Goal: Task Accomplishment & Management: Manage account settings

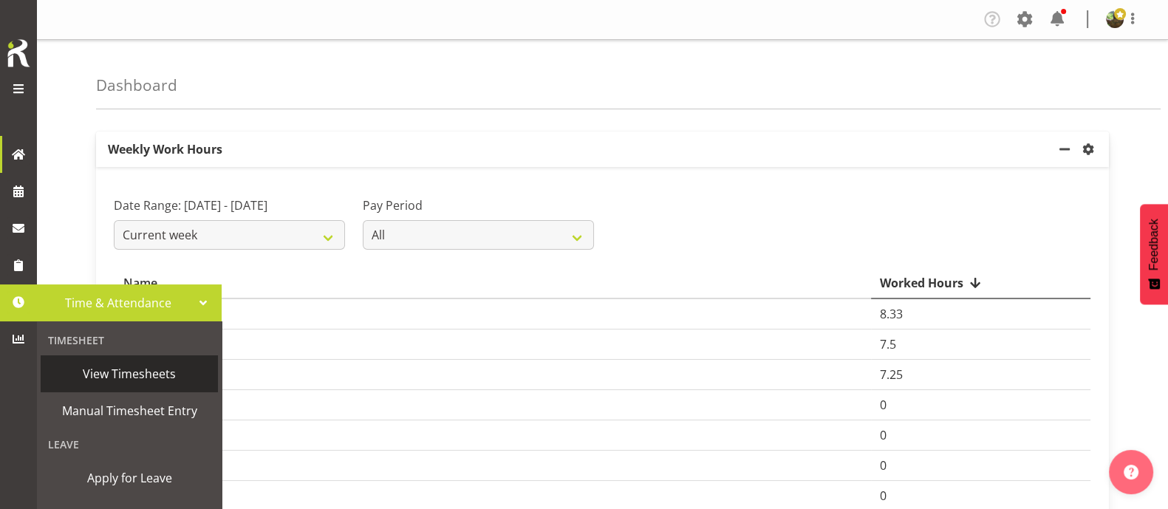
click at [109, 375] on span "View Timesheets" at bounding box center [129, 374] width 163 height 22
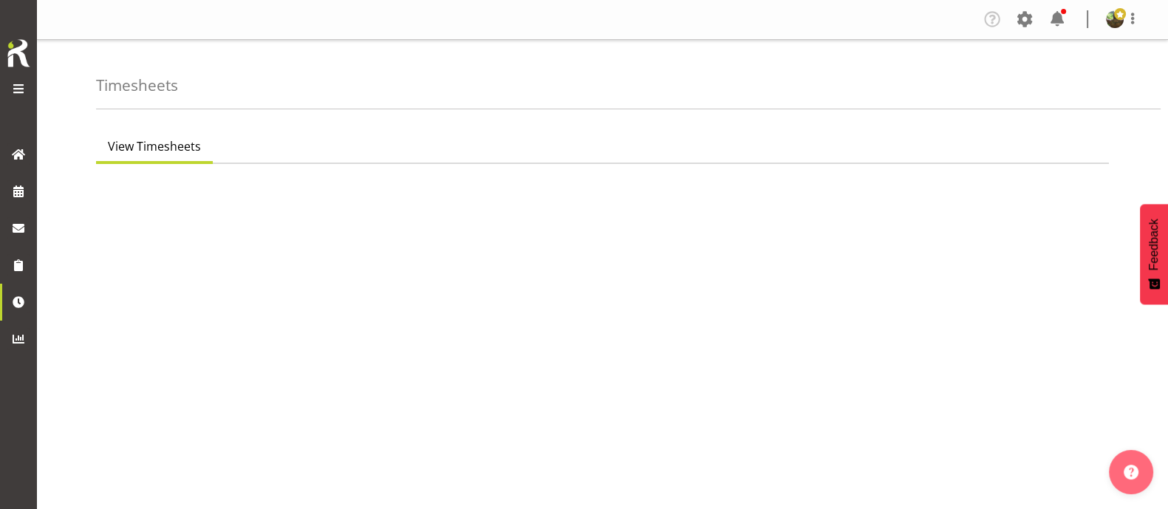
select select "7"
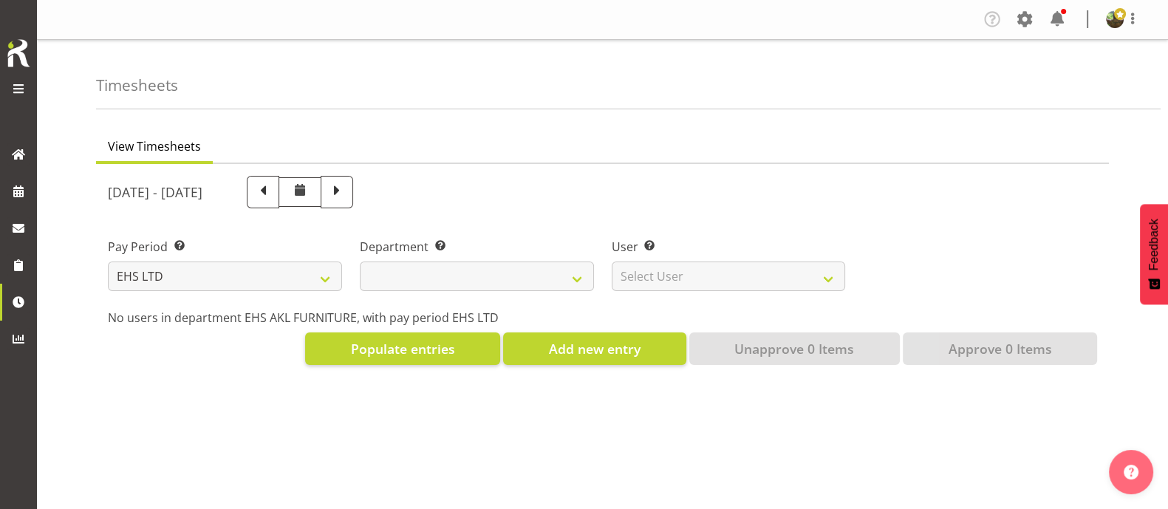
select select
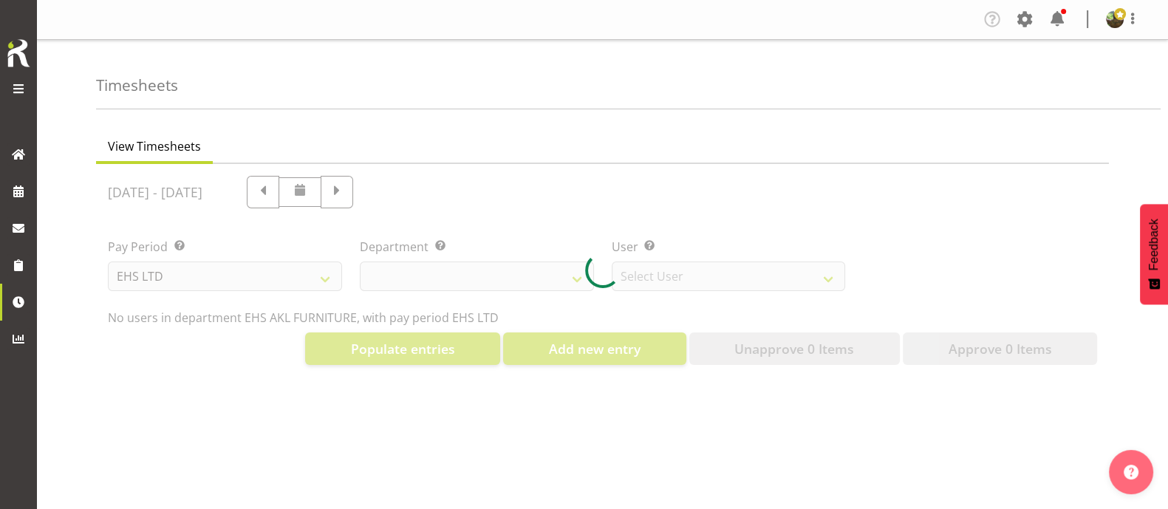
select select "8638"
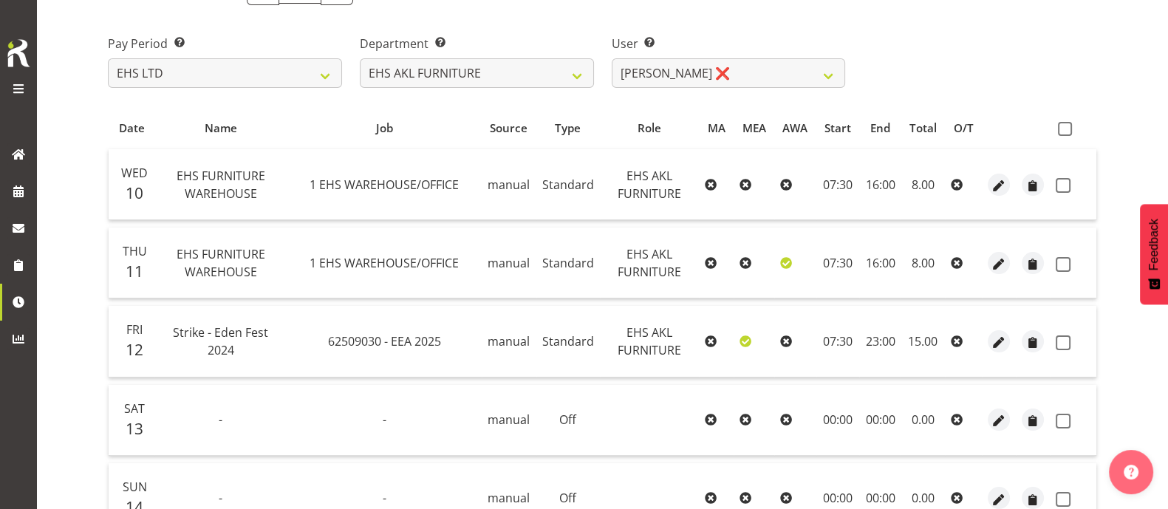
scroll to position [135, 0]
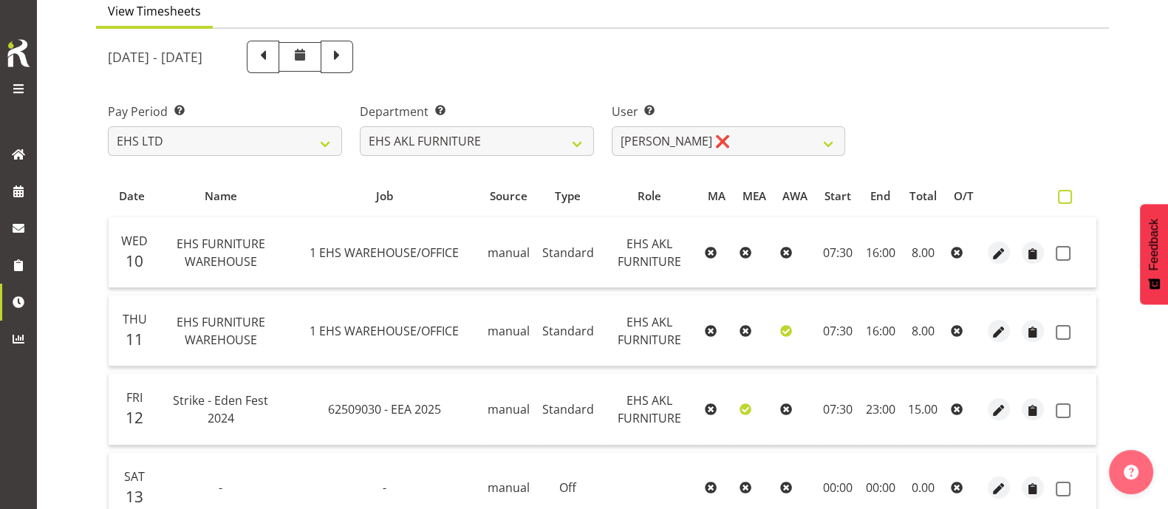
click at [1069, 197] on span at bounding box center [1065, 197] width 14 height 14
click at [1067, 197] on input "checkbox" at bounding box center [1063, 197] width 10 height 10
checkbox input "true"
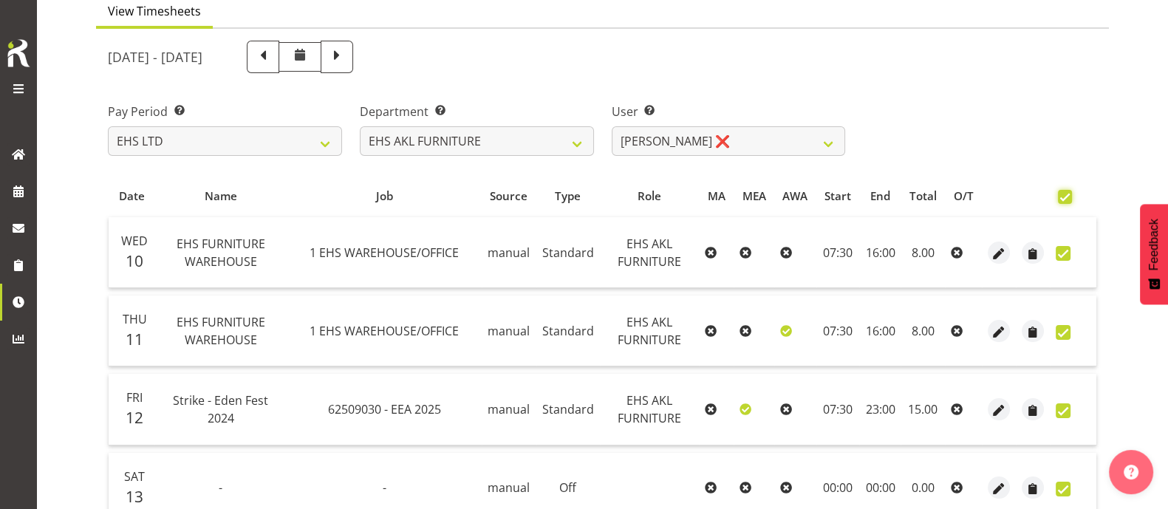
checkbox input "true"
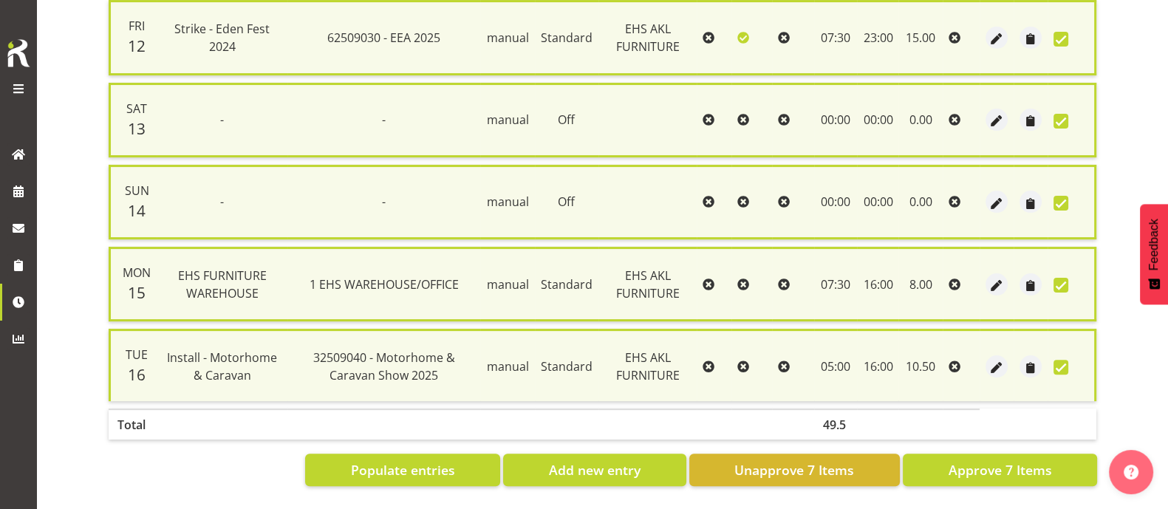
scroll to position [524, 0]
click at [991, 460] on span "Approve 7 Items" at bounding box center [999, 469] width 103 height 19
checkbox input "false"
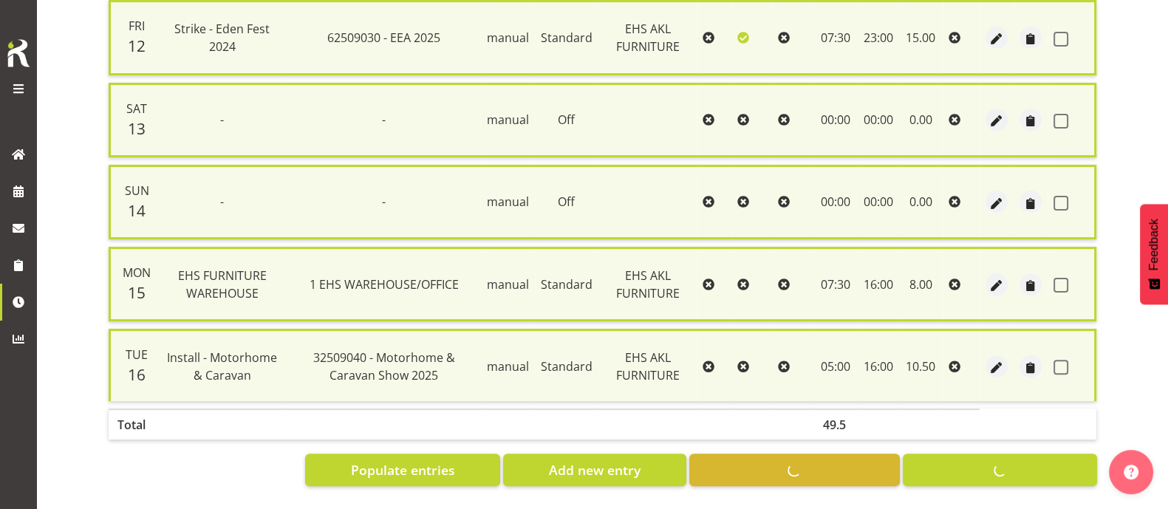
checkbox input "false"
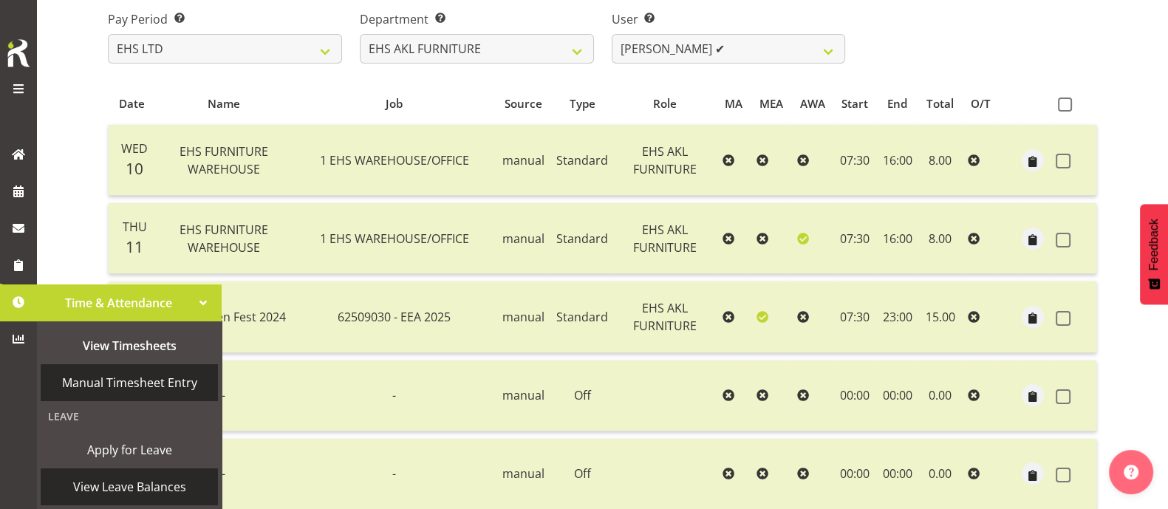
scroll to position [0, 0]
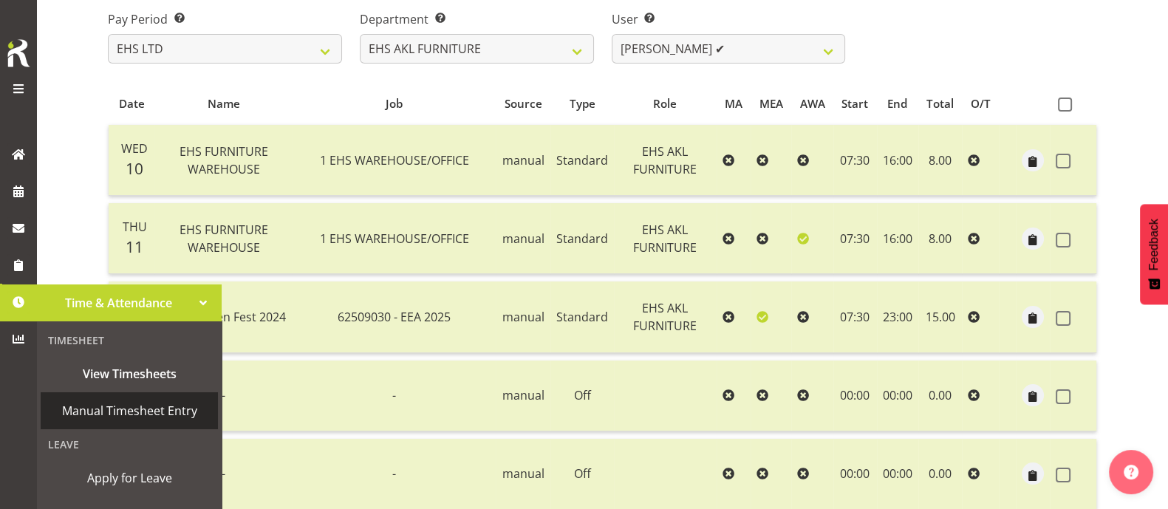
click at [113, 411] on span "Manual Timesheet Entry" at bounding box center [129, 411] width 163 height 22
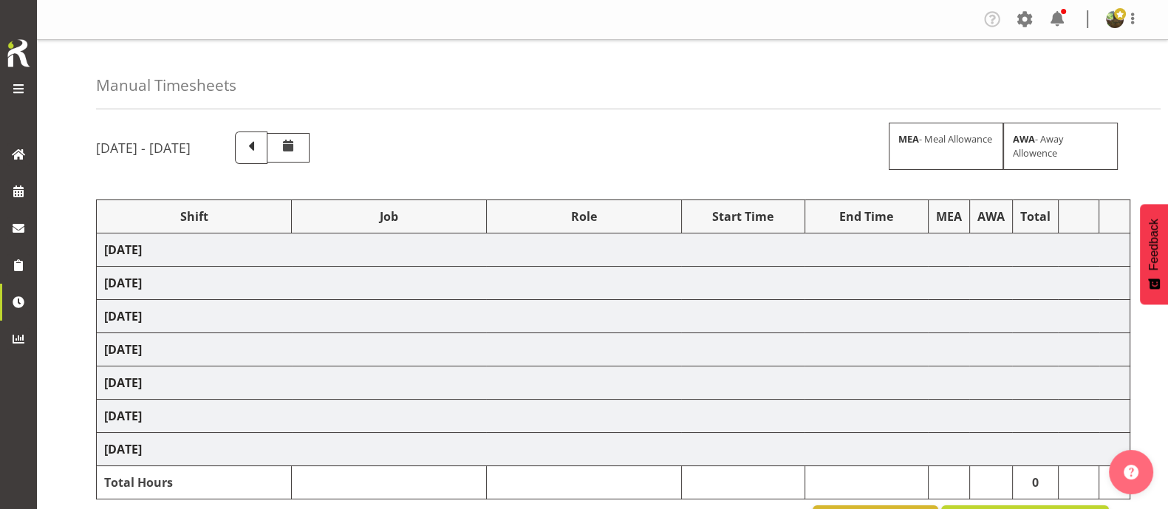
select select "1587"
select select "69"
select select "1587"
select select "69"
select select "1587"
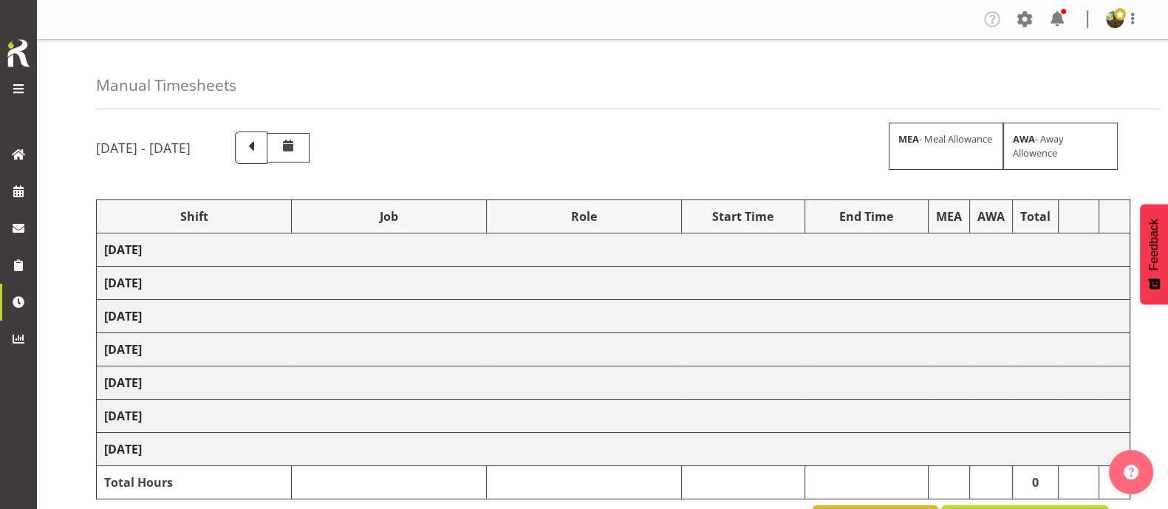
select select "69"
select select "1587"
select select "69"
select select "1587"
select select "69"
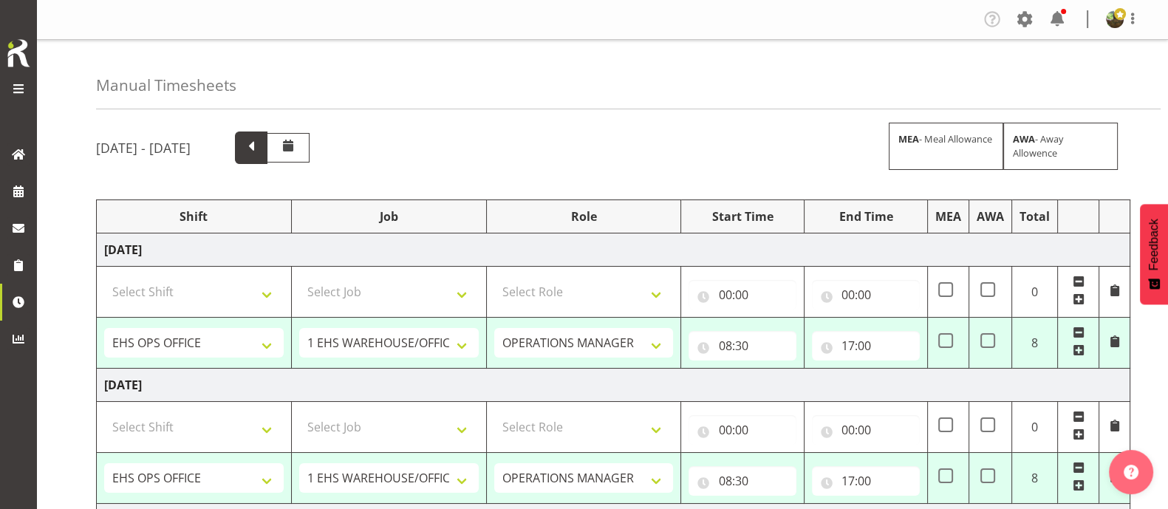
click at [267, 158] on span at bounding box center [251, 147] width 33 height 33
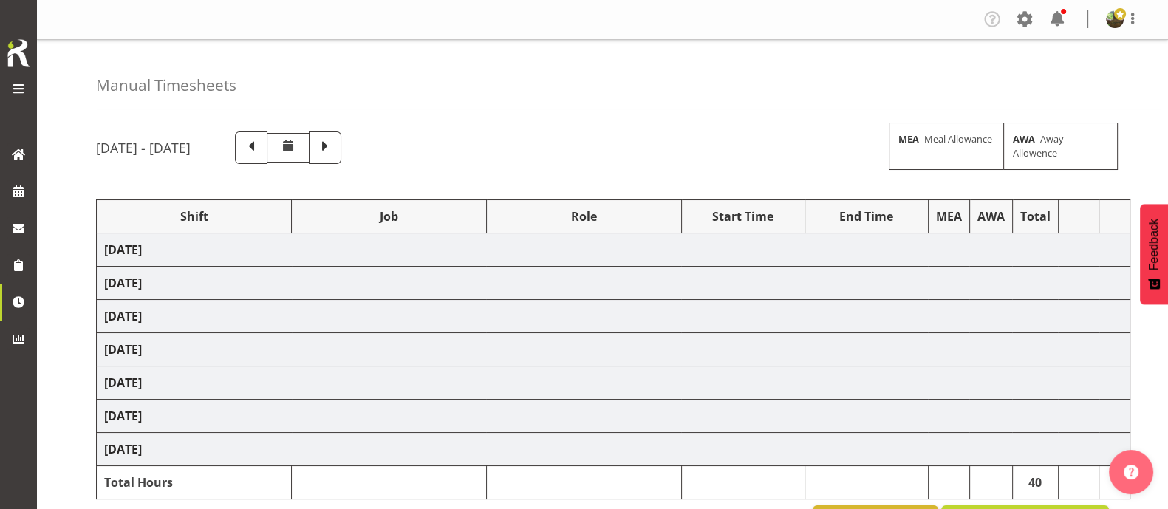
select select "1587"
select select "69"
select select "1587"
select select "69"
select select "1587"
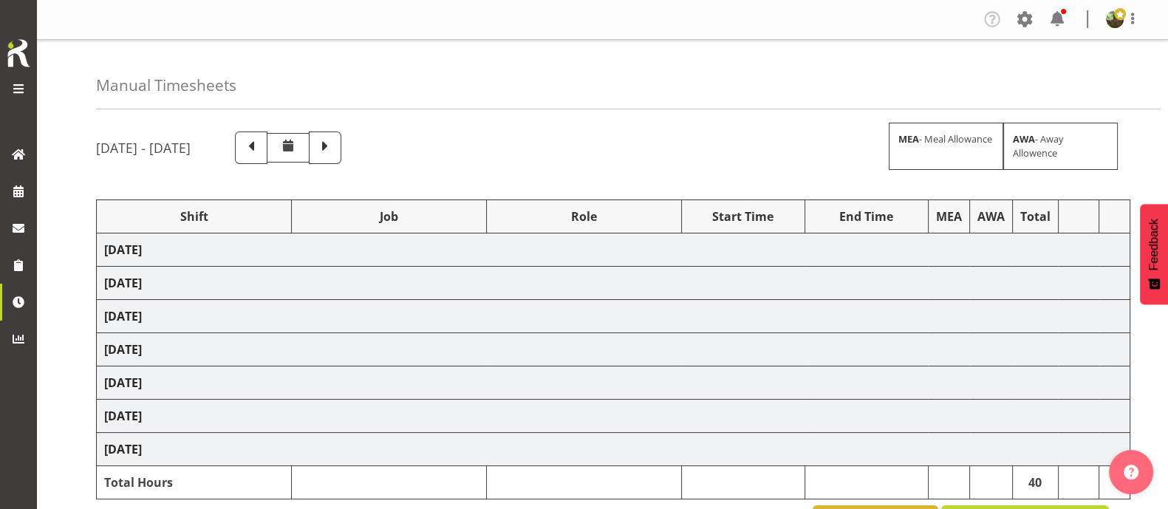
select select "69"
select select "82025"
select select "9050"
select select "1587"
select select "69"
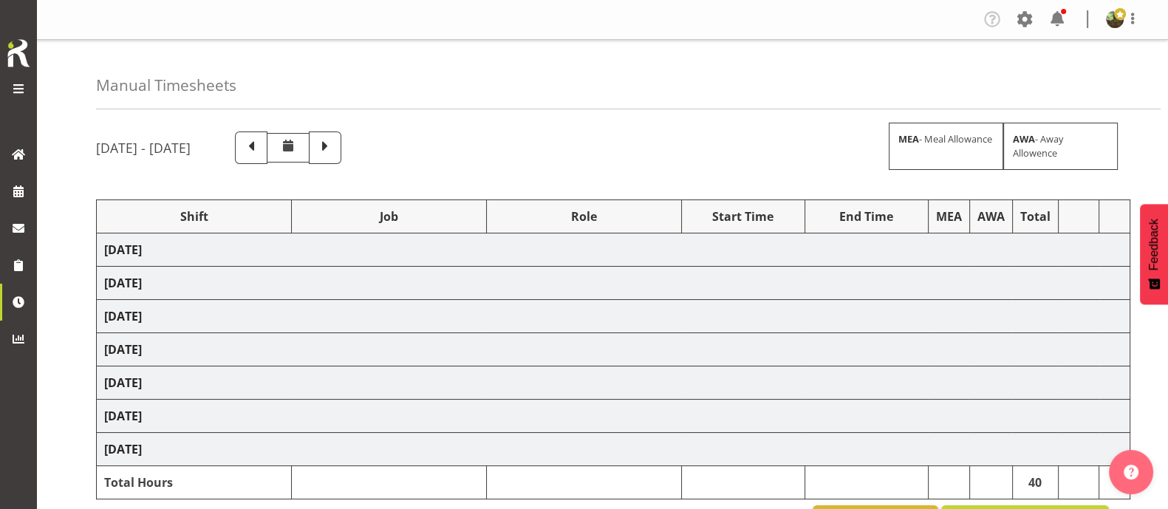
select select "1587"
select select "69"
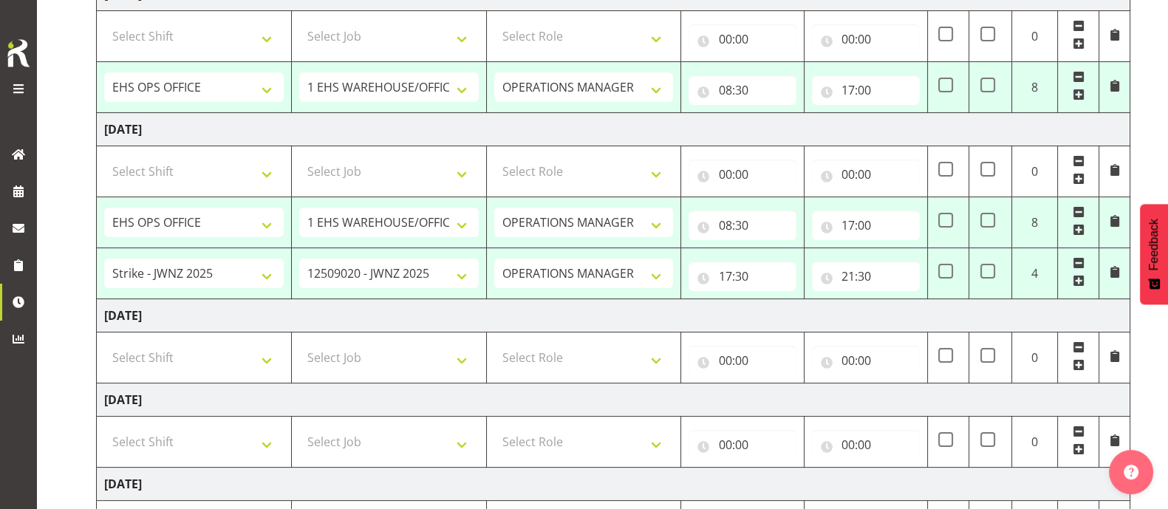
scroll to position [462, 0]
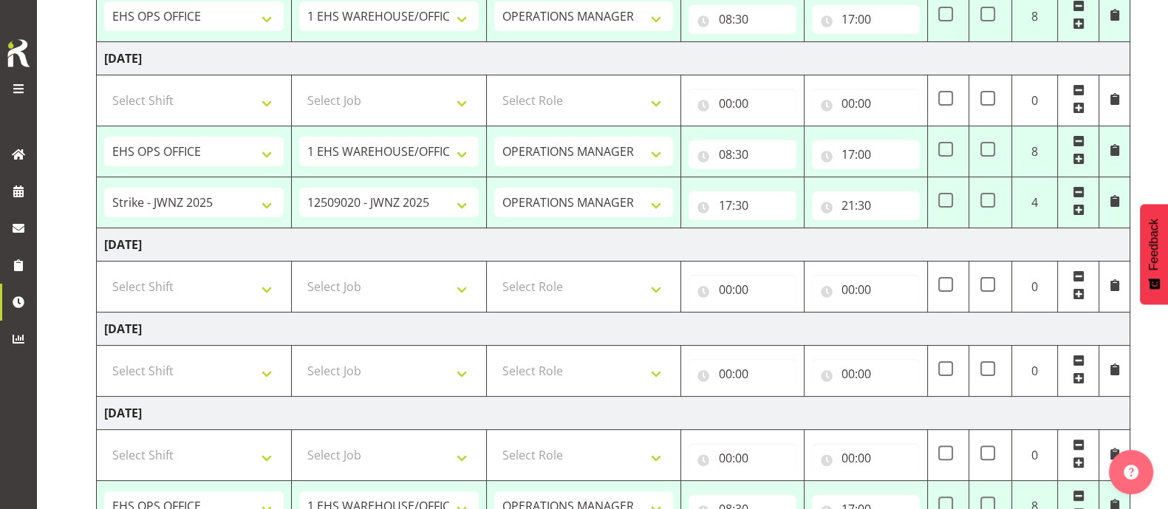
click at [1078, 191] on span at bounding box center [1079, 192] width 12 height 12
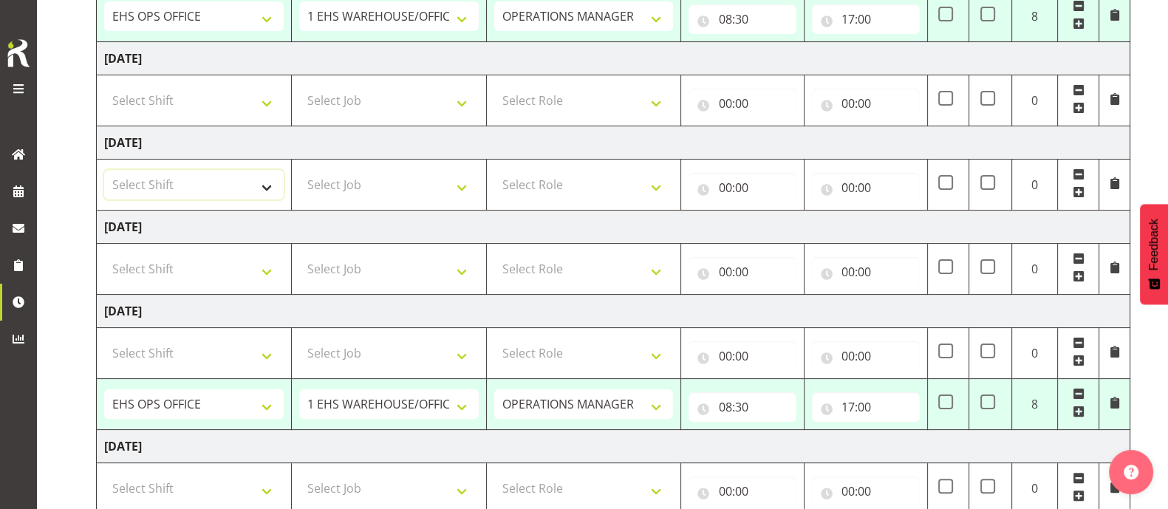
click at [267, 181] on select "Select Shift Assist Carlton EVents Assist Carlton EVents Assist Carlton Events …" at bounding box center [193, 185] width 179 height 30
select select "63900"
click at [104, 170] on select "Select Shift Assist Carlton EVents Assist Carlton EVents Assist Carlton Events …" at bounding box center [193, 185] width 179 height 30
click at [369, 179] on select "Select Job 1 Carlton Events 1 [PERSON_NAME][GEOGRAPHIC_DATA] 1 [PERSON_NAME][GE…" at bounding box center [388, 185] width 179 height 30
select select "9050"
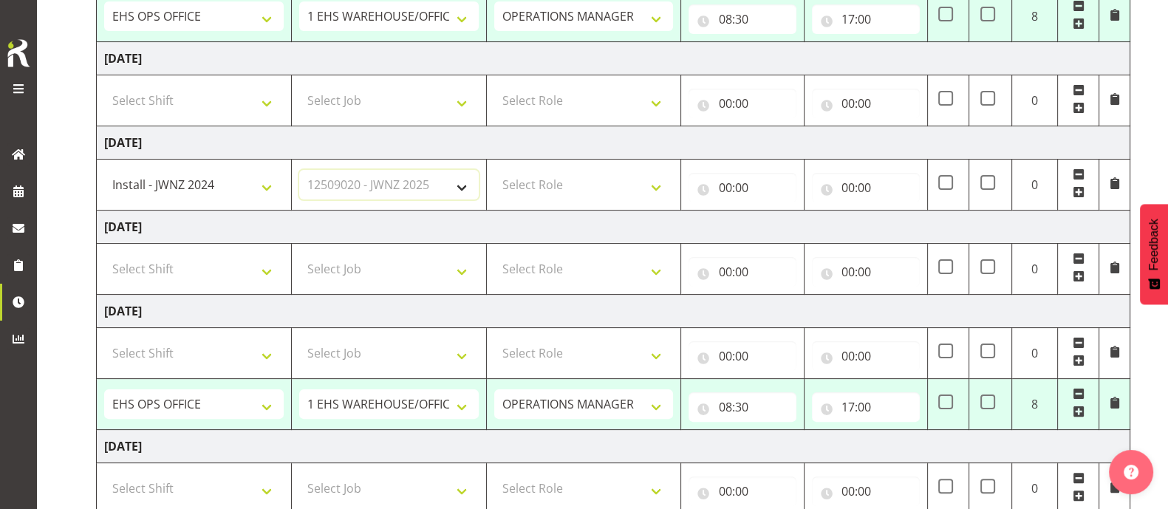
click at [299, 170] on select "Select Job 1 Carlton Events 1 [PERSON_NAME][GEOGRAPHIC_DATA] 1 [PERSON_NAME][GE…" at bounding box center [388, 185] width 179 height 30
click at [561, 186] on select "Select Role OPERATIONS MANAGER Operations Manager Operations Manager Operations…" at bounding box center [583, 185] width 179 height 30
select select "198"
click at [494, 170] on select "Select Role OPERATIONS MANAGER Operations Manager Operations Manager Operations…" at bounding box center [583, 185] width 179 height 30
click at [739, 182] on input "00:00" at bounding box center [742, 188] width 108 height 30
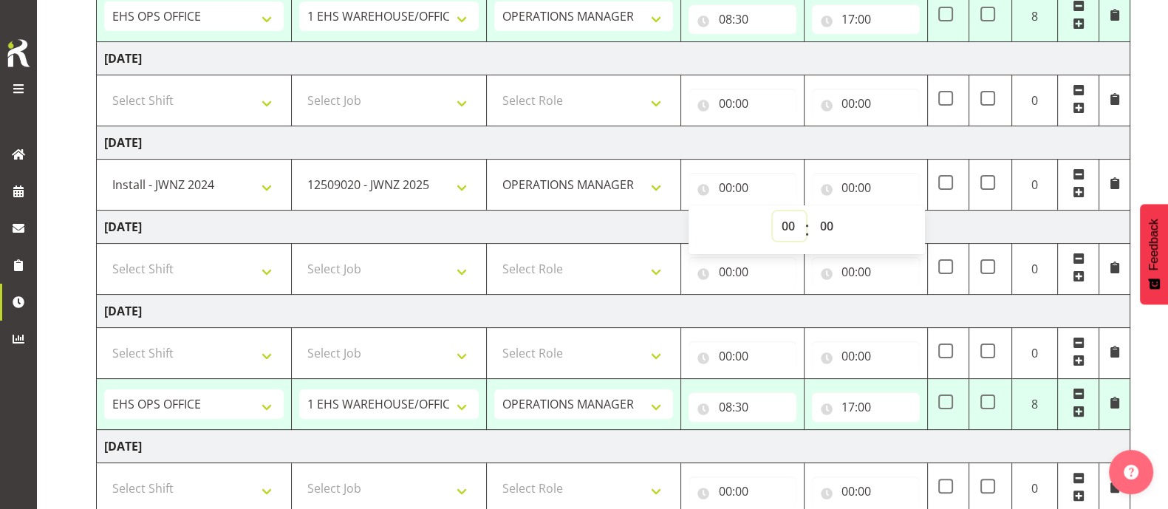
click at [791, 228] on select "00 01 02 03 04 05 06 07 08 09 10 11 12 13 14 15 16 17 18 19 20 21 22 23" at bounding box center [789, 226] width 33 height 30
select select "12"
click at [773, 211] on select "00 01 02 03 04 05 06 07 08 09 10 11 12 13 14 15 16 17 18 19 20 21 22 23" at bounding box center [789, 226] width 33 height 30
type input "12:00"
click at [827, 227] on select "00 01 02 03 04 05 06 07 08 09 10 11 12 13 14 15 16 17 18 19 20 21 22 23 24 25 2…" at bounding box center [827, 226] width 33 height 30
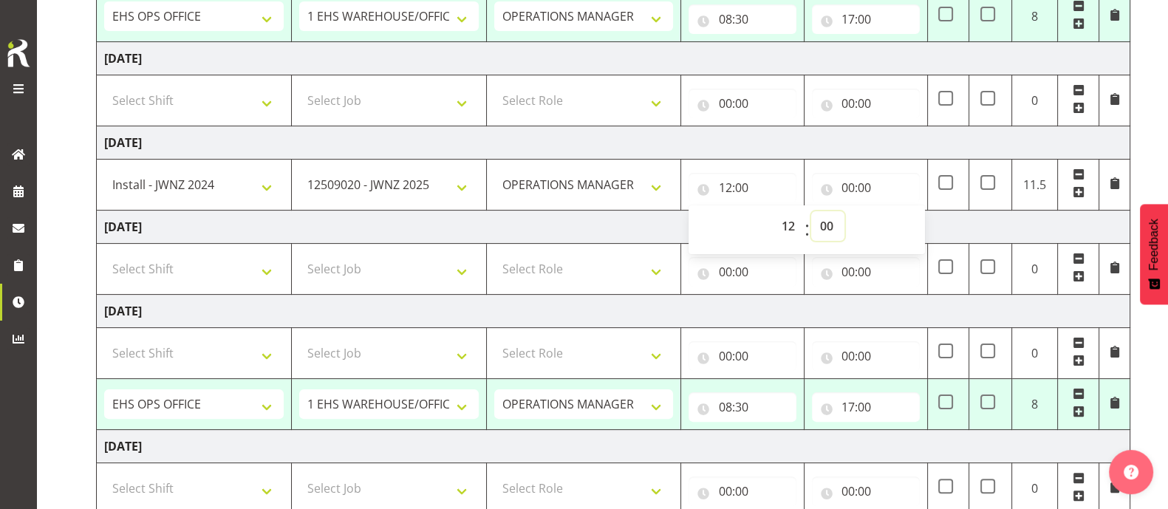
select select "30"
click at [811, 211] on select "00 01 02 03 04 05 06 07 08 09 10 11 12 13 14 15 16 17 18 19 20 21 22 23 24 25 2…" at bounding box center [827, 226] width 33 height 30
type input "12:30"
click at [853, 185] on input "00:00" at bounding box center [866, 188] width 108 height 30
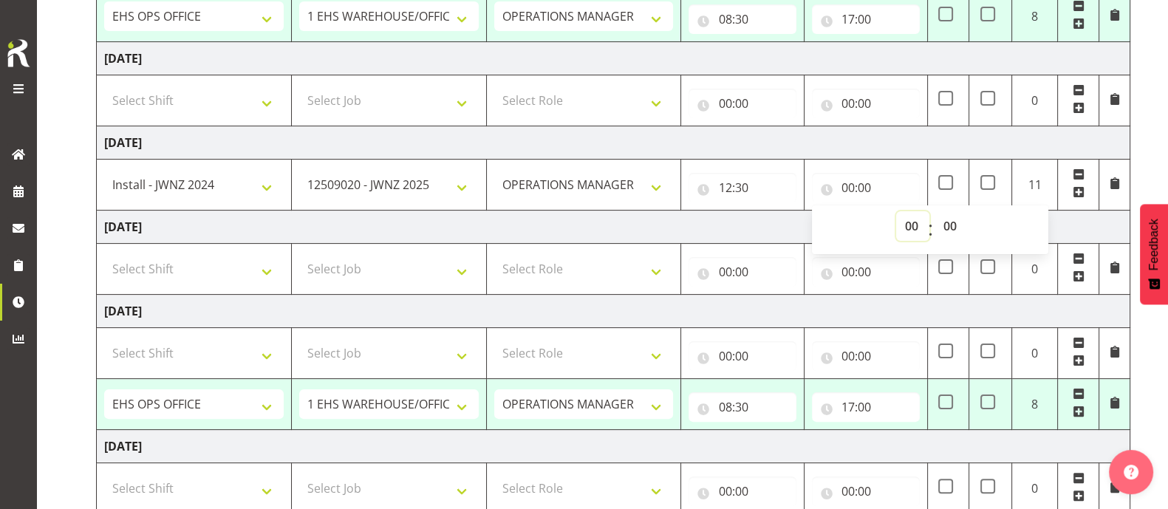
click at [914, 223] on select "00 01 02 03 04 05 06 07 08 09 10 11 12 13 14 15 16 17 18 19 20 21 22 23" at bounding box center [912, 226] width 33 height 30
select select "18"
click at [896, 211] on select "00 01 02 03 04 05 06 07 08 09 10 11 12 13 14 15 16 17 18 19 20 21 22 23" at bounding box center [912, 226] width 33 height 30
type input "18:00"
click at [781, 216] on td "[DATE]" at bounding box center [613, 227] width 1033 height 33
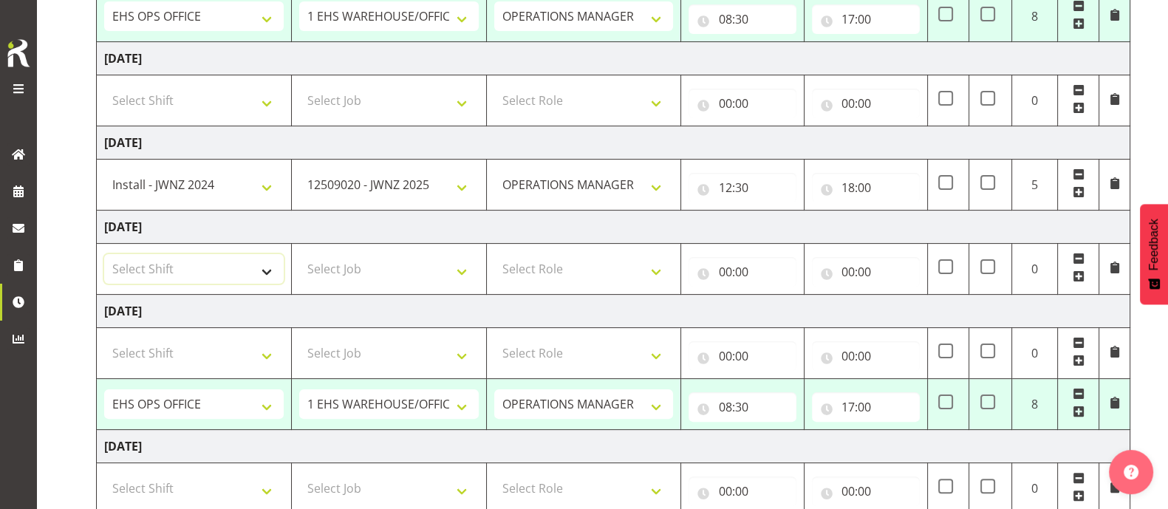
click at [208, 268] on select "Select Shift Assist Carlton EVents Assist Carlton EVents Assist Carlton Events …" at bounding box center [193, 269] width 179 height 30
select select "82025"
click at [104, 254] on select "Select Shift Assist Carlton EVents Assist Carlton EVents Assist Carlton Events …" at bounding box center [193, 269] width 179 height 30
click at [351, 264] on select "Select Job 1 Carlton Events 1 [PERSON_NAME][GEOGRAPHIC_DATA] 1 [PERSON_NAME][GE…" at bounding box center [388, 269] width 179 height 30
select select "9050"
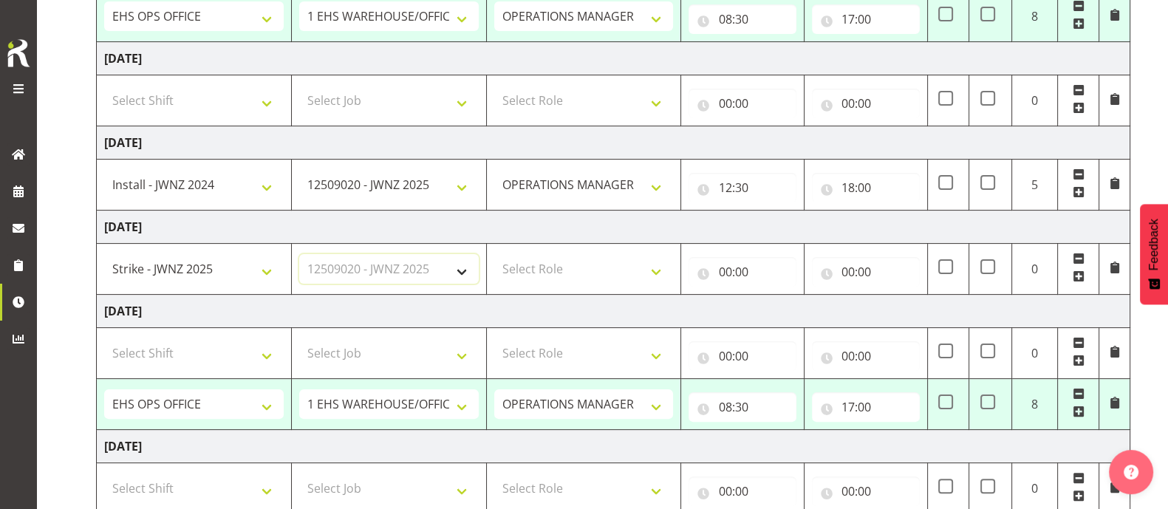
click at [299, 254] on select "Select Job 1 Carlton Events 1 [PERSON_NAME][GEOGRAPHIC_DATA] 1 [PERSON_NAME][GE…" at bounding box center [388, 269] width 179 height 30
click at [574, 266] on select "Select Role OPERATIONS MANAGER Operations Manager Operations Manager Operations…" at bounding box center [583, 269] width 179 height 30
select select "198"
click at [494, 254] on select "Select Role OPERATIONS MANAGER Operations Manager Operations Manager Operations…" at bounding box center [583, 269] width 179 height 30
drag, startPoint x: 730, startPoint y: 271, endPoint x: 768, endPoint y: 301, distance: 48.5
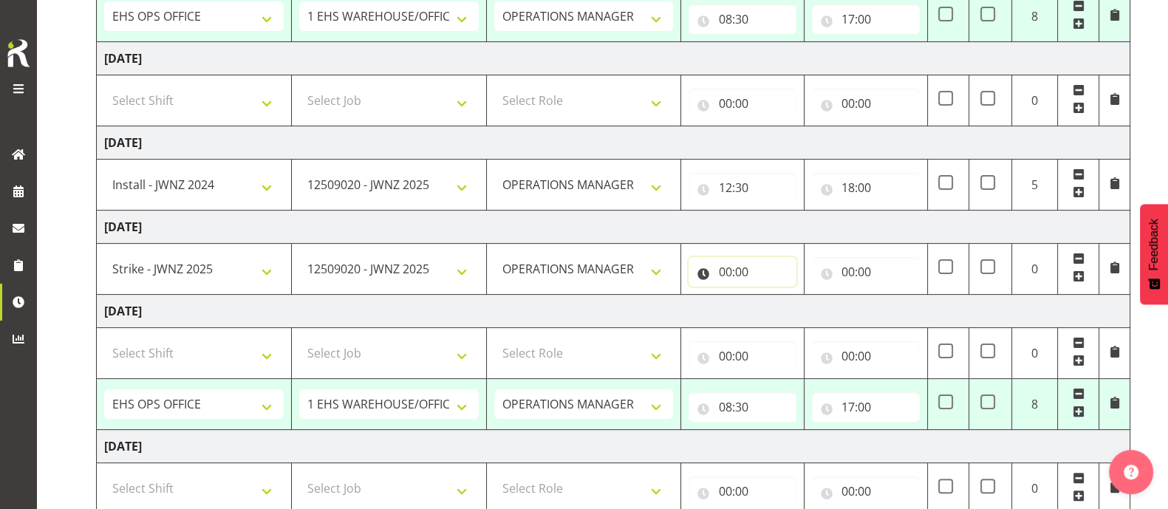
click at [731, 271] on input "00:00" at bounding box center [742, 272] width 108 height 30
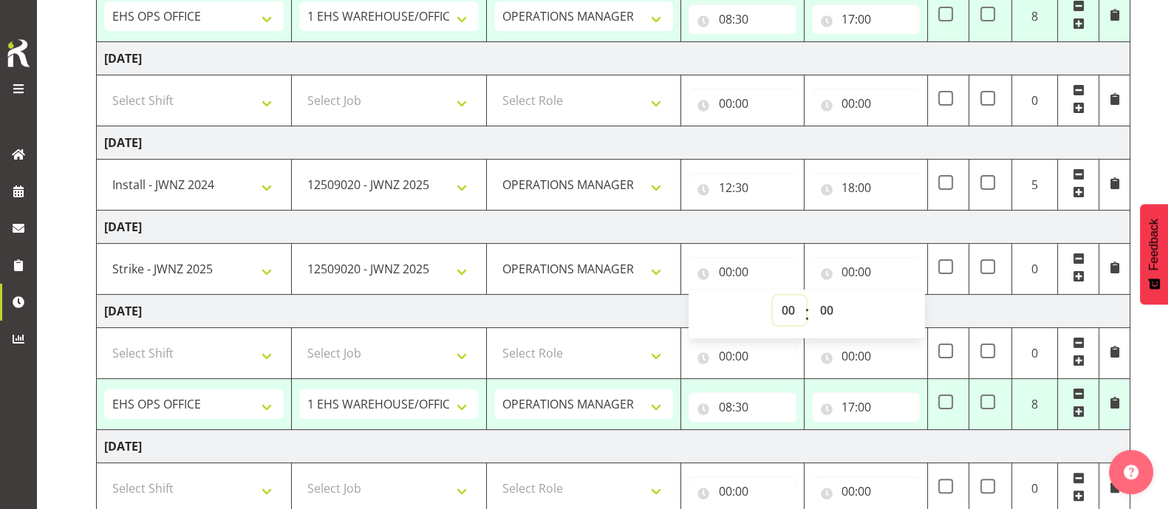
click at [794, 312] on select "00 01 02 03 04 05 06 07 08 09 10 11 12 13 14 15 16 17 18 19 20 21 22 23" at bounding box center [789, 310] width 33 height 30
select select "17"
click at [773, 295] on select "00 01 02 03 04 05 06 07 08 09 10 11 12 13 14 15 16 17 18 19 20 21 22 23" at bounding box center [789, 310] width 33 height 30
type input "17:00"
drag, startPoint x: 827, startPoint y: 310, endPoint x: 827, endPoint y: 294, distance: 16.3
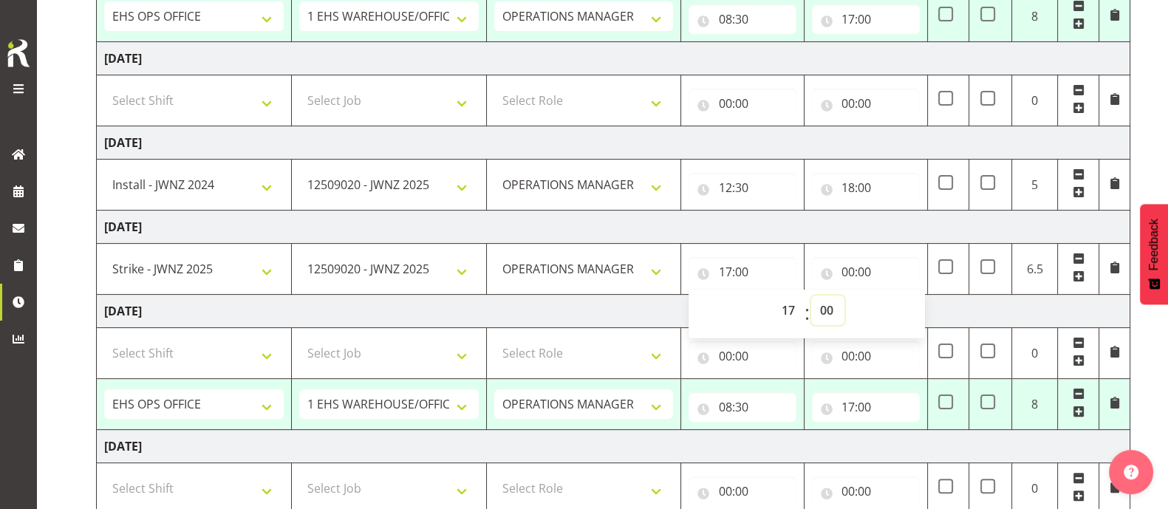
click at [827, 310] on select "00 01 02 03 04 05 06 07 08 09 10 11 12 13 14 15 16 17 18 19 20 21 22 23 24 25 2…" at bounding box center [827, 310] width 33 height 30
select select "30"
click at [811, 295] on select "00 01 02 03 04 05 06 07 08 09 10 11 12 13 14 15 16 17 18 19 20 21 22 23 24 25 2…" at bounding box center [827, 310] width 33 height 30
type input "17:30"
click at [852, 275] on input "00:00" at bounding box center [866, 272] width 108 height 30
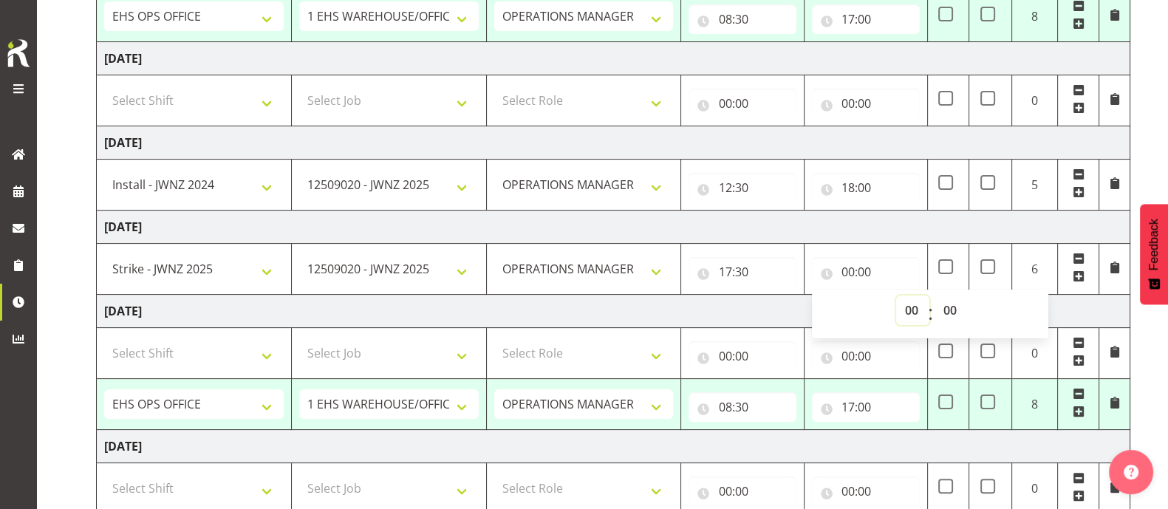
click at [918, 306] on select "00 01 02 03 04 05 06 07 08 09 10 11 12 13 14 15 16 17 18 19 20 21 22 23" at bounding box center [912, 310] width 33 height 30
select select "22"
click at [896, 295] on select "00 01 02 03 04 05 06 07 08 09 10 11 12 13 14 15 16 17 18 19 20 21 22 23" at bounding box center [912, 310] width 33 height 30
type input "22:00"
click at [754, 304] on td "[DATE]" at bounding box center [613, 311] width 1033 height 33
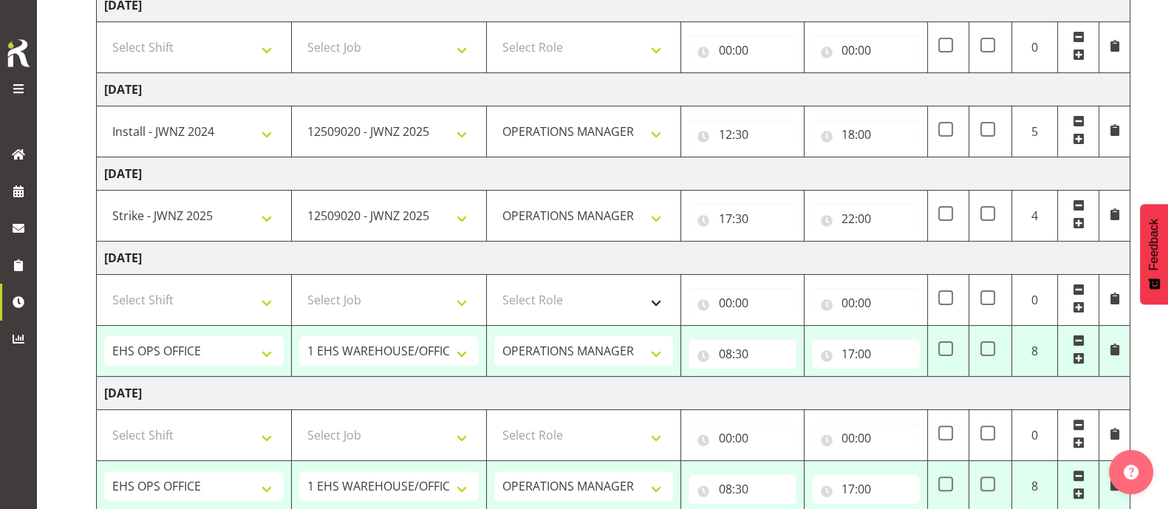
scroll to position [554, 0]
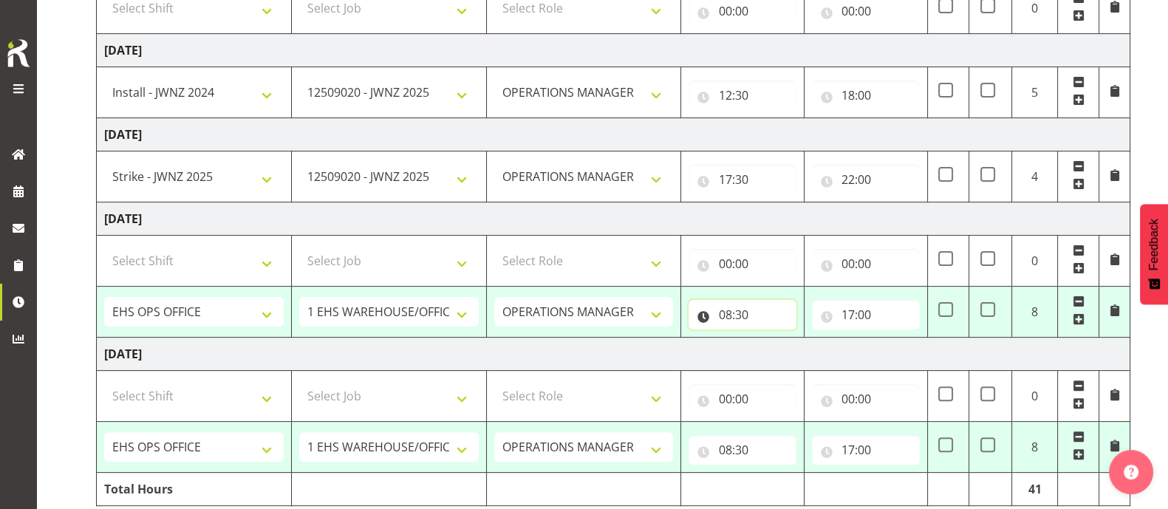
click at [731, 315] on input "08:30" at bounding box center [742, 315] width 108 height 30
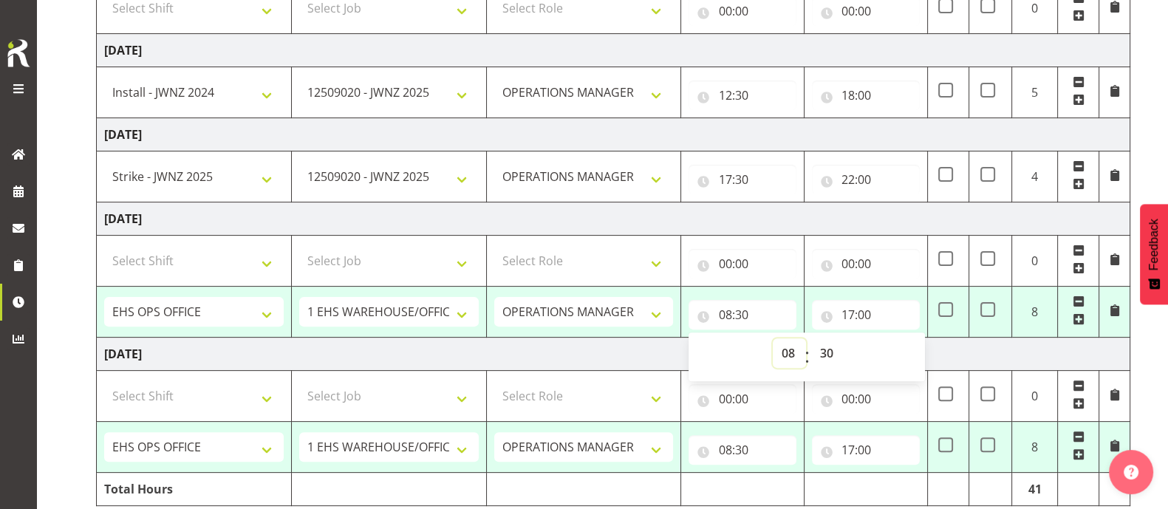
click at [786, 352] on select "00 01 02 03 04 05 06 07 08 09 10 11 12 13 14 15 16 17 18 19 20 21 22 23" at bounding box center [789, 353] width 33 height 30
select select "7"
click at [773, 338] on select "00 01 02 03 04 05 06 07 08 09 10 11 12 13 14 15 16 17 18 19 20 21 22 23" at bounding box center [789, 353] width 33 height 30
type input "07:30"
click at [849, 307] on input "17:00" at bounding box center [866, 315] width 108 height 30
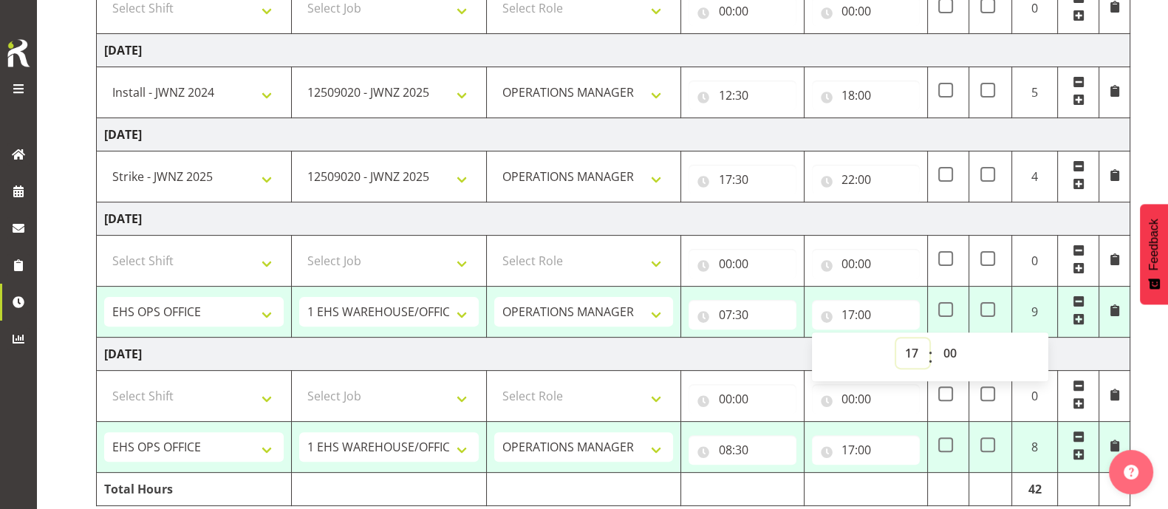
click at [911, 355] on select "00 01 02 03 04 05 06 07 08 09 10 11 12 13 14 15 16 17 18 19 20 21 22 23" at bounding box center [912, 353] width 33 height 30
select select "9"
click at [896, 338] on select "00 01 02 03 04 05 06 07 08 09 10 11 12 13 14 15 16 17 18 19 20 21 22 23" at bounding box center [912, 353] width 33 height 30
type input "09:00"
click at [958, 346] on select "00 01 02 03 04 05 06 07 08 09 10 11 12 13 14 15 16 17 18 19 20 21 22 23 24 25 2…" at bounding box center [950, 353] width 33 height 30
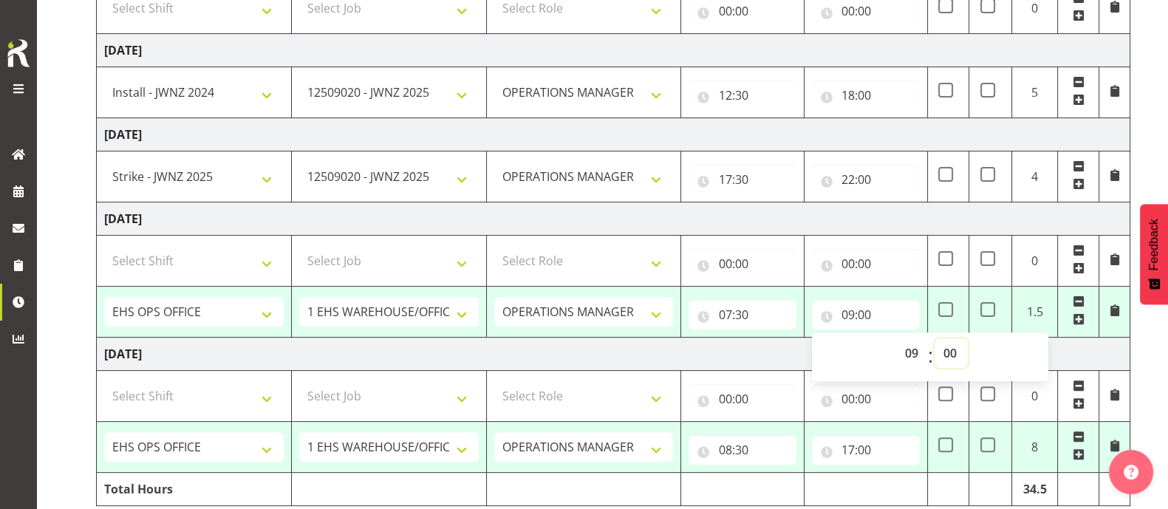
select select "30"
click at [934, 338] on select "00 01 02 03 04 05 06 07 08 09 10 11 12 13 14 15 16 17 18 19 20 21 22 23 24 25 2…" at bounding box center [950, 353] width 33 height 30
type input "09:30"
click at [1095, 348] on td "[DATE]" at bounding box center [613, 354] width 1033 height 33
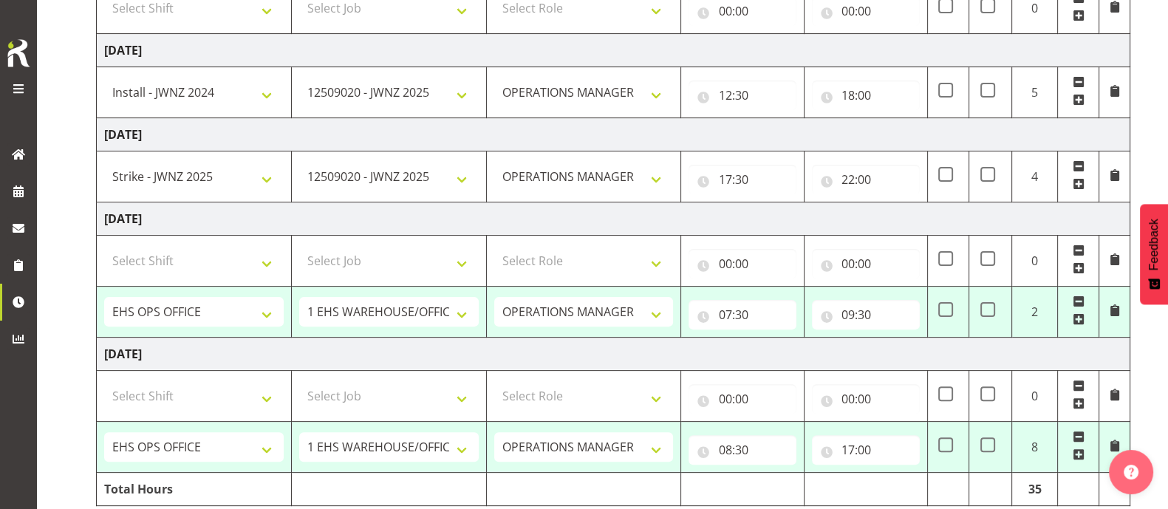
click at [1077, 319] on span at bounding box center [1079, 319] width 12 height 12
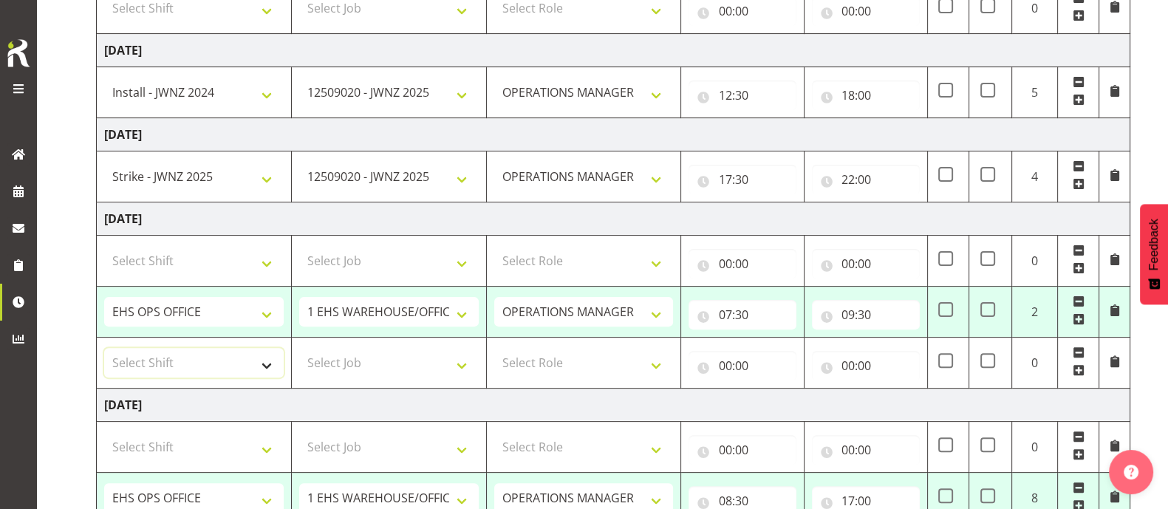
click at [199, 356] on select "Select Shift Assist Carlton EVents Assist Carlton EVents Assist Carlton Events …" at bounding box center [193, 363] width 179 height 30
select select "64580"
click at [104, 348] on select "Select Shift Assist Carlton EVents Assist Carlton EVents Assist Carlton Events …" at bounding box center [193, 363] width 179 height 30
click at [366, 360] on select "Select Job 1 Carlton Events 1 [PERSON_NAME][GEOGRAPHIC_DATA] 1 [PERSON_NAME][GE…" at bounding box center [388, 363] width 179 height 30
click at [299, 348] on select "Select Job 1 Carlton Events 1 [PERSON_NAME][GEOGRAPHIC_DATA] 1 [PERSON_NAME][GE…" at bounding box center [388, 363] width 179 height 30
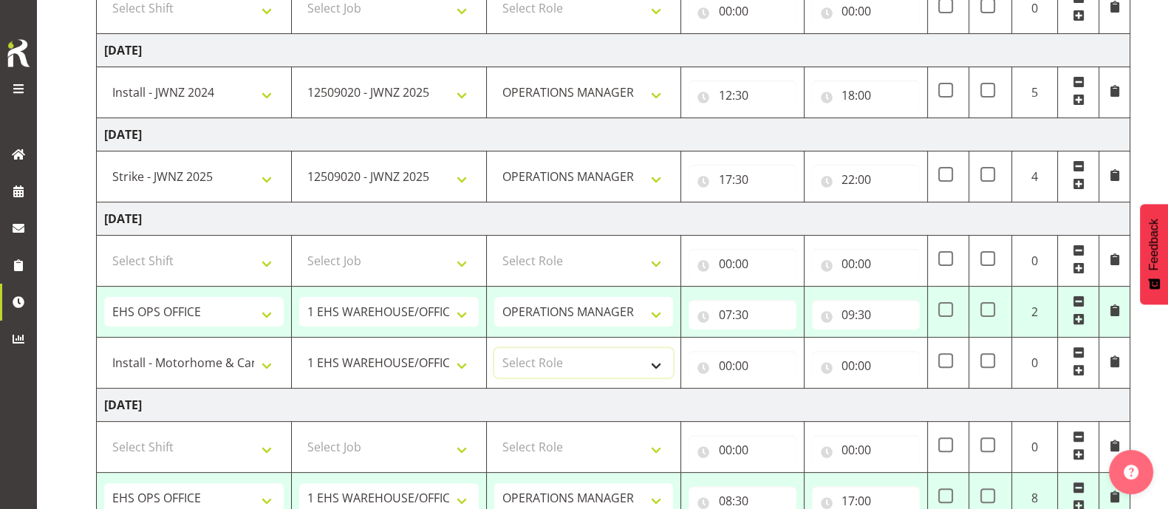
click at [553, 360] on select "Select Role OPERATIONS MANAGER Operations Manager Operations Manager Operations…" at bounding box center [583, 363] width 179 height 30
click at [413, 364] on select "1 Carlton Events 1 [PERSON_NAME] 1 [PERSON_NAME][GEOGRAPHIC_DATA] 1 EHS WAREHOU…" at bounding box center [388, 363] width 179 height 30
select select "9139"
click at [299, 348] on select "1 Carlton Events 1 [PERSON_NAME] 1 [PERSON_NAME][GEOGRAPHIC_DATA] 1 EHS WAREHOU…" at bounding box center [388, 363] width 179 height 30
click at [576, 355] on select "Select Role OPERATIONS MANAGER Operations Manager Operations Manager Operations…" at bounding box center [583, 363] width 179 height 30
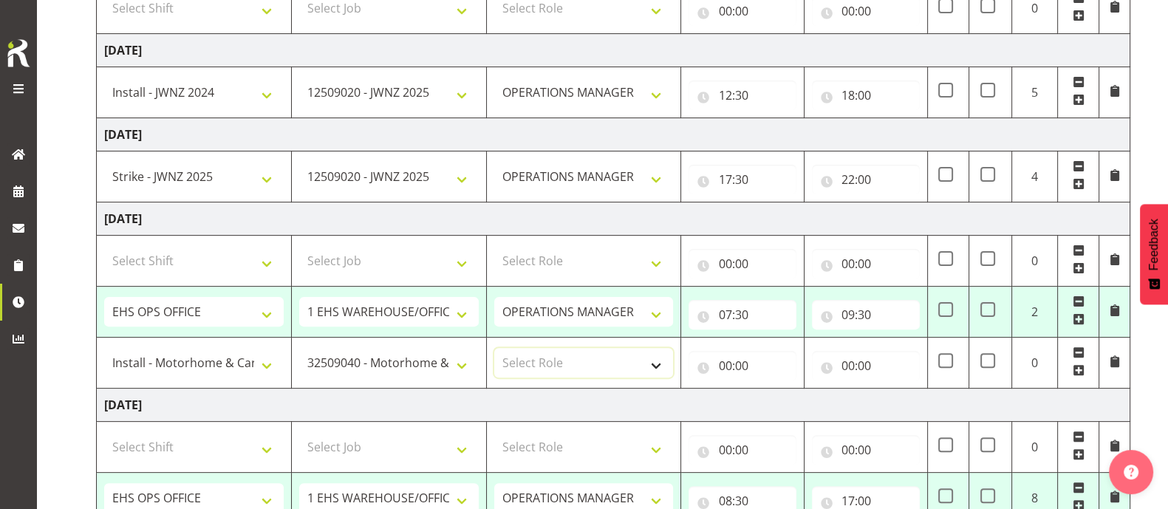
select select "198"
click at [494, 348] on select "Select Role OPERATIONS MANAGER Operations Manager Operations Manager Operations…" at bounding box center [583, 363] width 179 height 30
click at [739, 363] on input "00:00" at bounding box center [742, 366] width 108 height 30
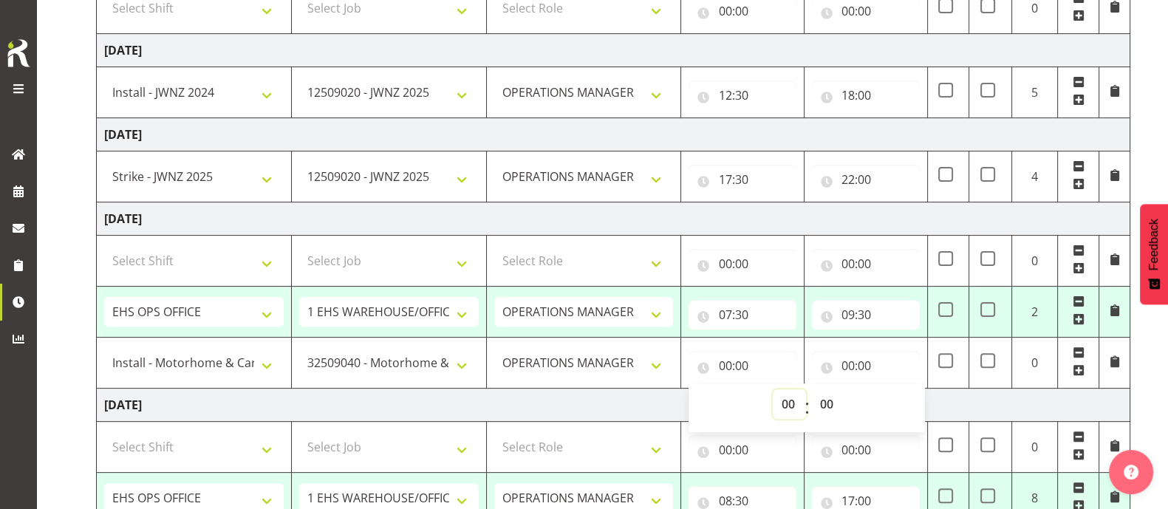
click at [790, 402] on select "00 01 02 03 04 05 06 07 08 09 10 11 12 13 14 15 16 17 18 19 20 21 22 23" at bounding box center [789, 404] width 33 height 30
select select "9"
click at [773, 389] on select "00 01 02 03 04 05 06 07 08 09 10 11 12 13 14 15 16 17 18 19 20 21 22 23" at bounding box center [789, 404] width 33 height 30
type input "09:00"
click at [824, 403] on select "00 01 02 03 04 05 06 07 08 09 10 11 12 13 14 15 16 17 18 19 20 21 22 23 24 25 2…" at bounding box center [827, 404] width 33 height 30
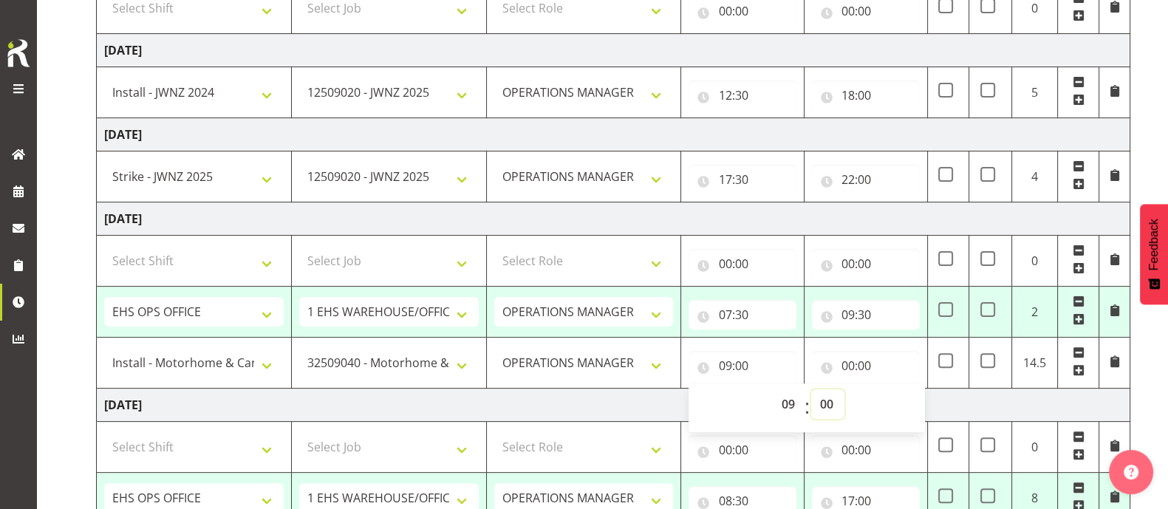
select select "30"
click at [811, 389] on select "00 01 02 03 04 05 06 07 08 09 10 11 12 13 14 15 16 17 18 19 20 21 22 23 24 25 2…" at bounding box center [827, 404] width 33 height 30
type input "09:30"
click at [850, 367] on input "00:00" at bounding box center [866, 366] width 108 height 30
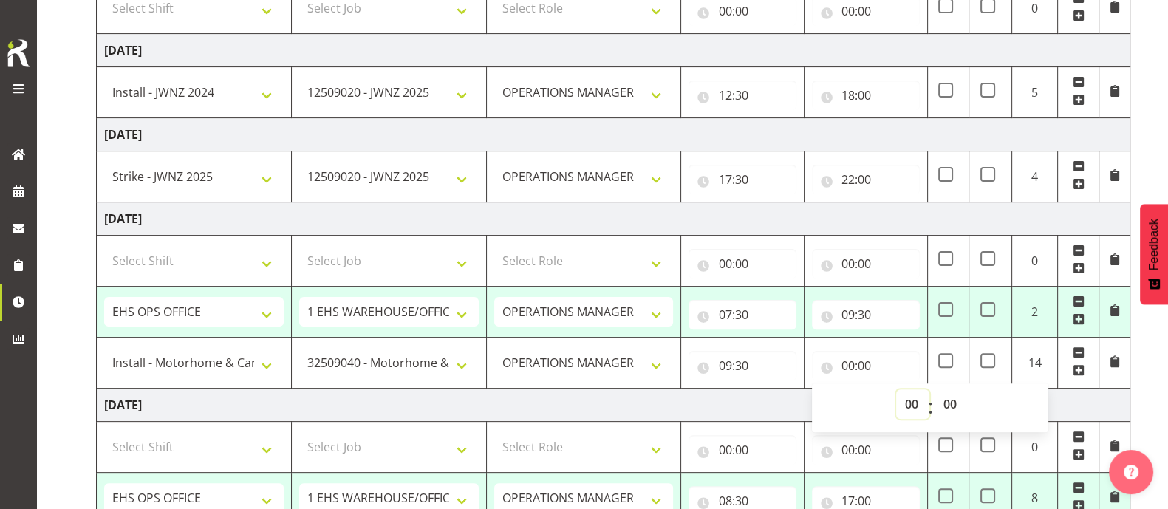
click at [909, 398] on select "00 01 02 03 04 05 06 07 08 09 10 11 12 13 14 15 16 17 18 19 20 21 22 23" at bounding box center [912, 404] width 33 height 30
select select "15"
click at [896, 389] on select "00 01 02 03 04 05 06 07 08 09 10 11 12 13 14 15 16 17 18 19 20 21 22 23" at bounding box center [912, 404] width 33 height 30
type input "15:00"
click at [762, 400] on td "[DATE]" at bounding box center [613, 405] width 1033 height 33
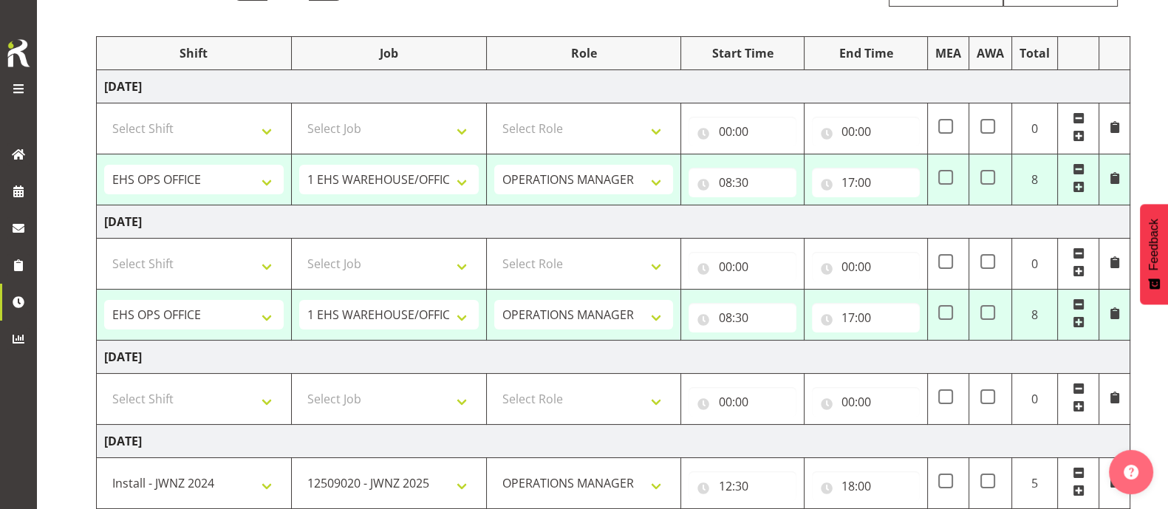
scroll to position [201, 0]
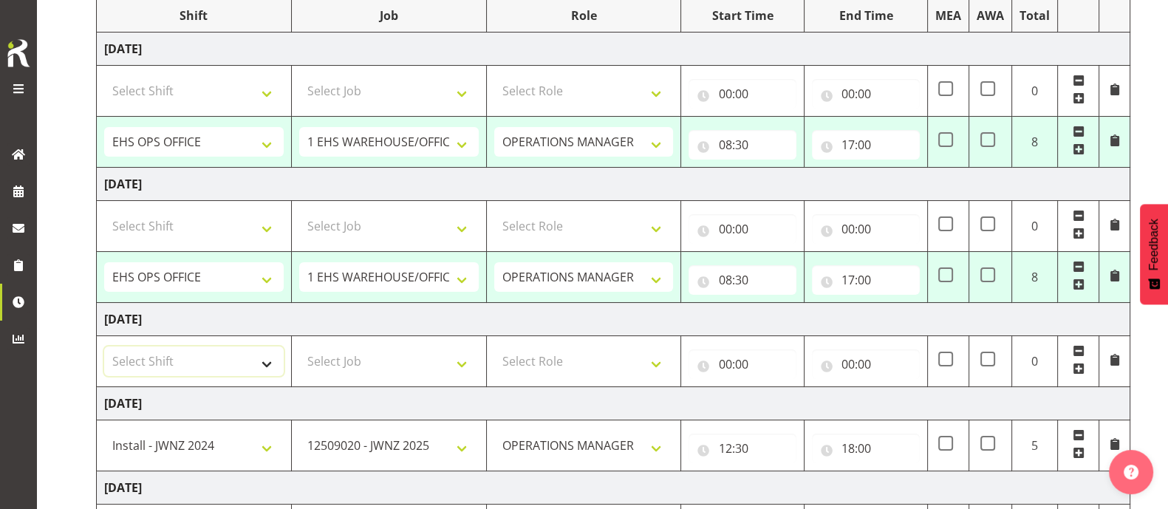
click at [276, 363] on select "Select Shift Assist Carlton EVents Assist Carlton EVents Assist Carlton Events …" at bounding box center [193, 361] width 179 height 30
click at [73, 261] on div "Manual Timesheets [DATE] - [DATE] MEA - Meal Allowance AWA - Away Allowence Shi…" at bounding box center [602, 399] width 1131 height 1121
click at [266, 359] on select "Select Shift Assist Carlton EVents Assist Carlton EVents Assist Carlton Events …" at bounding box center [193, 361] width 179 height 30
select select "1587"
click at [104, 346] on select "Select Shift Assist Carlton EVents Assist Carlton EVents Assist Carlton Events …" at bounding box center [193, 361] width 179 height 30
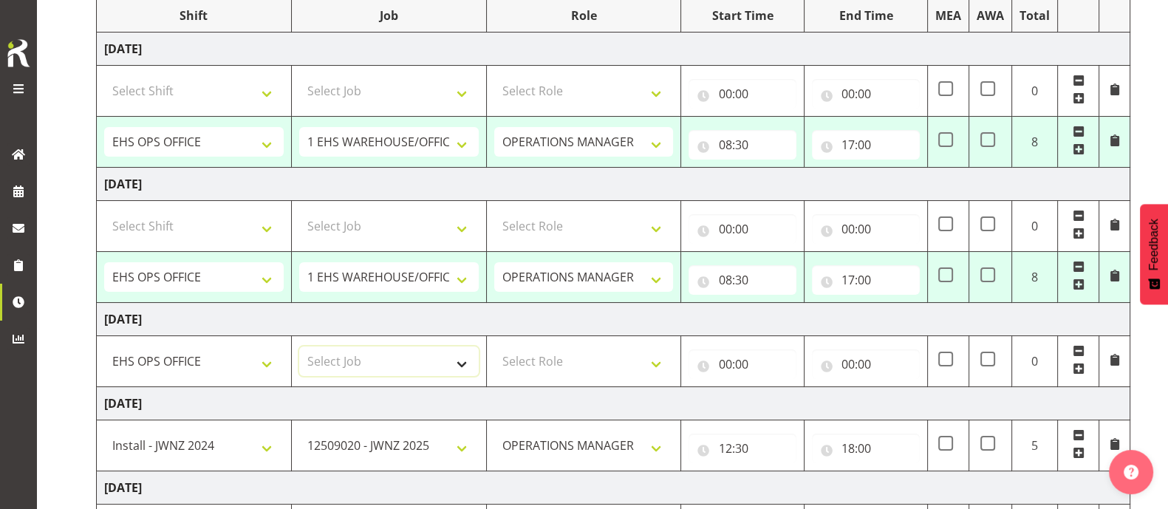
click at [378, 358] on select "Select Job 1 Carlton Events 1 [PERSON_NAME][GEOGRAPHIC_DATA] 1 [PERSON_NAME][GE…" at bounding box center [388, 361] width 179 height 30
select select "69"
click at [299, 346] on select "Select Job 1 Carlton Events 1 [PERSON_NAME][GEOGRAPHIC_DATA] 1 [PERSON_NAME][GE…" at bounding box center [388, 361] width 179 height 30
click at [596, 355] on select "Select Role OPERATIONS MANAGER Operations Manager Operations Manager Operations…" at bounding box center [583, 361] width 179 height 30
select select "198"
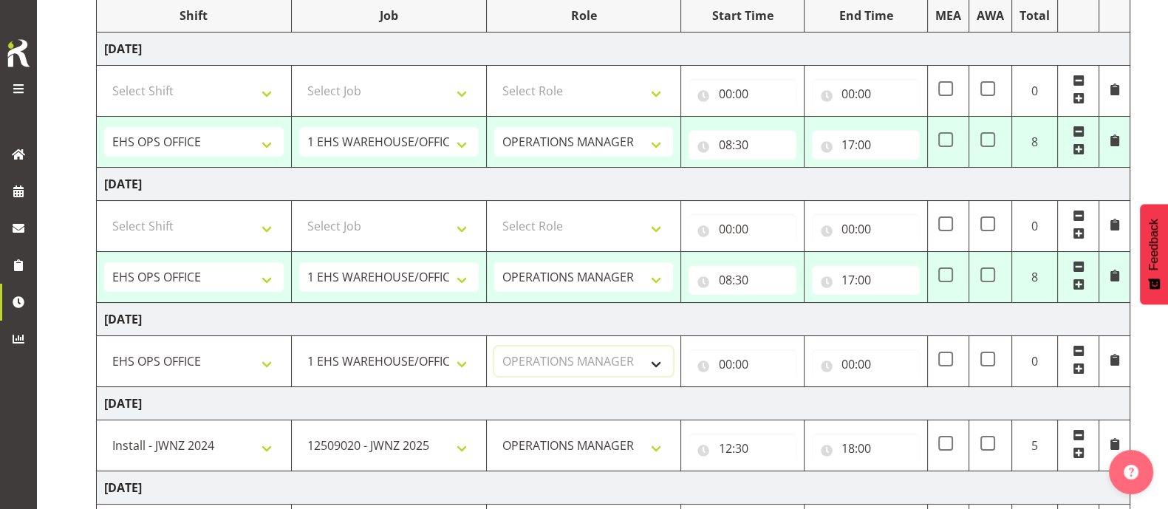
click at [494, 346] on select "Select Role OPERATIONS MANAGER Operations Manager Operations Manager Operations…" at bounding box center [583, 361] width 179 height 30
click at [731, 368] on input "00:00" at bounding box center [742, 364] width 108 height 30
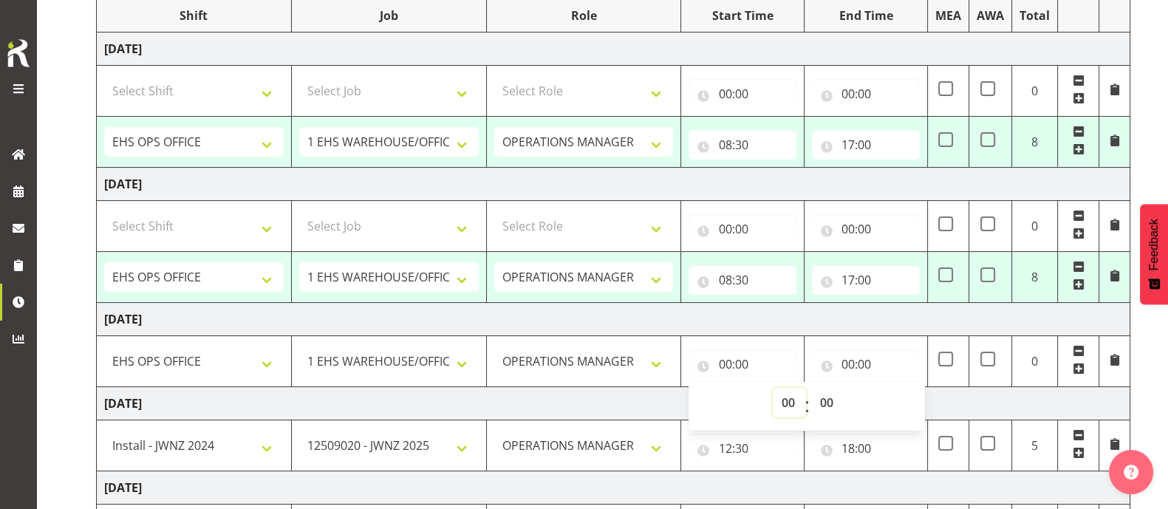
drag, startPoint x: 787, startPoint y: 400, endPoint x: 787, endPoint y: 389, distance: 10.3
click at [787, 400] on select "00 01 02 03 04 05 06 07 08 09 10 11 12 13 14 15 16 17 18 19 20 21 22 23" at bounding box center [789, 403] width 33 height 30
select select "8"
click at [773, 388] on select "00 01 02 03 04 05 06 07 08 09 10 11 12 13 14 15 16 17 18 19 20 21 22 23" at bounding box center [789, 403] width 33 height 30
type input "08:00"
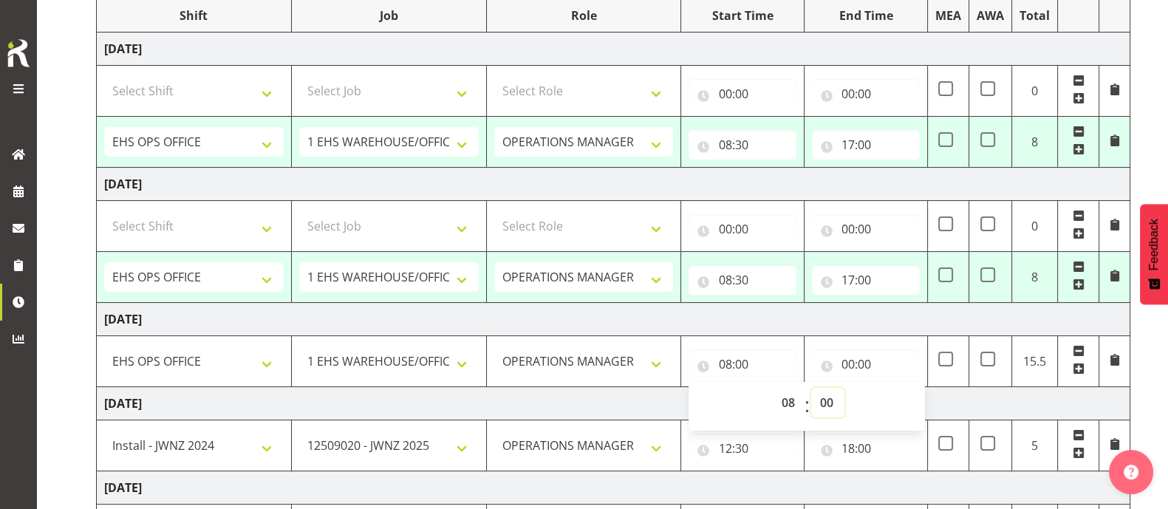
click at [832, 389] on select "00 01 02 03 04 05 06 07 08 09 10 11 12 13 14 15 16 17 18 19 20 21 22 23 24 25 2…" at bounding box center [827, 403] width 33 height 30
select select "30"
click at [811, 388] on select "00 01 02 03 04 05 06 07 08 09 10 11 12 13 14 15 16 17 18 19 20 21 22 23 24 25 2…" at bounding box center [827, 403] width 33 height 30
type input "08:30"
click at [854, 366] on input "00:00" at bounding box center [866, 364] width 108 height 30
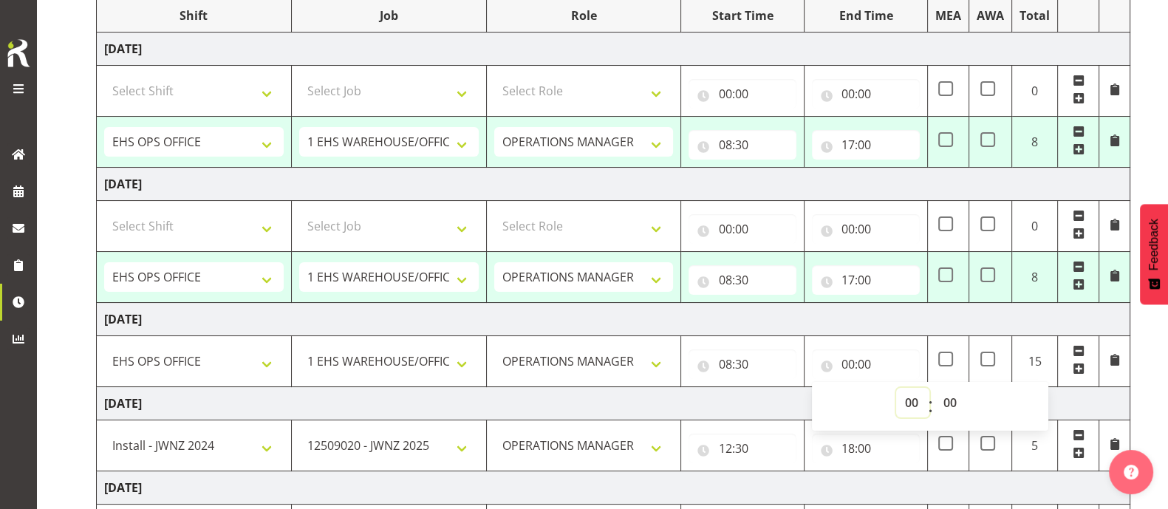
click at [926, 403] on select "00 01 02 03 04 05 06 07 08 09 10 11 12 13 14 15 16 17 18 19 20 21 22 23" at bounding box center [912, 403] width 33 height 30
select select "17"
click at [896, 388] on select "00 01 02 03 04 05 06 07 08 09 10 11 12 13 14 15 16 17 18 19 20 21 22 23" at bounding box center [912, 403] width 33 height 30
type input "17:00"
drag, startPoint x: 879, startPoint y: 317, endPoint x: 907, endPoint y: 321, distance: 28.3
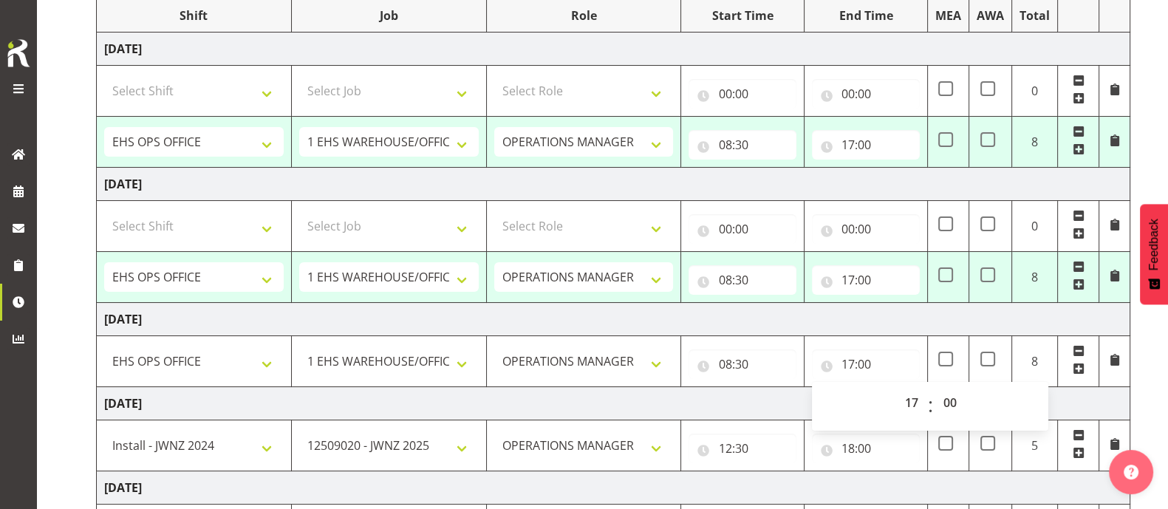
click at [883, 317] on td "[DATE]" at bounding box center [613, 319] width 1033 height 33
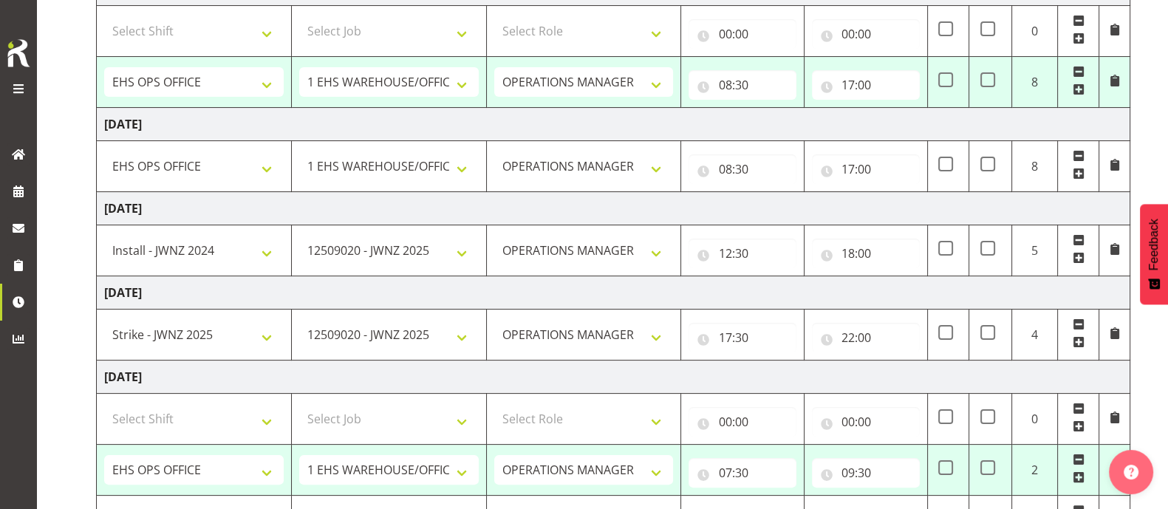
scroll to position [663, 0]
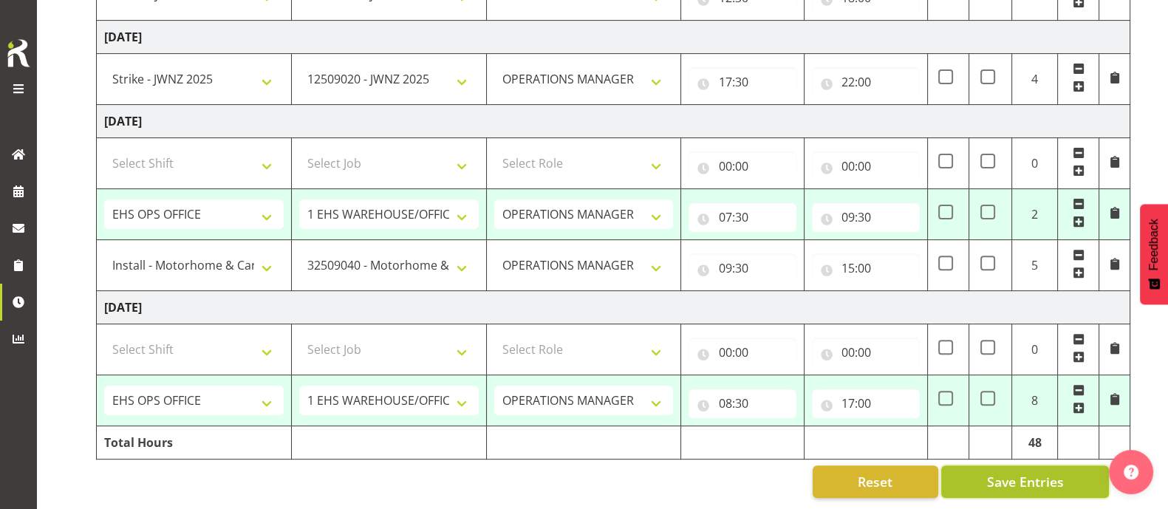
click at [1056, 472] on span "Save Entries" at bounding box center [1024, 481] width 77 height 19
select select "1587"
select select "69"
type input "08:30"
type input "17:00"
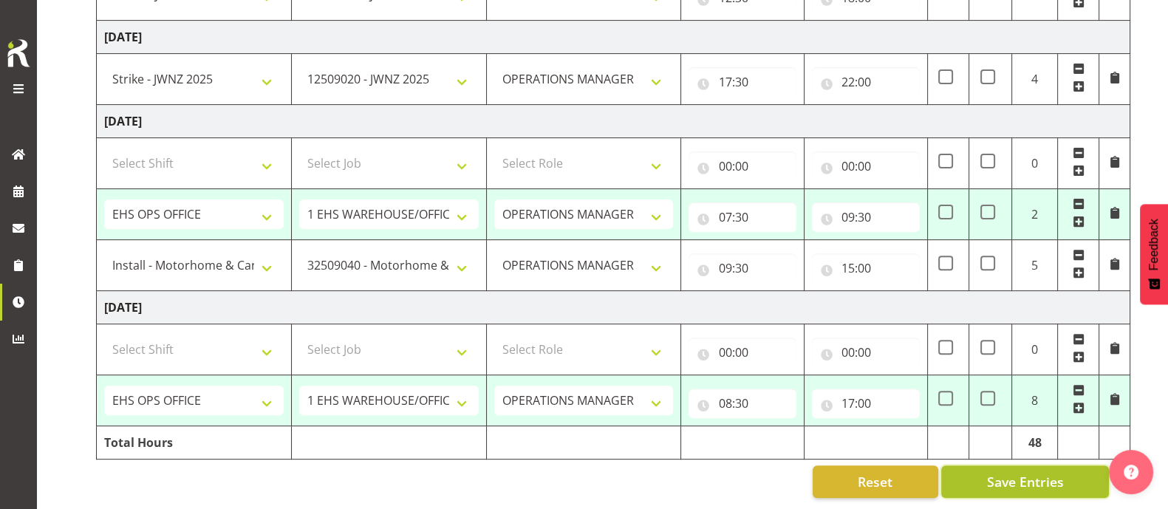
select select "1587"
select select "69"
type input "08:30"
type input "17:00"
select select "1587"
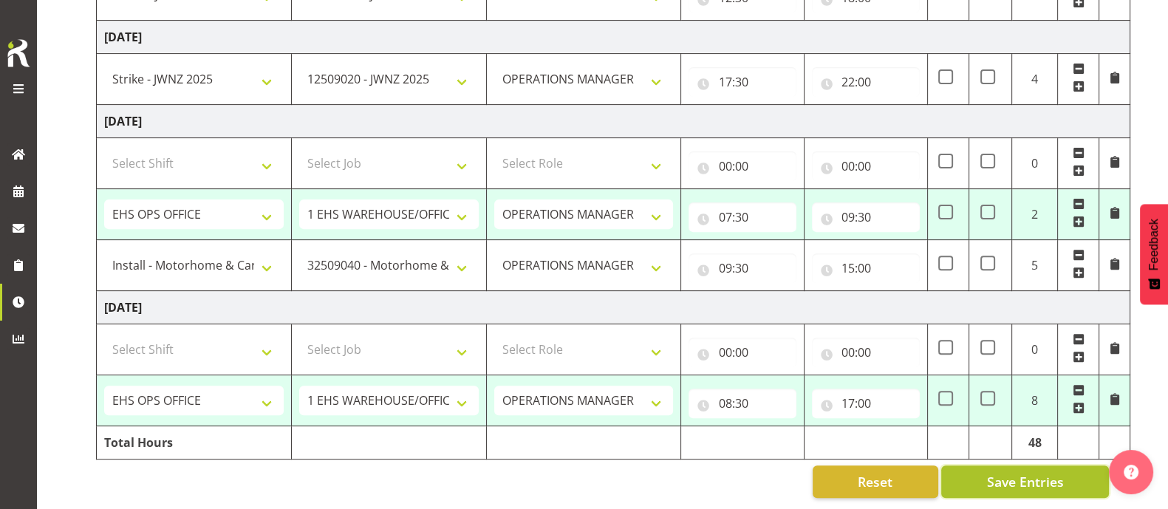
select select "69"
type input "07:30"
type input "09:30"
select select "64580"
select select "9139"
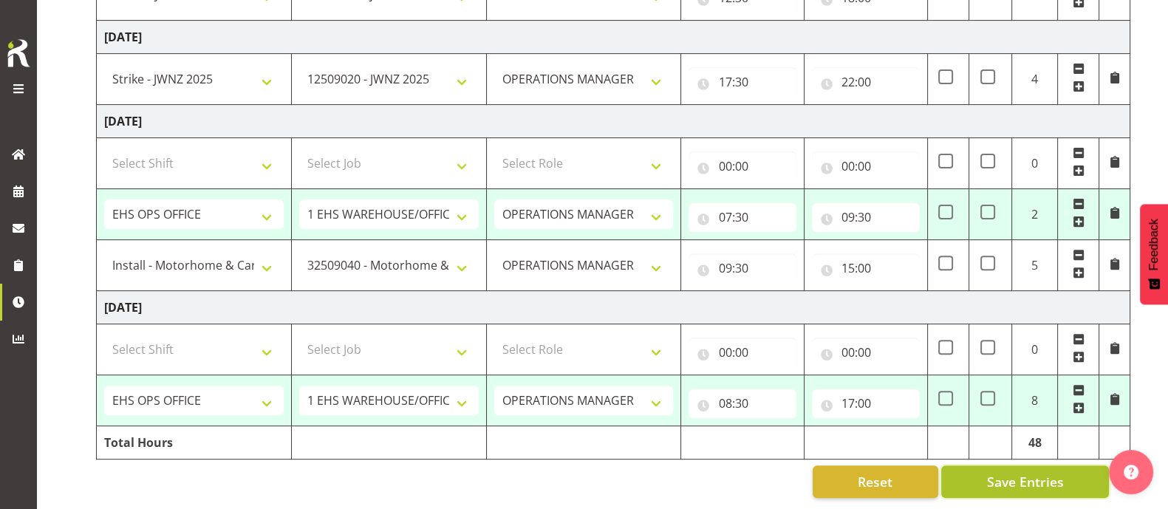
type input "09:30"
type input "15:00"
select select "1587"
select select "69"
type input "08:30"
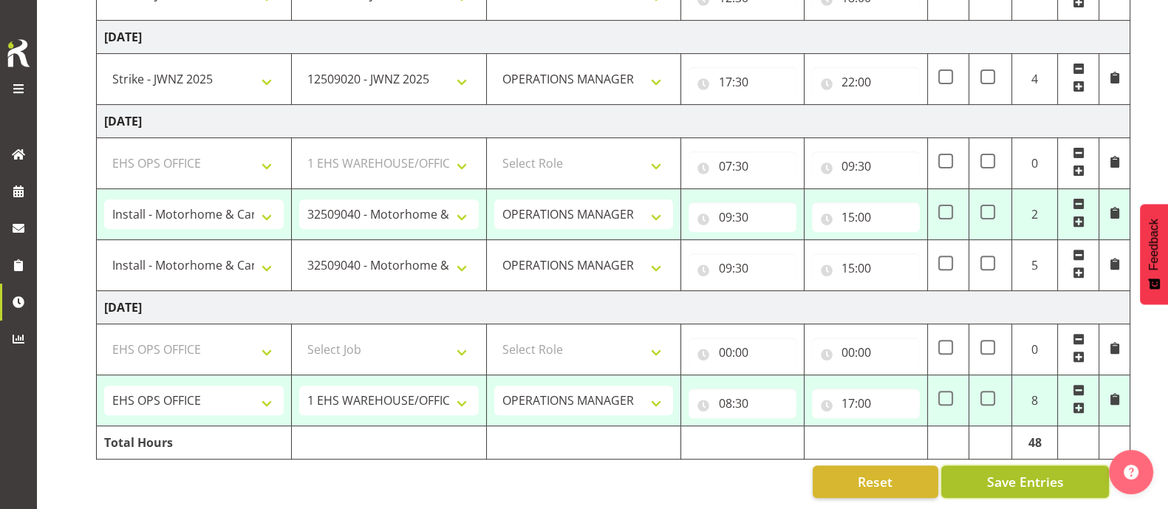
type input "17:00"
select select "1587"
select select "69"
select select "1587"
select select "69"
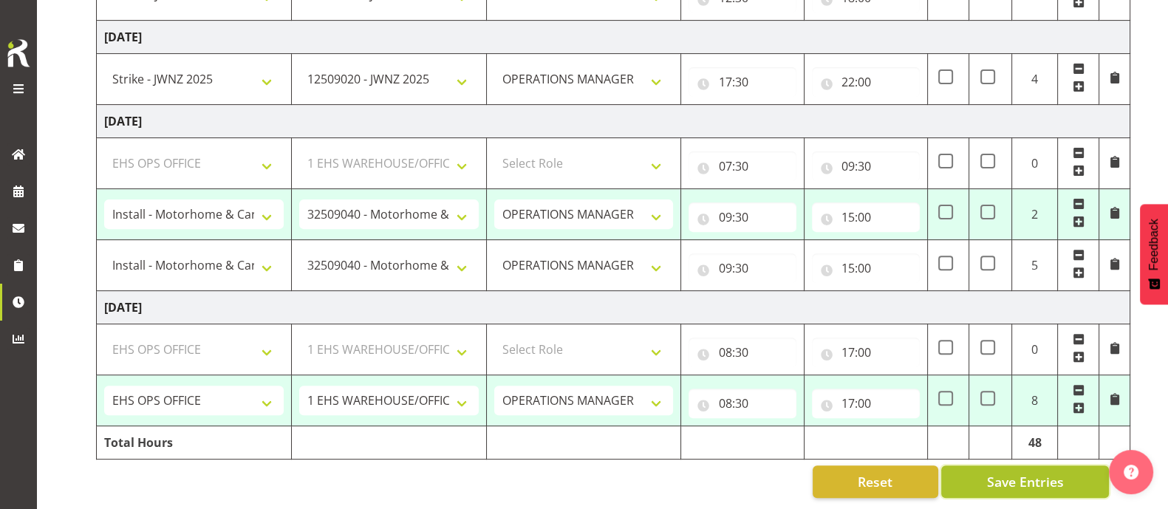
select select "1587"
select select "69"
select select "63900"
select select "9050"
select select "82025"
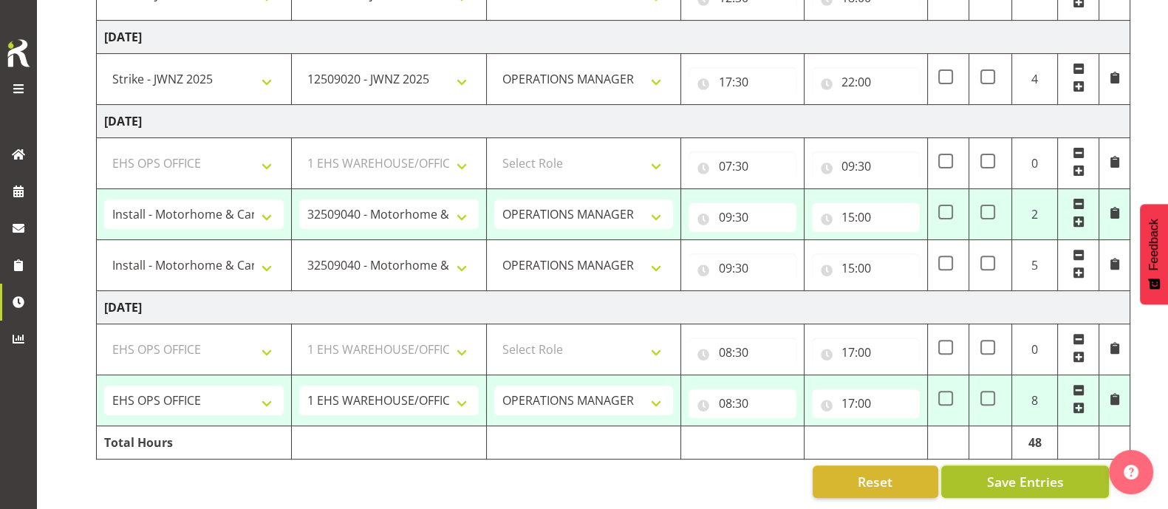
select select "9050"
select select "1587"
select select "69"
select select "64580"
select select "9139"
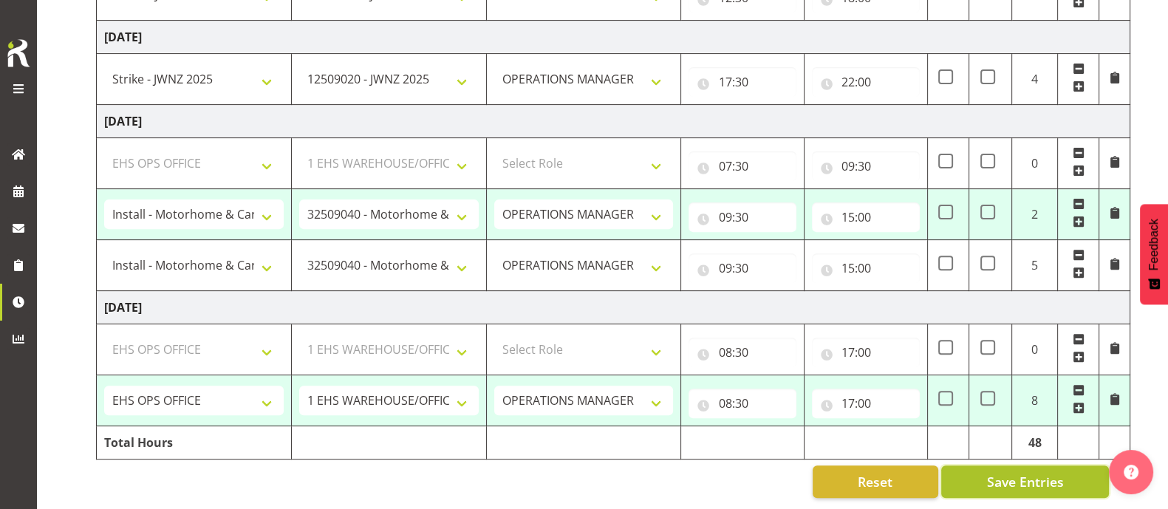
select select "1587"
select select "69"
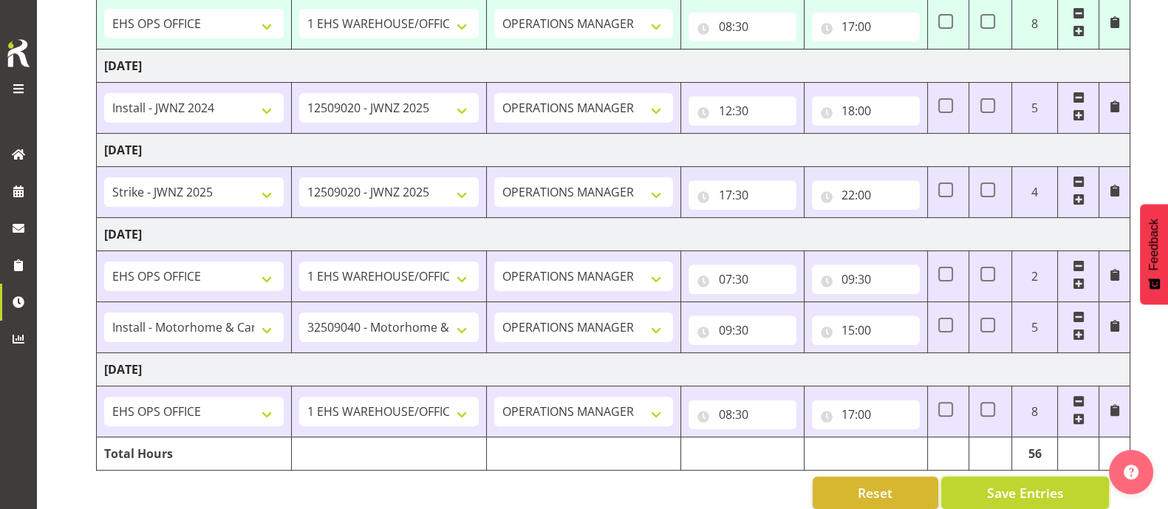
scroll to position [510, 0]
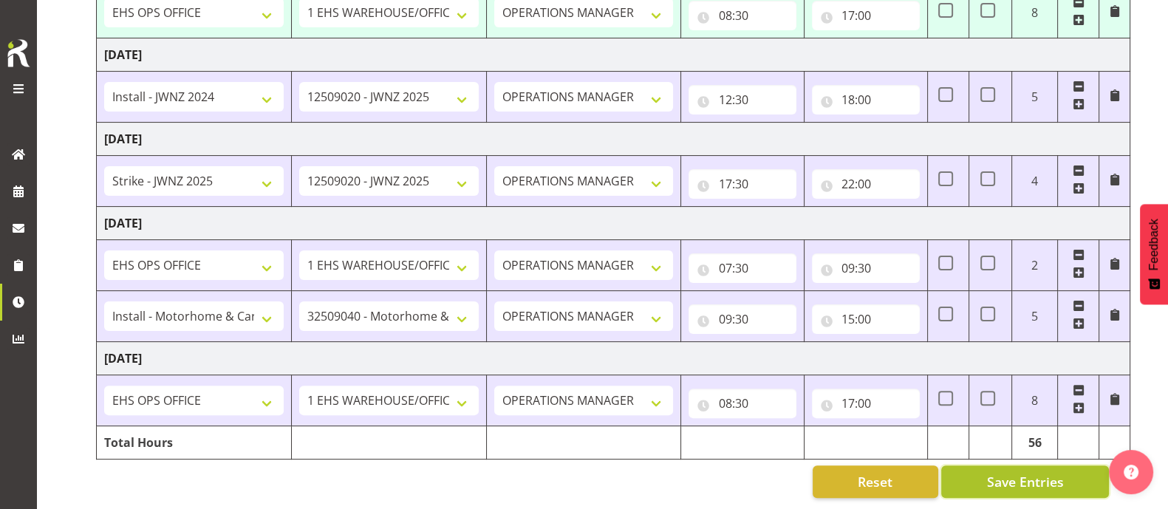
click at [999, 472] on span "Save Entries" at bounding box center [1024, 481] width 77 height 19
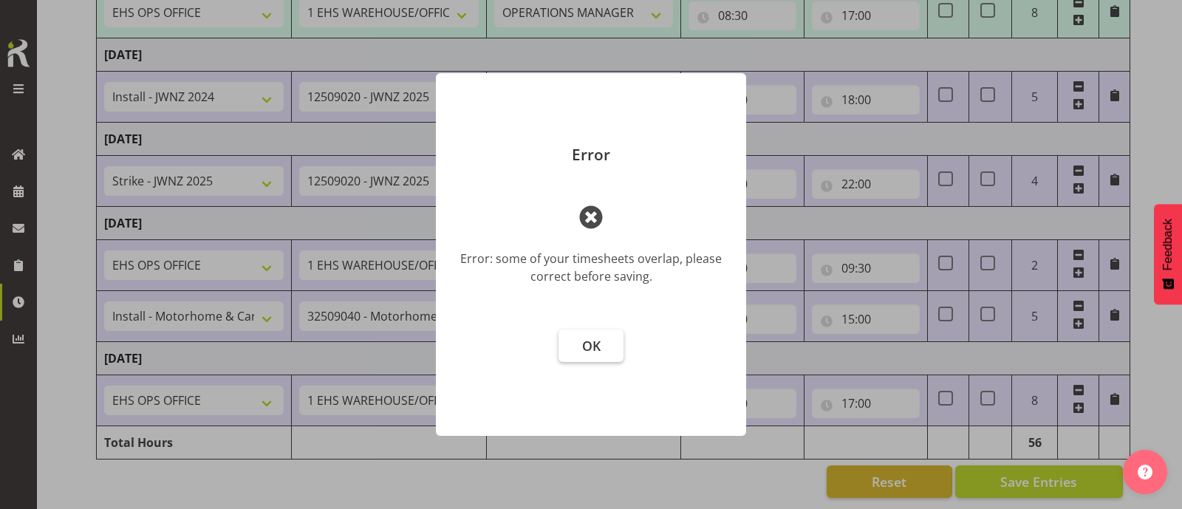
click at [595, 346] on span "OK" at bounding box center [591, 346] width 18 height 18
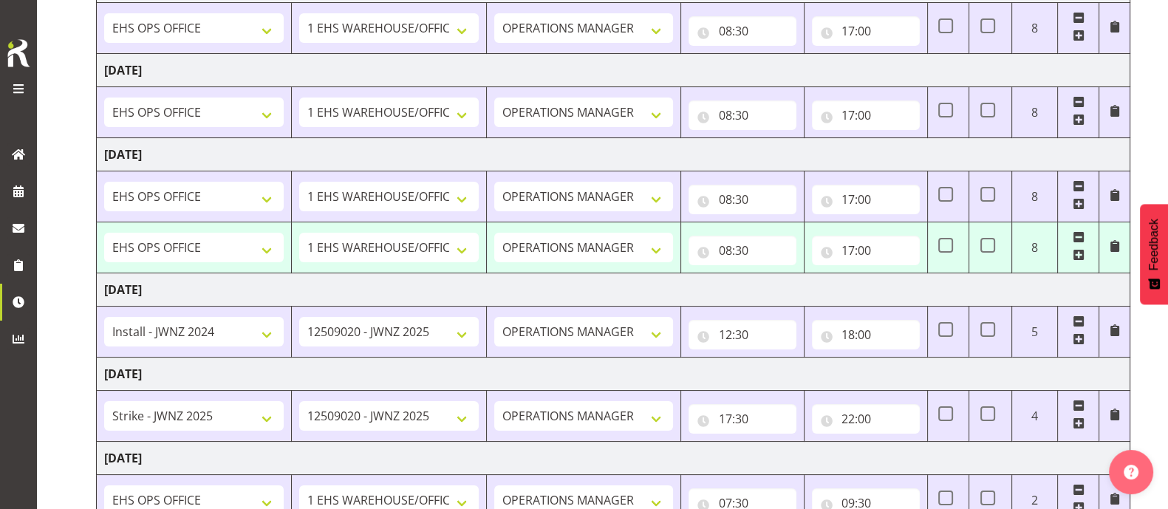
scroll to position [233, 0]
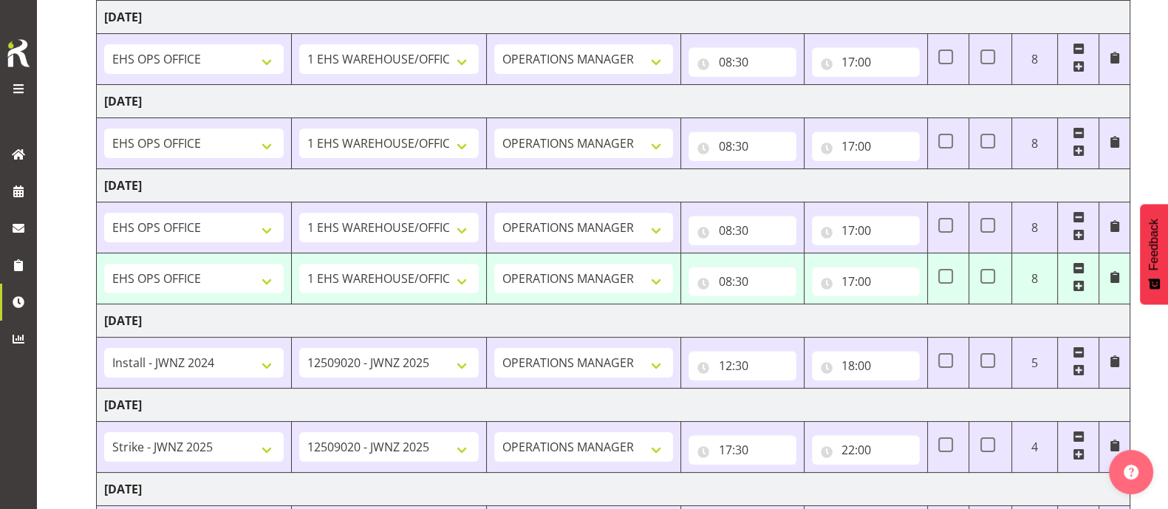
click at [1077, 267] on span at bounding box center [1079, 268] width 12 height 12
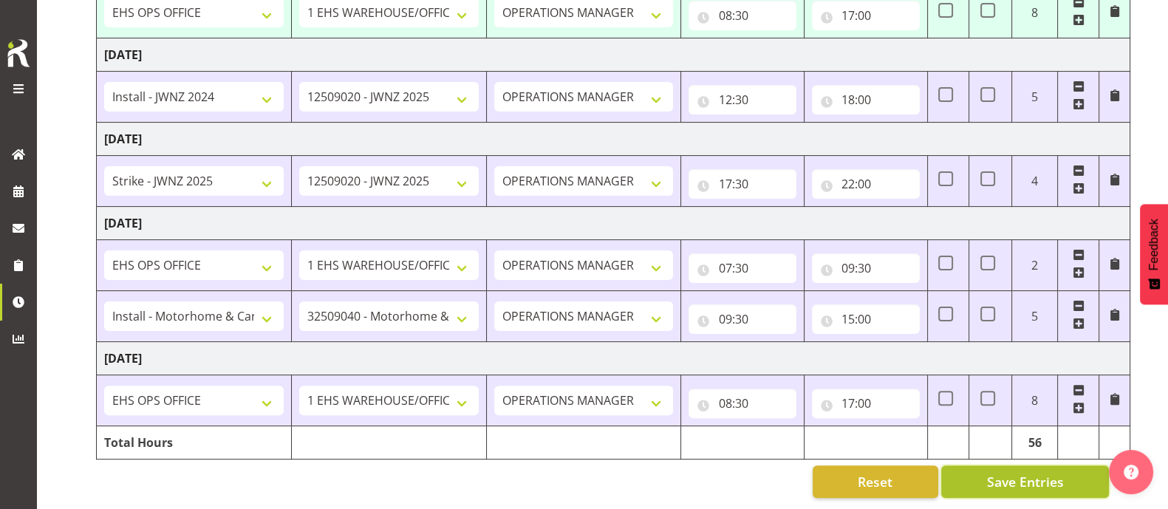
click at [1059, 472] on span "Save Entries" at bounding box center [1024, 481] width 77 height 19
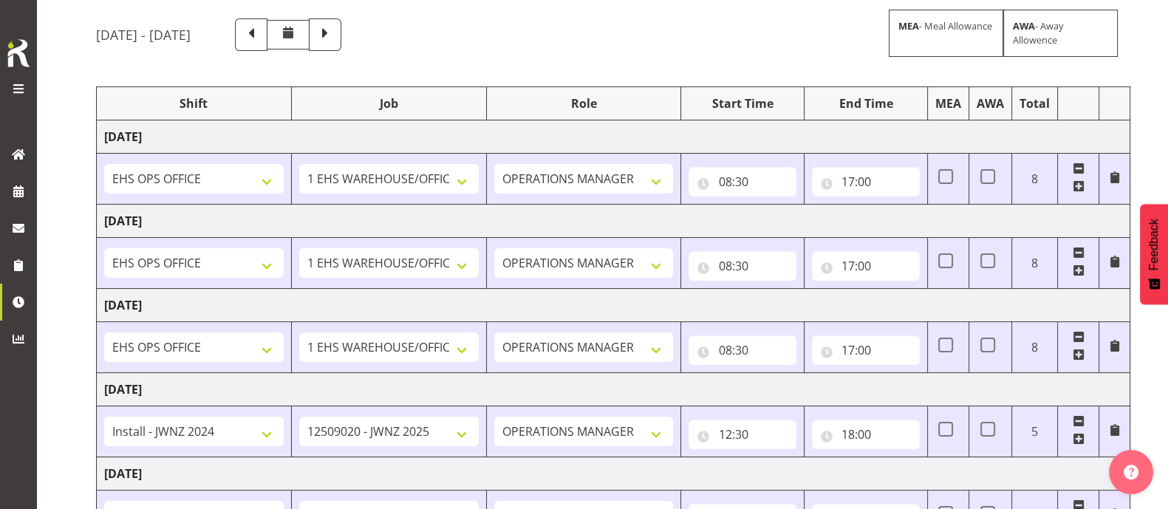
scroll to position [90, 0]
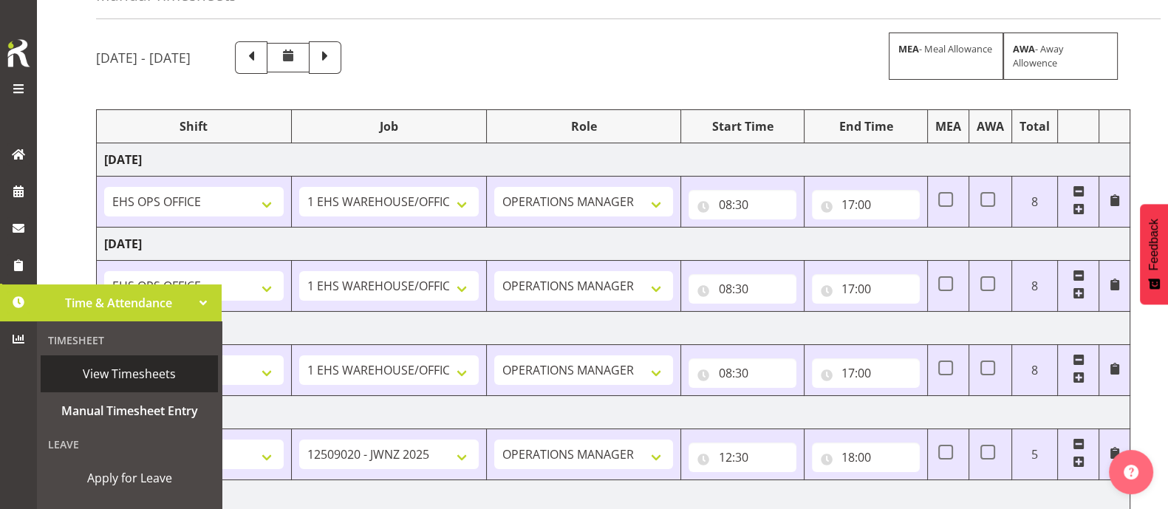
click at [136, 373] on span "View Timesheets" at bounding box center [129, 374] width 163 height 22
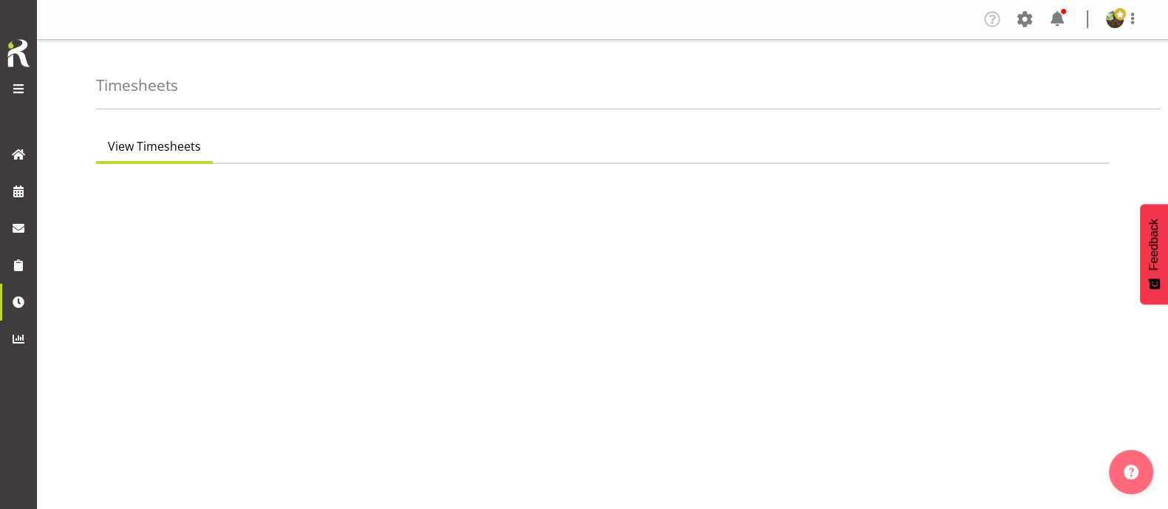
select select "7"
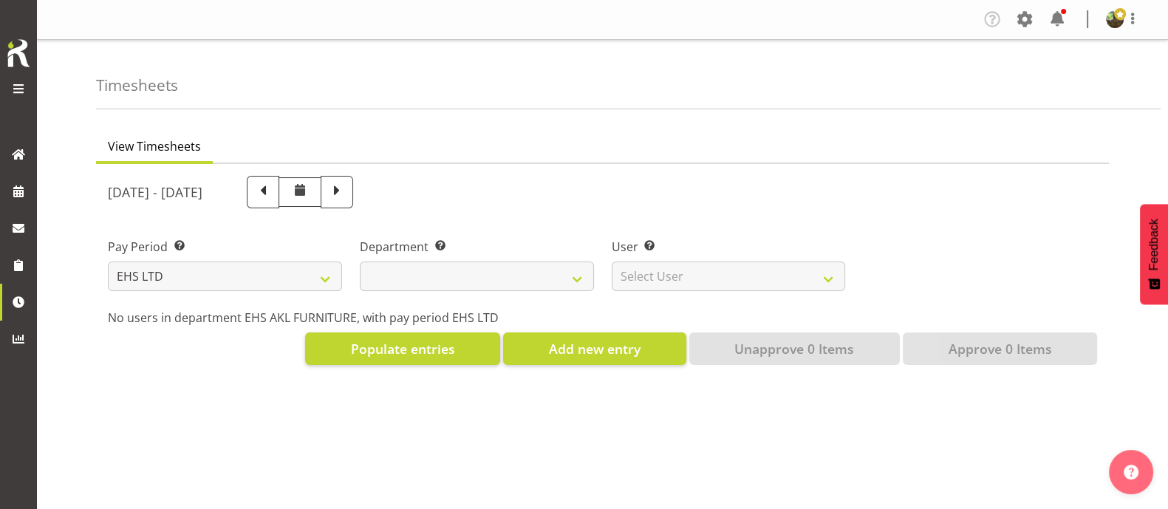
select select
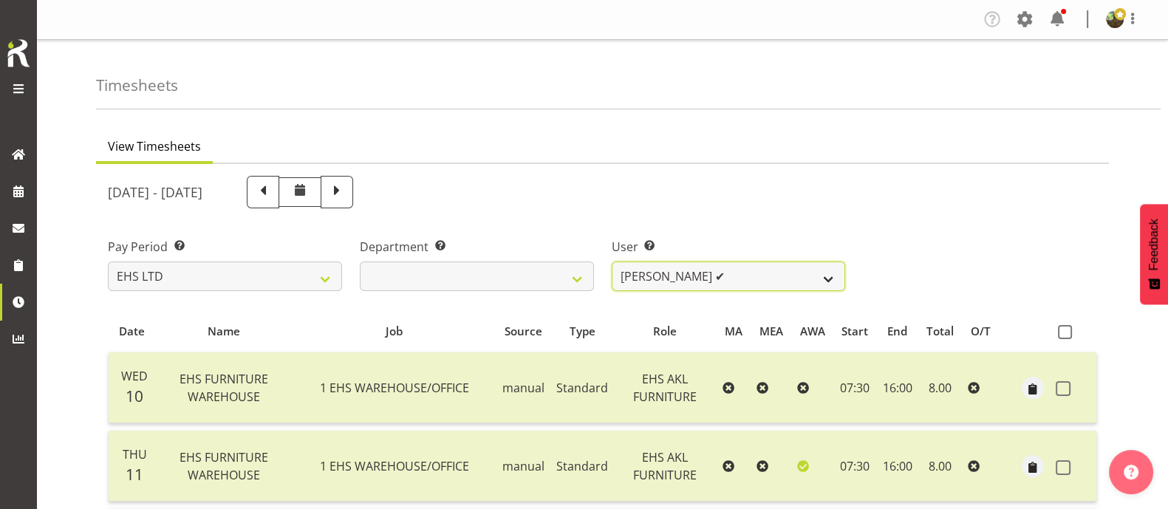
click at [830, 276] on select "Daniel Tini ✔ Filipo Iupeli ❌ Harley Wongpayuk ✔ Malae Toleafoa ✔ Manase Ward ❌…" at bounding box center [729, 276] width 234 height 30
select select "889"
click at [612, 261] on select "Daniel Tini ✔ Filipo Iupeli ❌ Harley Wongpayuk ✔ Malae Toleafoa ✔ Manase Ward ❌…" at bounding box center [729, 276] width 234 height 30
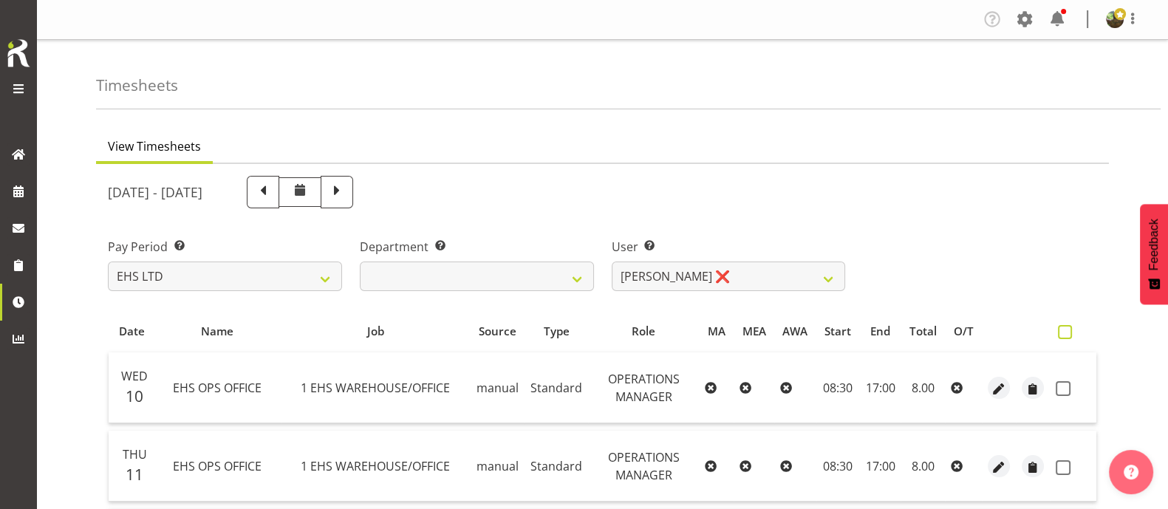
click at [1068, 332] on span at bounding box center [1065, 332] width 14 height 14
click at [1067, 332] on input "checkbox" at bounding box center [1063, 332] width 10 height 10
checkbox input "true"
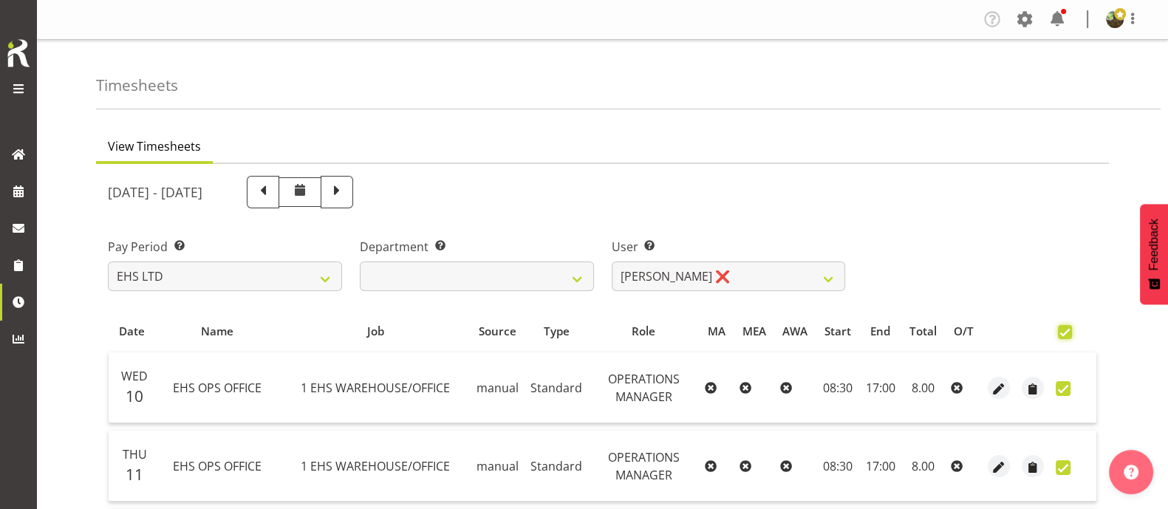
checkbox input "true"
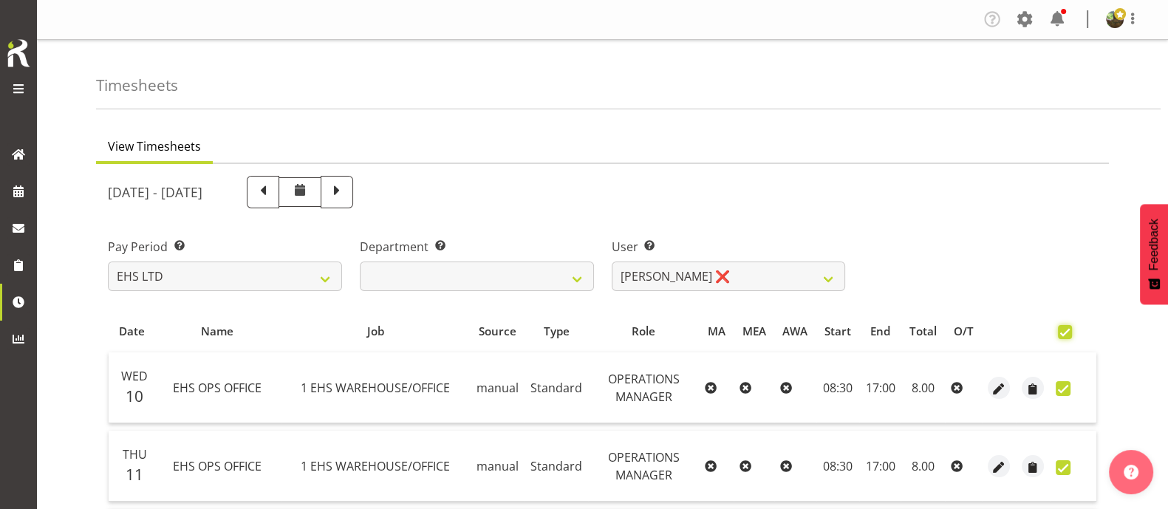
checkbox input "true"
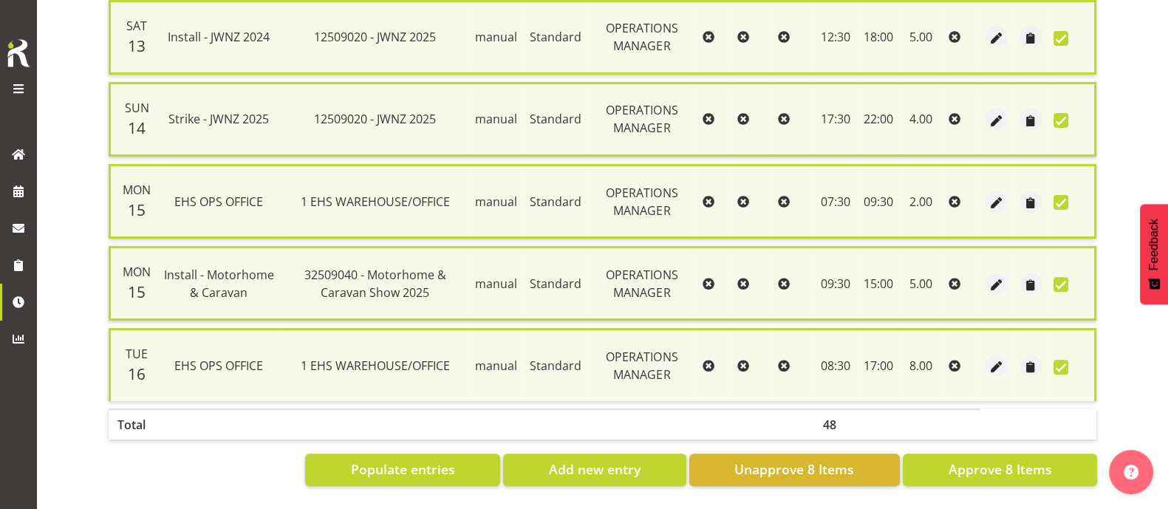
scroll to position [606, 0]
click at [1008, 459] on span "Approve 8 Items" at bounding box center [999, 468] width 103 height 19
checkbox input "false"
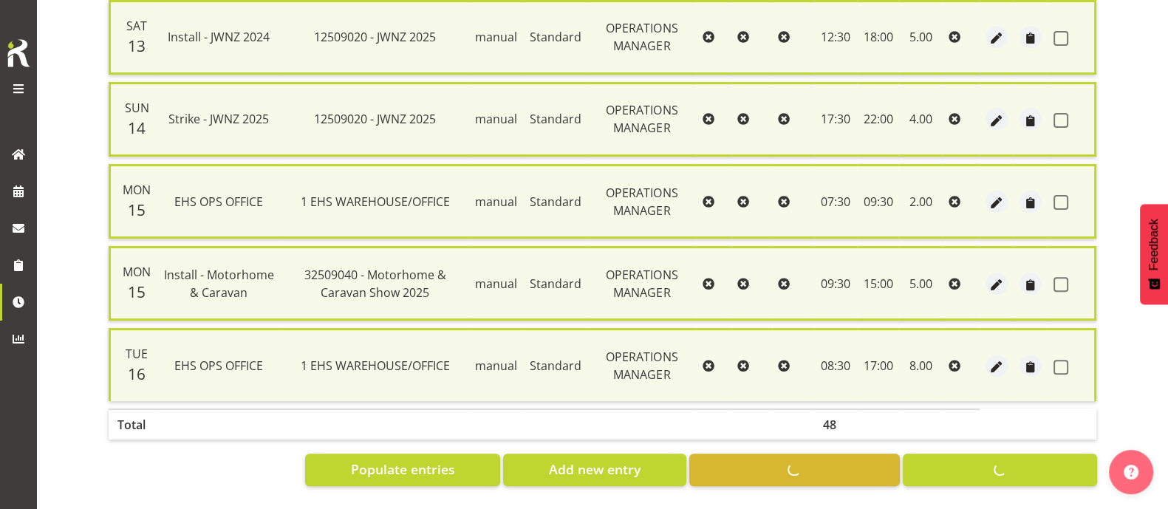
checkbox input "false"
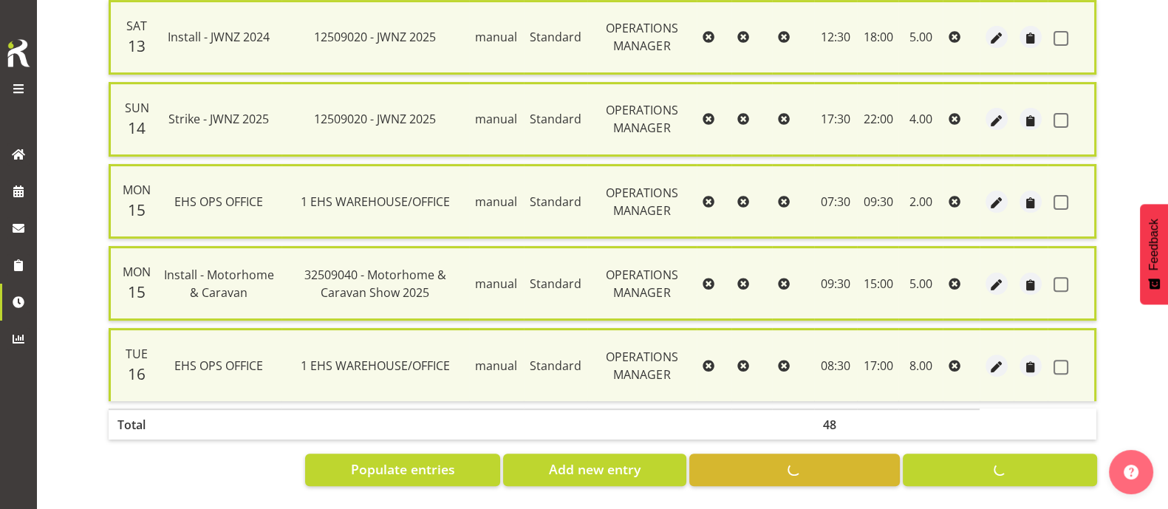
checkbox input "false"
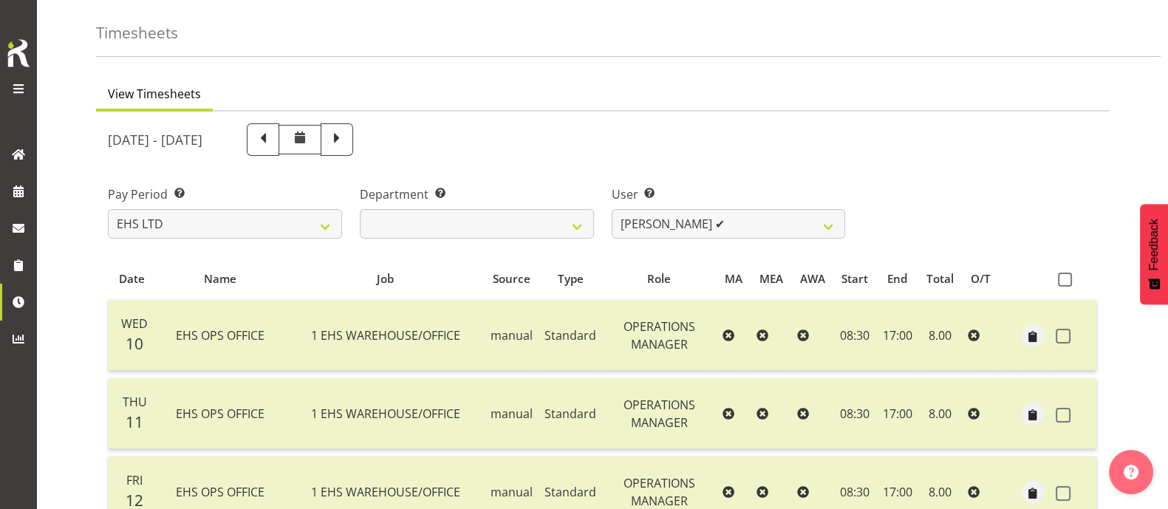
scroll to position [29, 0]
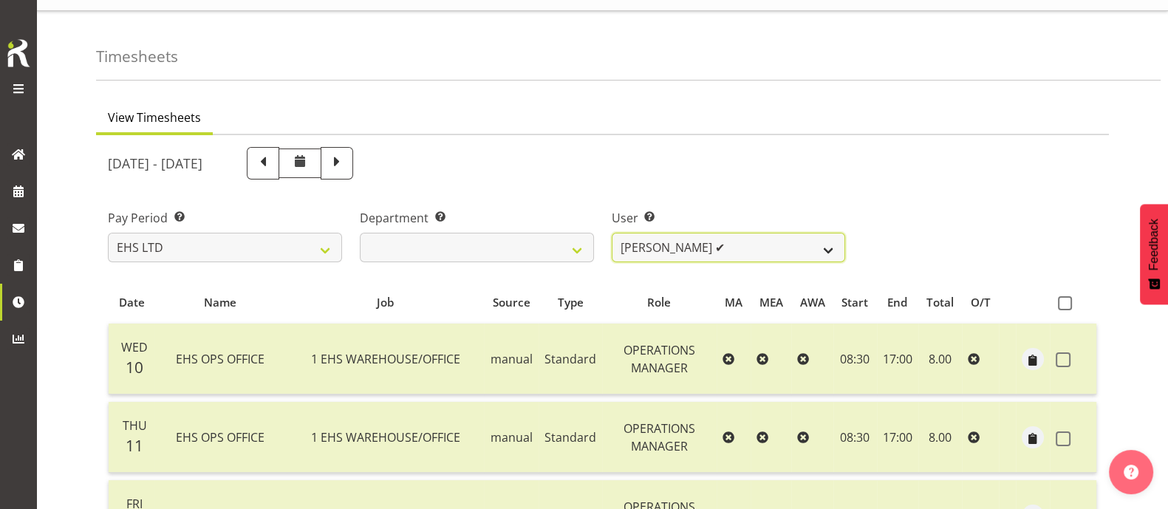
click at [745, 243] on select "Daniel Tini ✔ Filipo Iupeli ✔ Harley Wongpayuk ✔ Malae Toleafoa ✔ Manase Ward ❌…" at bounding box center [729, 248] width 234 height 30
click at [612, 233] on select "Daniel Tini ✔ Filipo Iupeli ✔ Harley Wongpayuk ✔ Malae Toleafoa ✔ Manase Ward ❌…" at bounding box center [729, 248] width 234 height 30
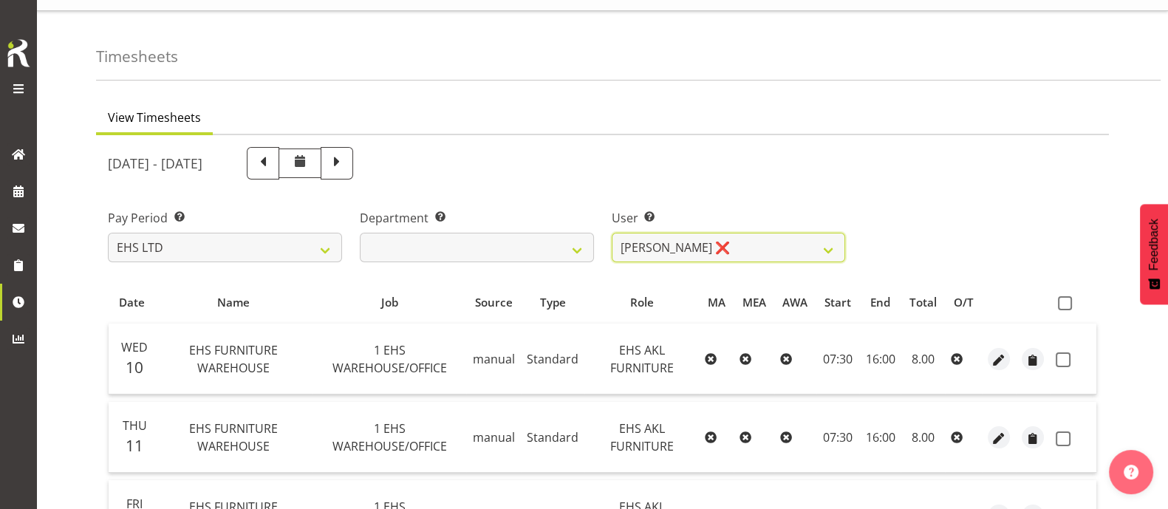
click at [772, 248] on select "Daniel Tini ✔ Filipo Iupeli ✔ Harley Wongpayuk ✔ Malae Toleafoa ✔ Manase Ward ❌…" at bounding box center [729, 248] width 234 height 30
select select "11913"
click at [612, 233] on select "Daniel Tini ✔ Filipo Iupeli ✔ Harley Wongpayuk ✔ Malae Toleafoa ✔ Manase Ward ❌…" at bounding box center [729, 248] width 234 height 30
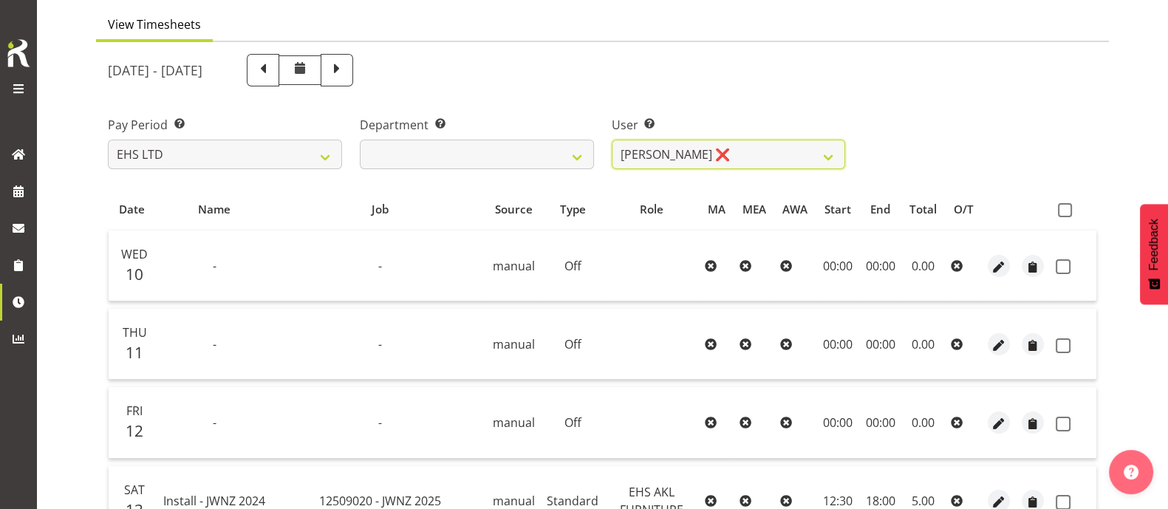
scroll to position [121, 0]
drag, startPoint x: 1066, startPoint y: 208, endPoint x: 1058, endPoint y: 224, distance: 17.5
click at [1066, 208] on span at bounding box center [1065, 211] width 14 height 14
click at [1066, 208] on input "checkbox" at bounding box center [1063, 211] width 10 height 10
checkbox input "true"
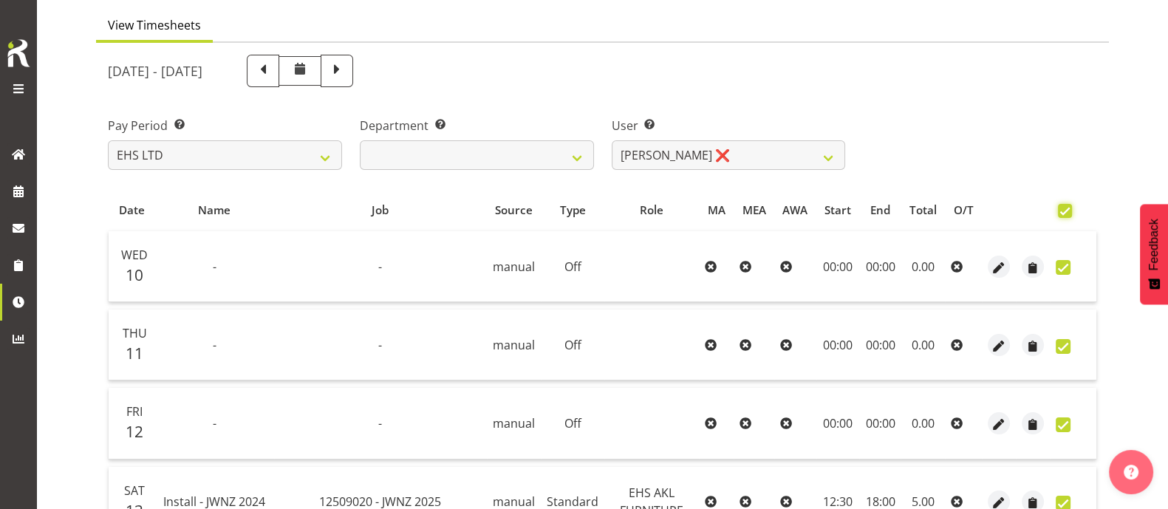
checkbox input "true"
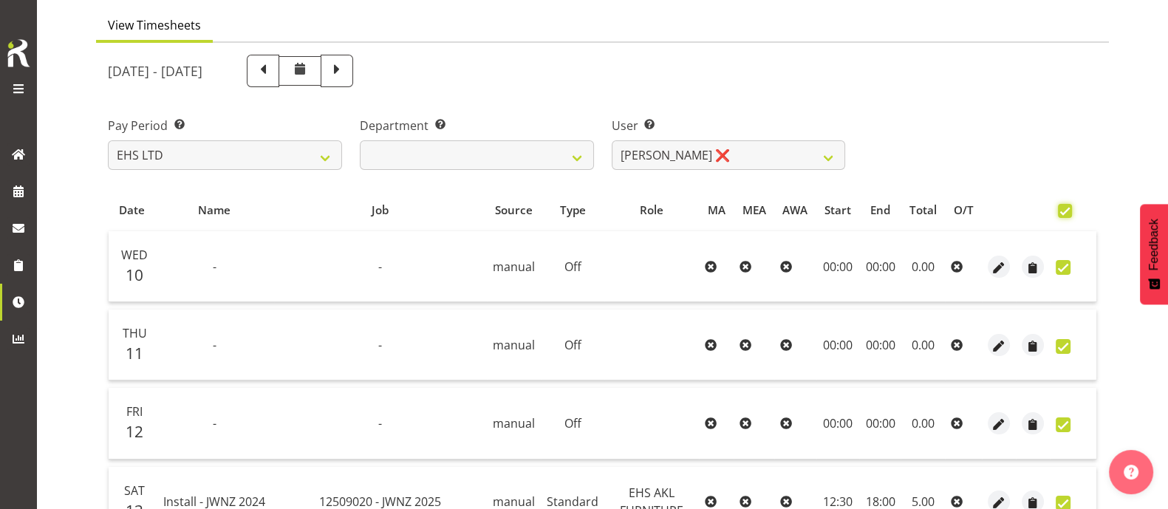
checkbox input "true"
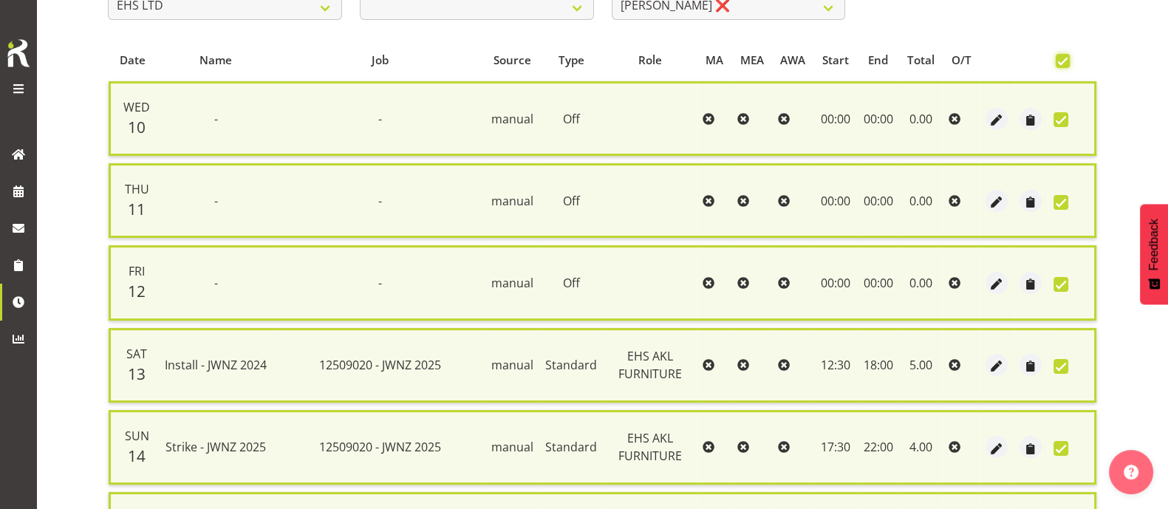
scroll to position [236, 0]
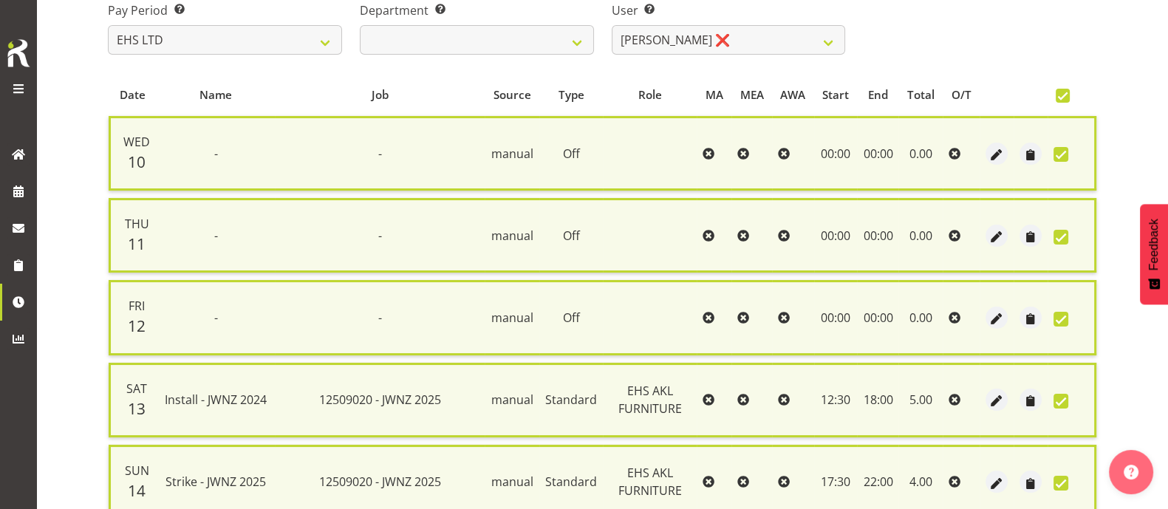
click at [1067, 95] on span at bounding box center [1063, 96] width 14 height 14
click at [1065, 95] on input "checkbox" at bounding box center [1061, 96] width 10 height 10
checkbox input "false"
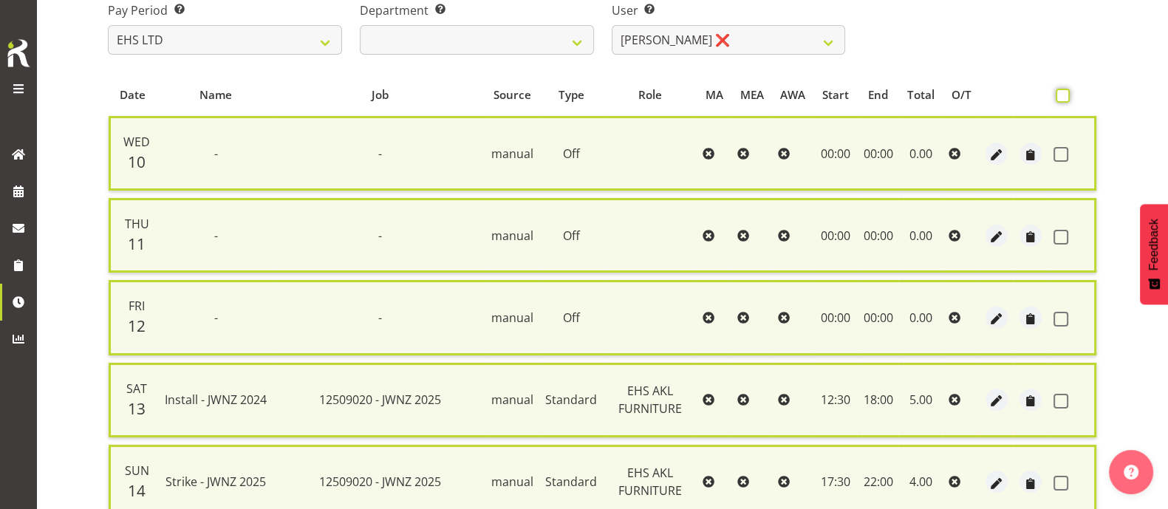
checkbox input "false"
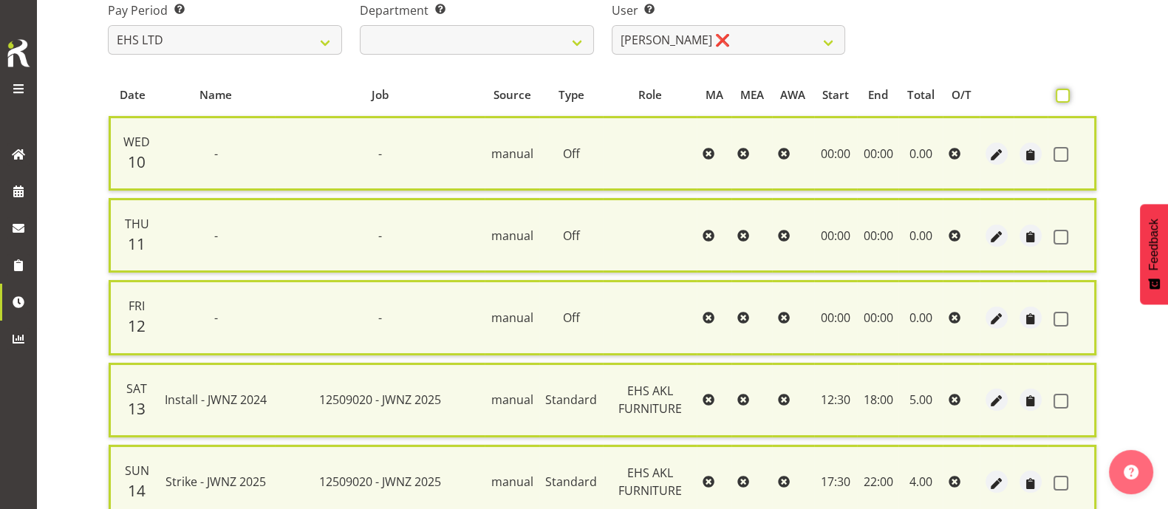
checkbox input "false"
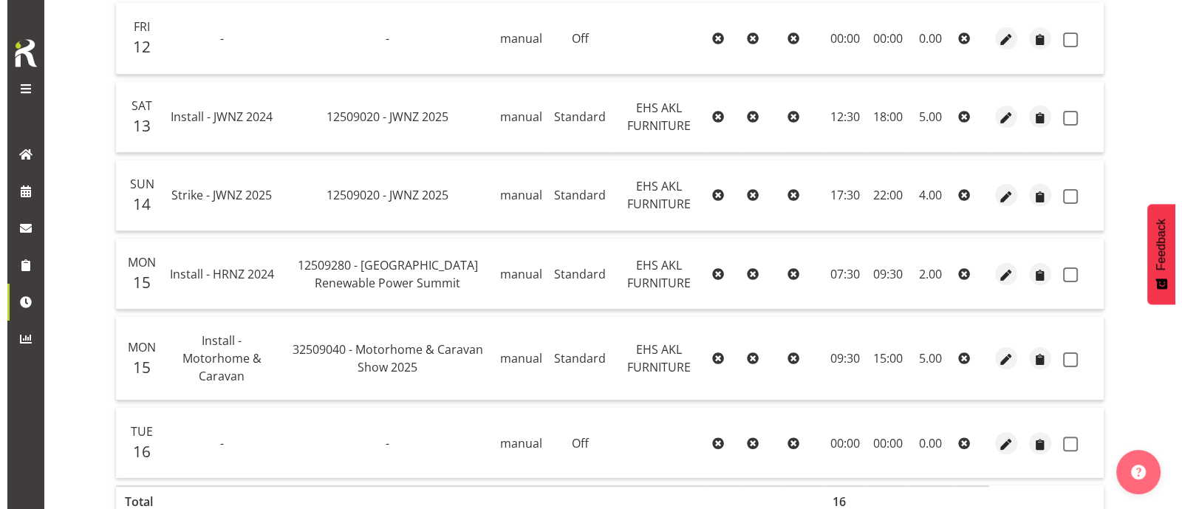
scroll to position [513, 0]
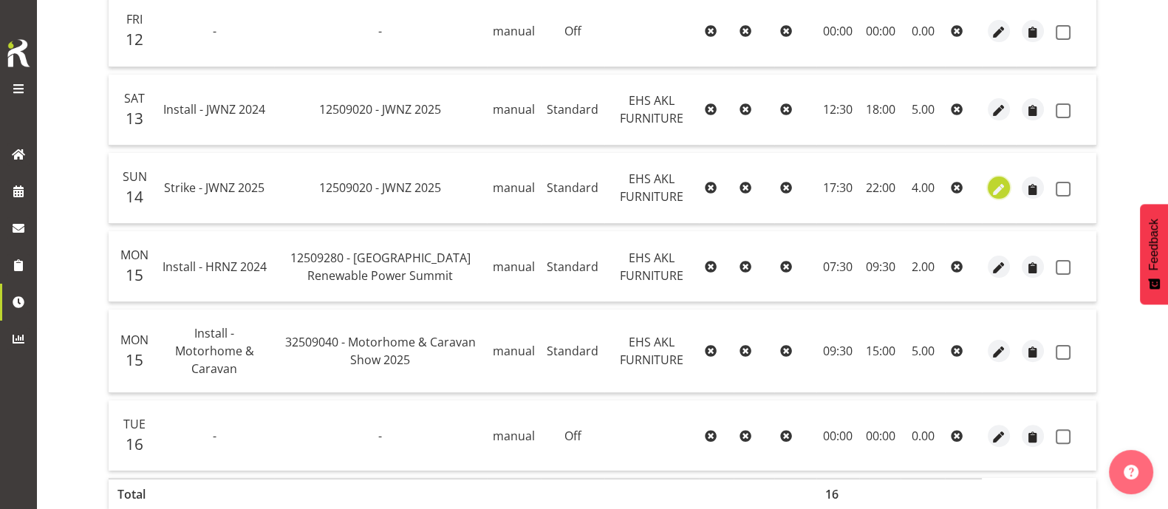
click at [992, 186] on span "button" at bounding box center [999, 189] width 17 height 17
select select "Standard"
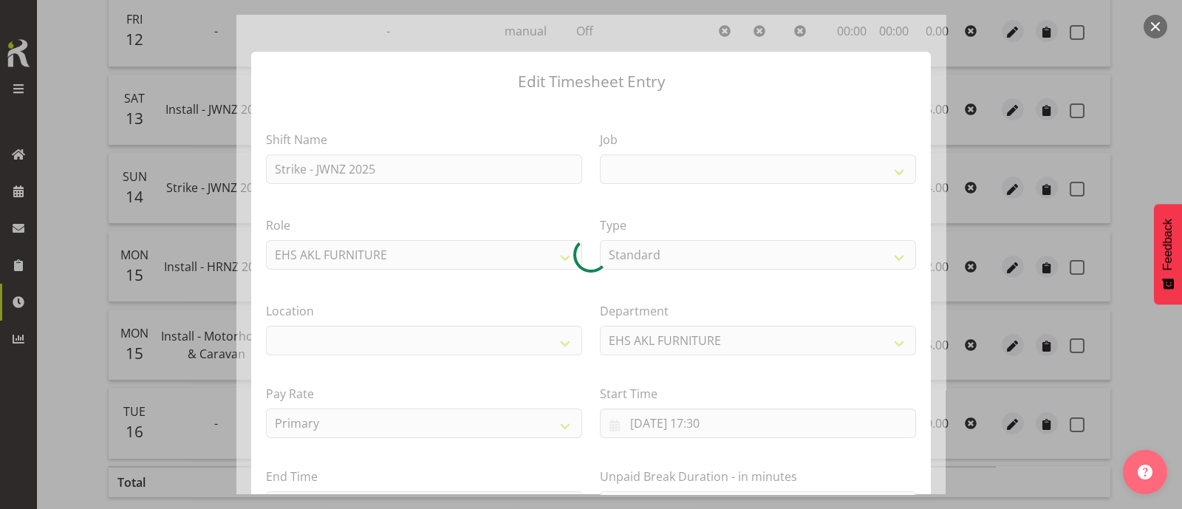
select select
select select "9050"
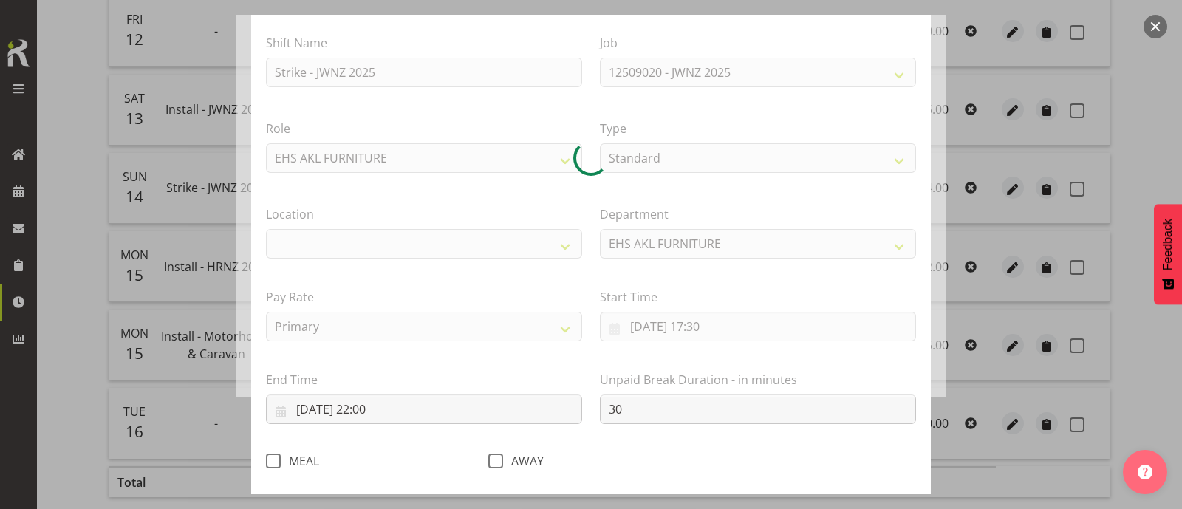
scroll to position [177, 0]
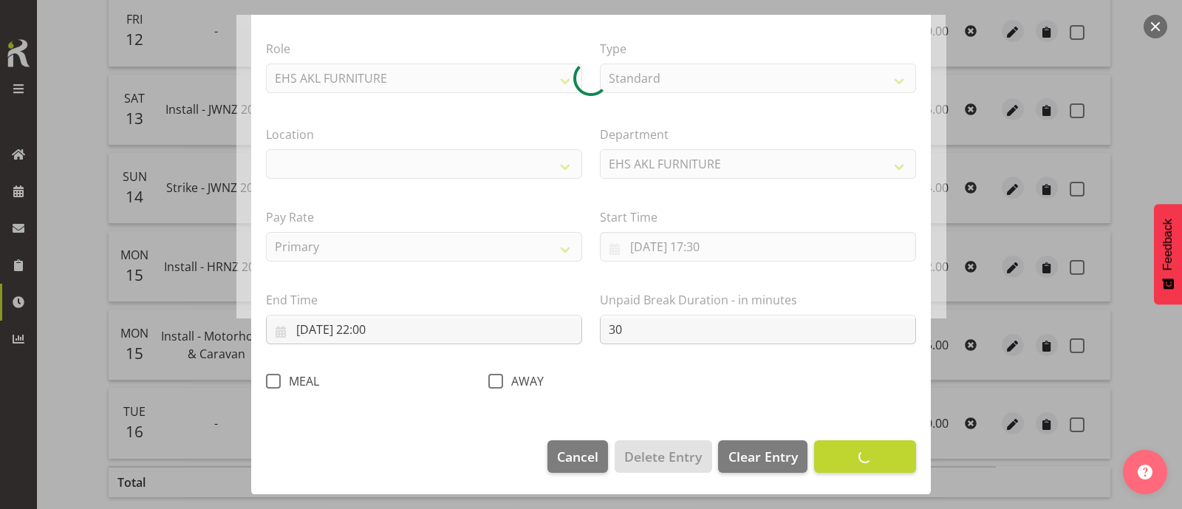
select select "35"
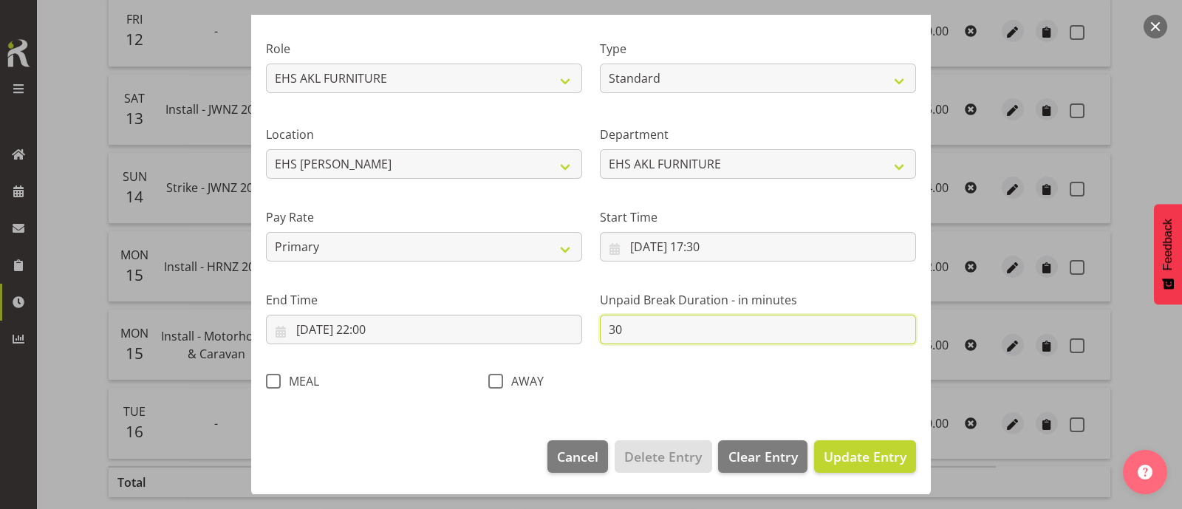
click at [635, 326] on input "30" at bounding box center [758, 330] width 316 height 30
type input "3"
type input "0"
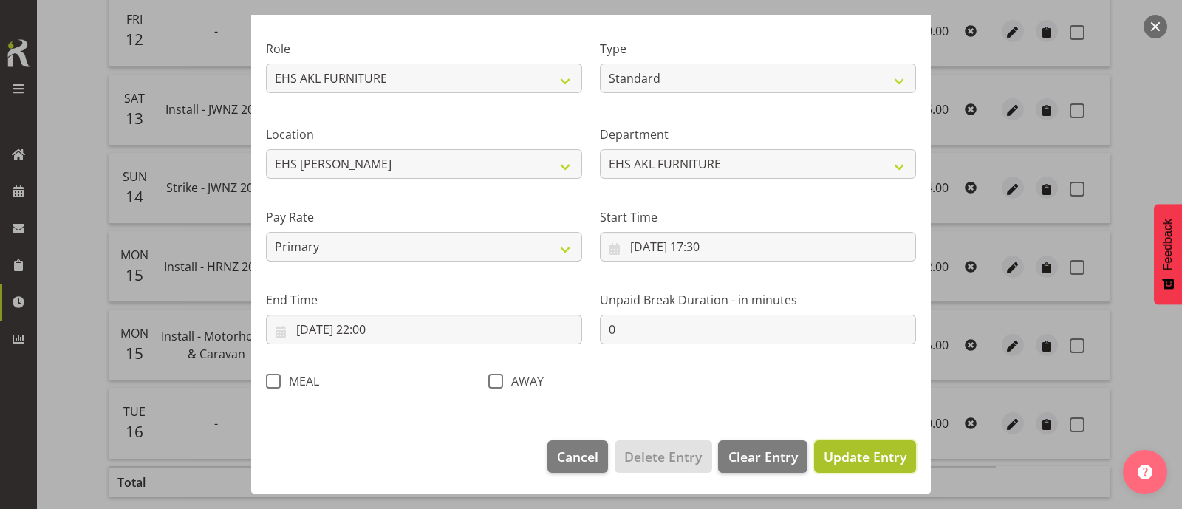
click at [856, 458] on span "Update Entry" at bounding box center [865, 457] width 83 height 18
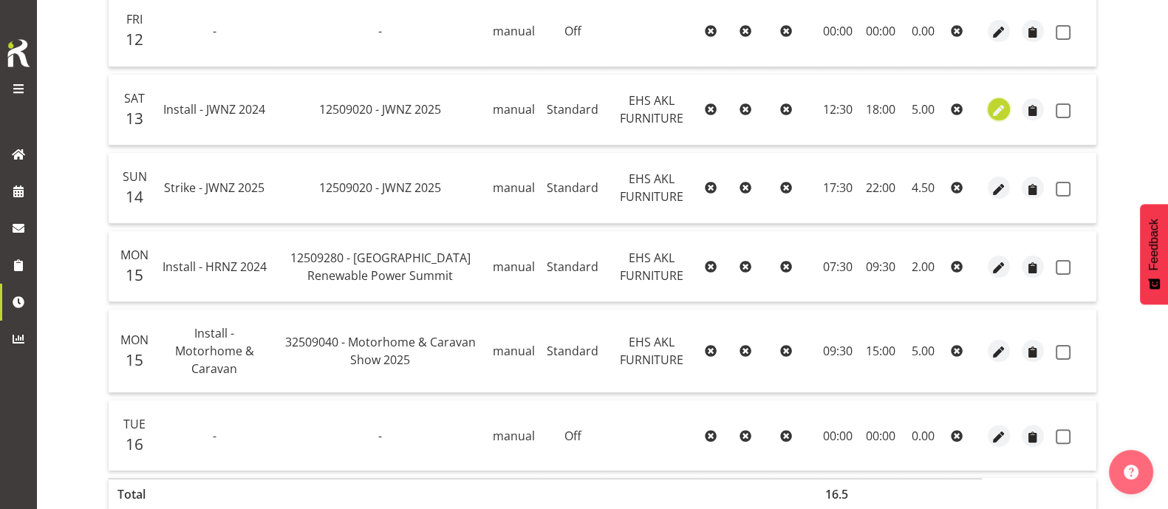
click at [996, 112] on span "button" at bounding box center [999, 111] width 17 height 17
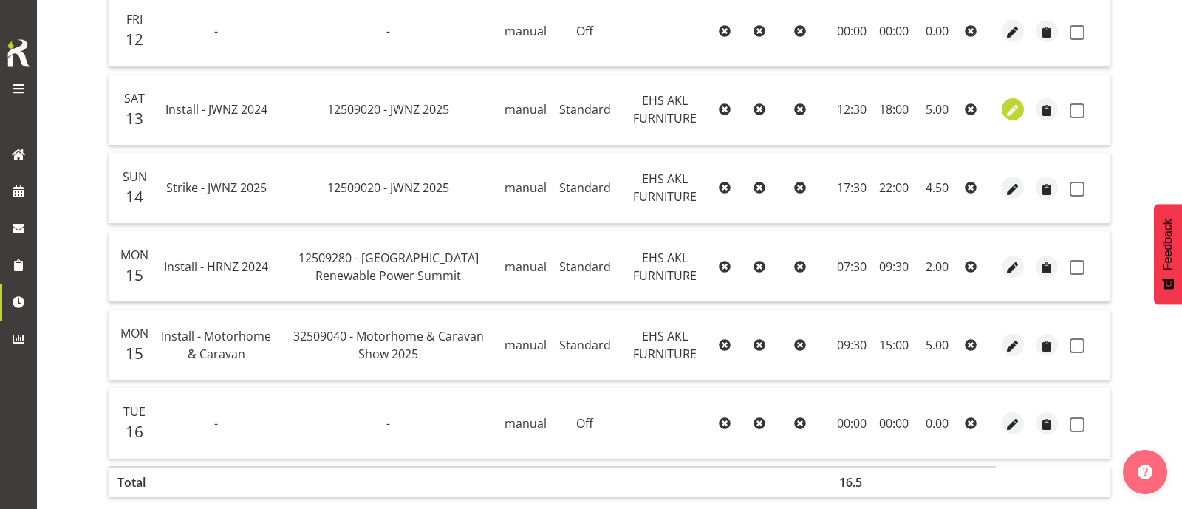
select select "Standard"
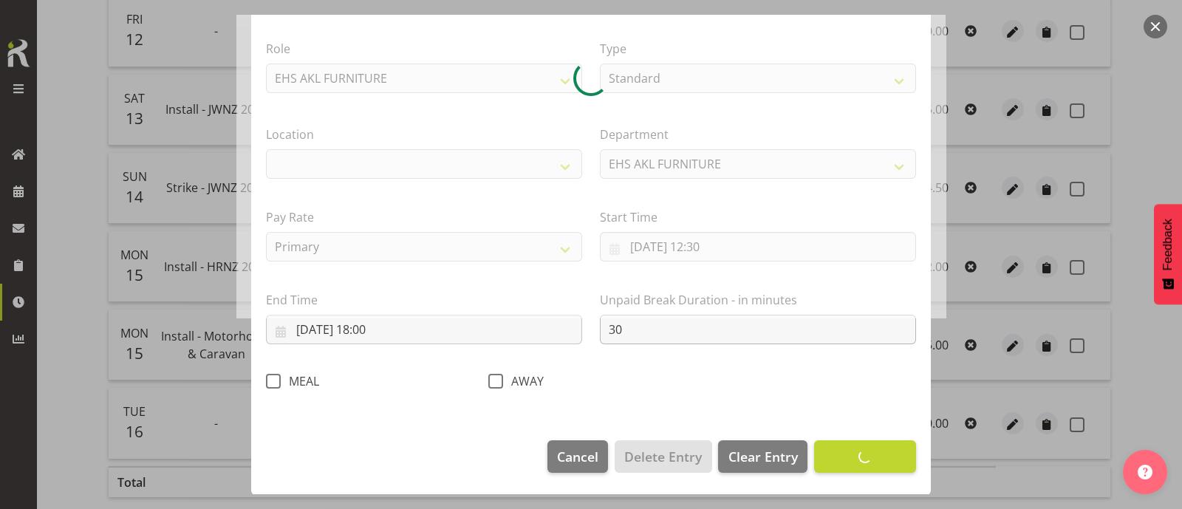
select select
select select "9050"
select select "35"
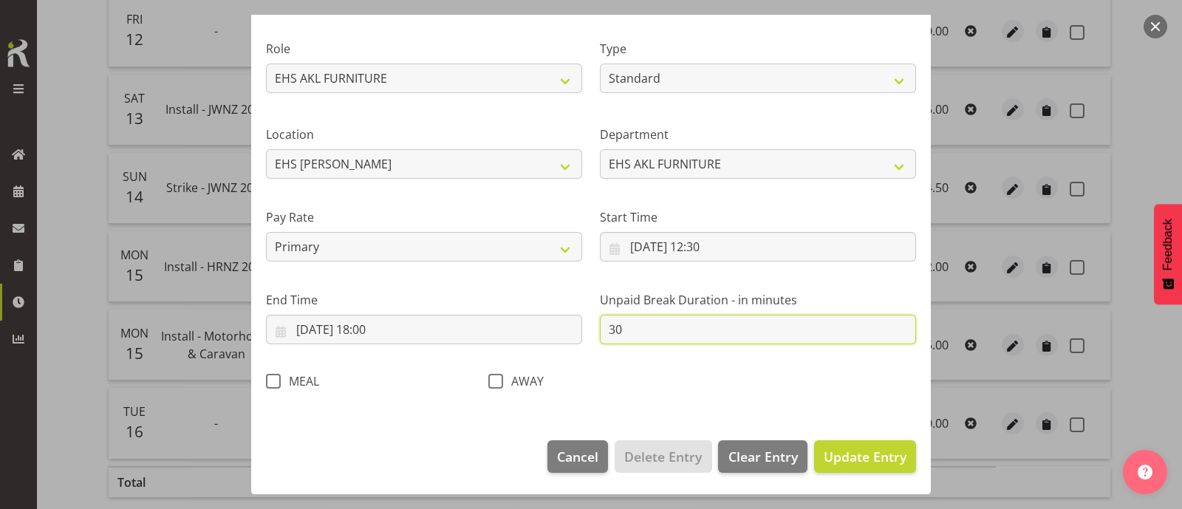
click at [657, 326] on input "30" at bounding box center [758, 330] width 316 height 30
type input "3"
type input "0"
click at [814, 440] on button "Update Entry" at bounding box center [865, 456] width 102 height 33
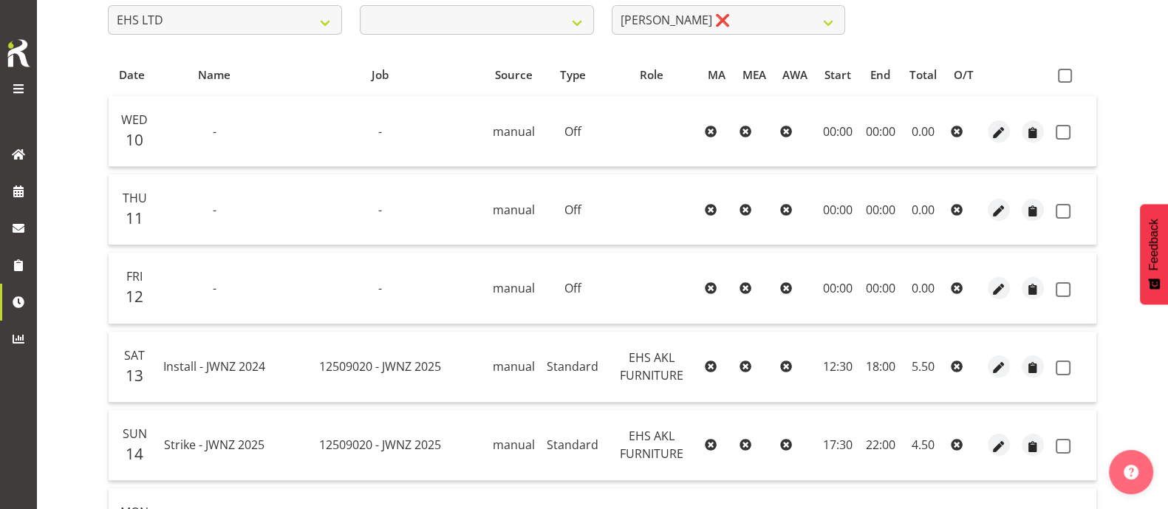
scroll to position [213, 0]
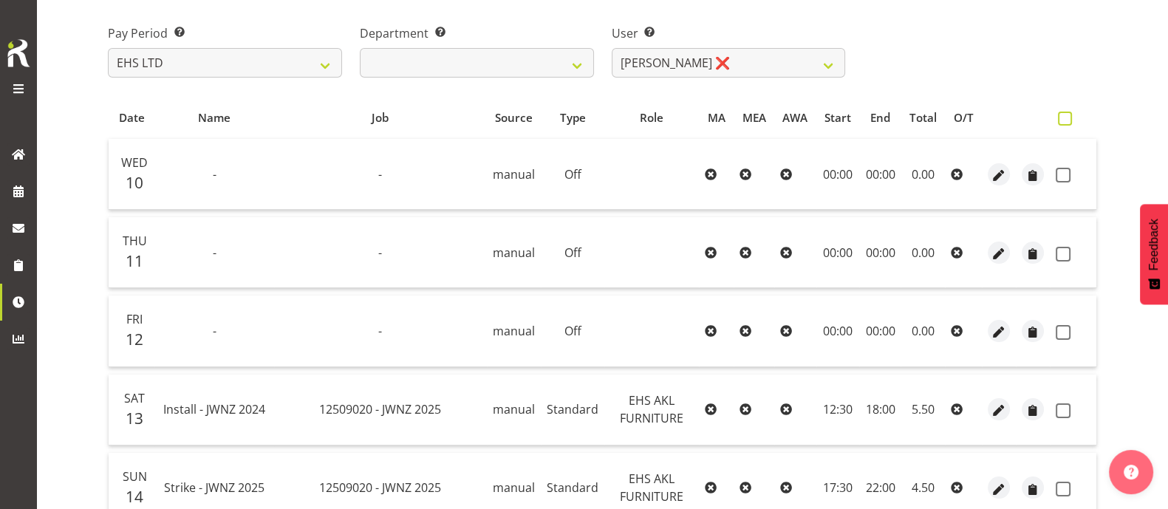
click at [1064, 116] on span at bounding box center [1065, 119] width 14 height 14
click at [1064, 116] on input "checkbox" at bounding box center [1063, 119] width 10 height 10
checkbox input "true"
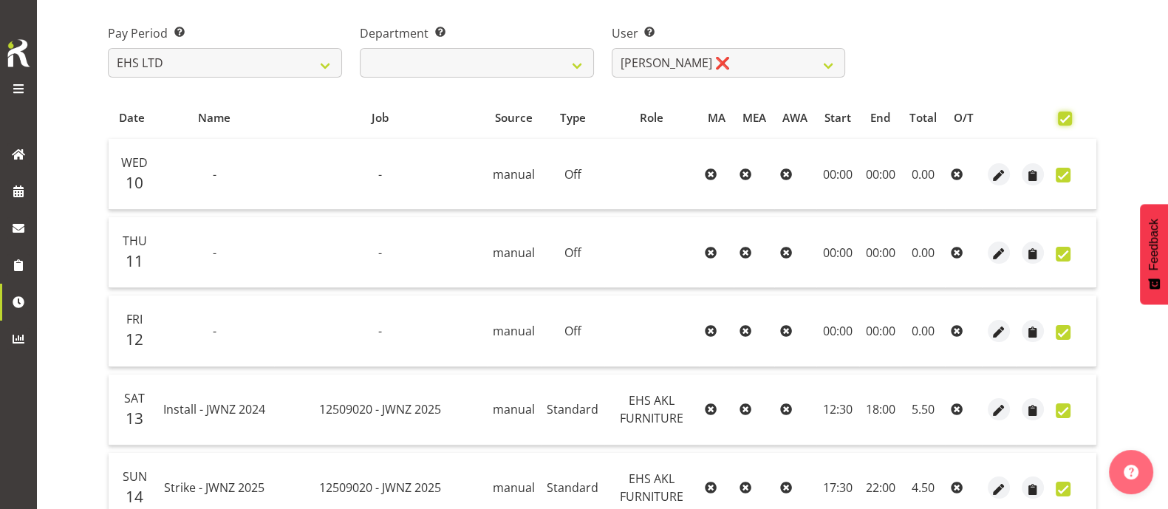
checkbox input "true"
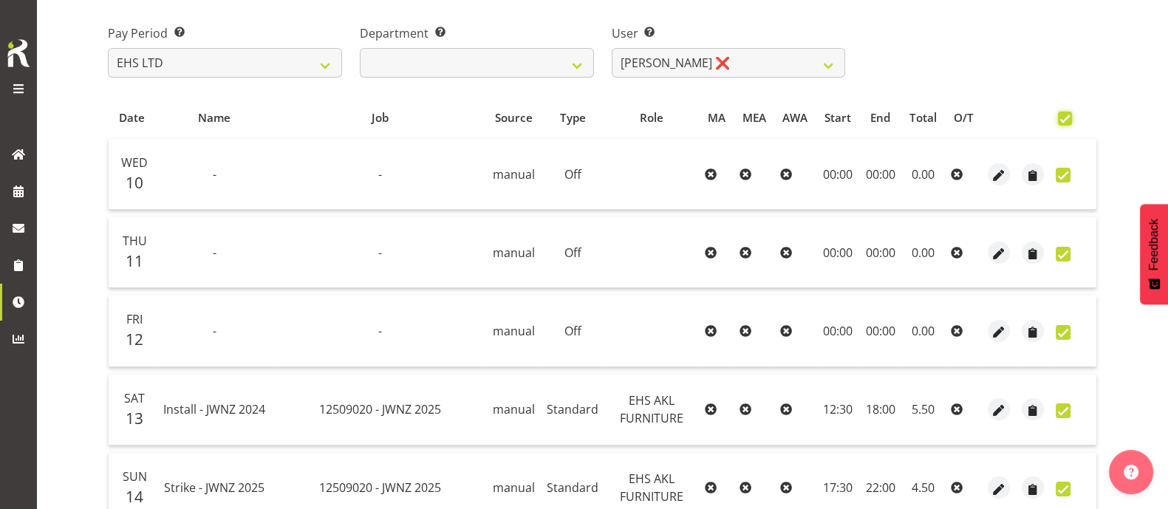
checkbox input "true"
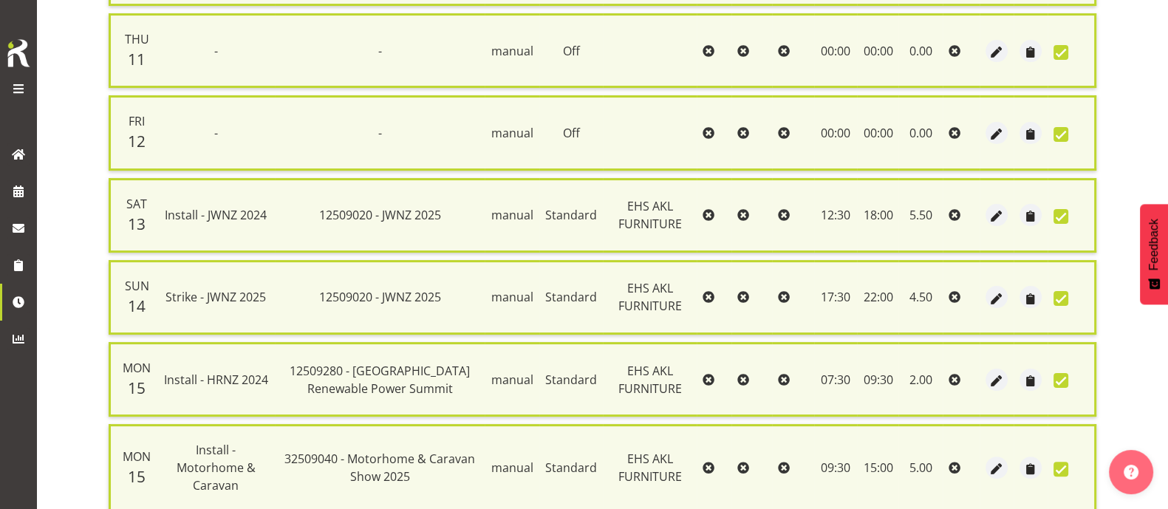
scroll to position [236, 0]
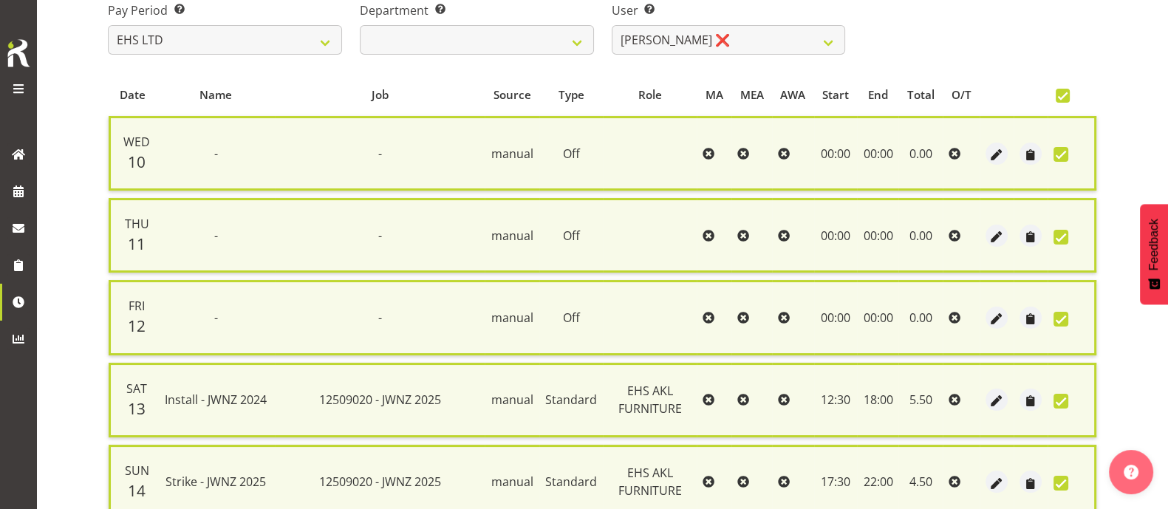
click at [1062, 100] on span at bounding box center [1063, 96] width 14 height 14
click at [1062, 100] on input "checkbox" at bounding box center [1061, 96] width 10 height 10
checkbox input "false"
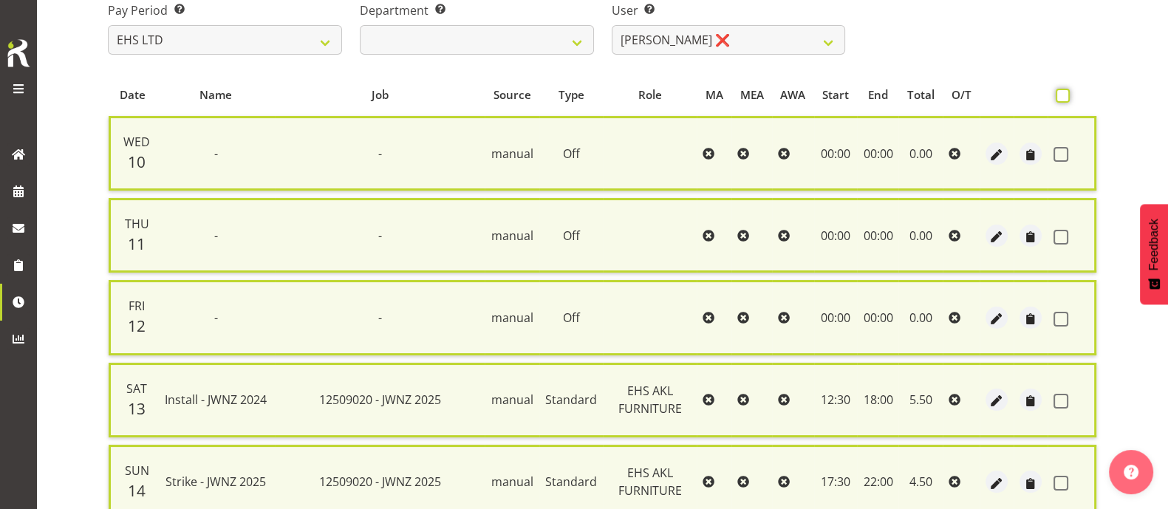
checkbox input "false"
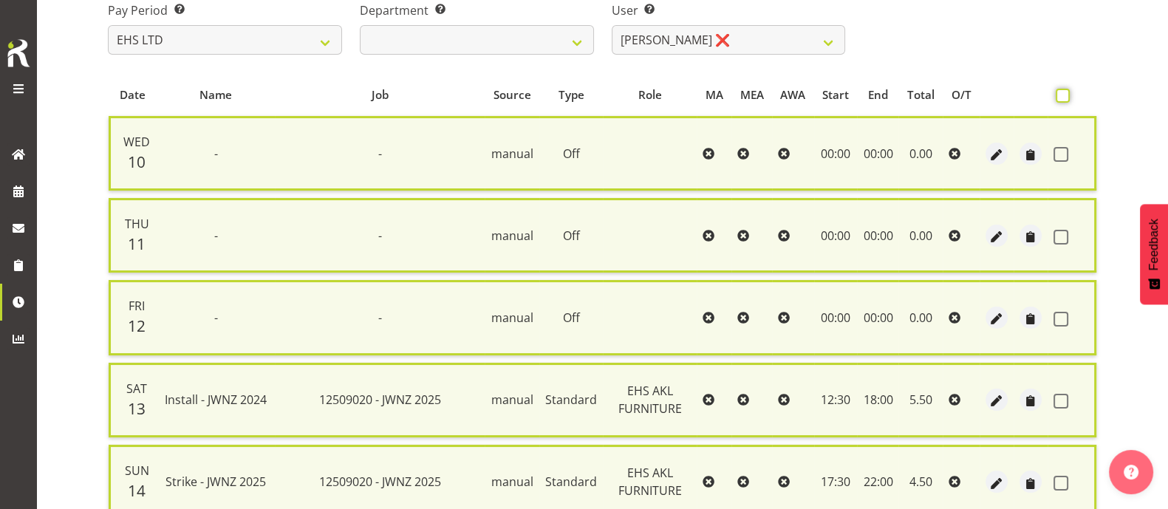
checkbox input "false"
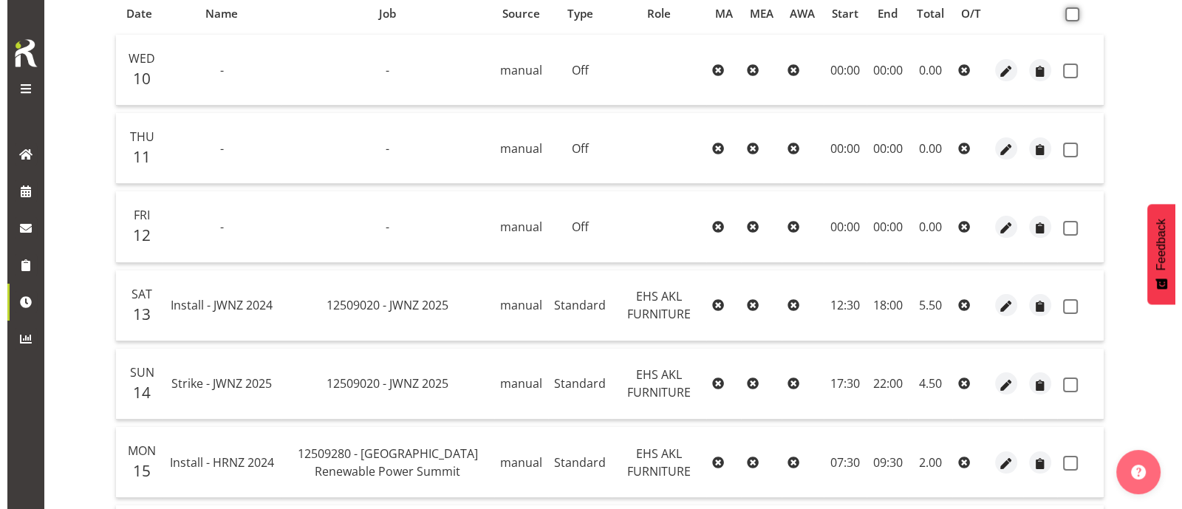
scroll to position [513, 0]
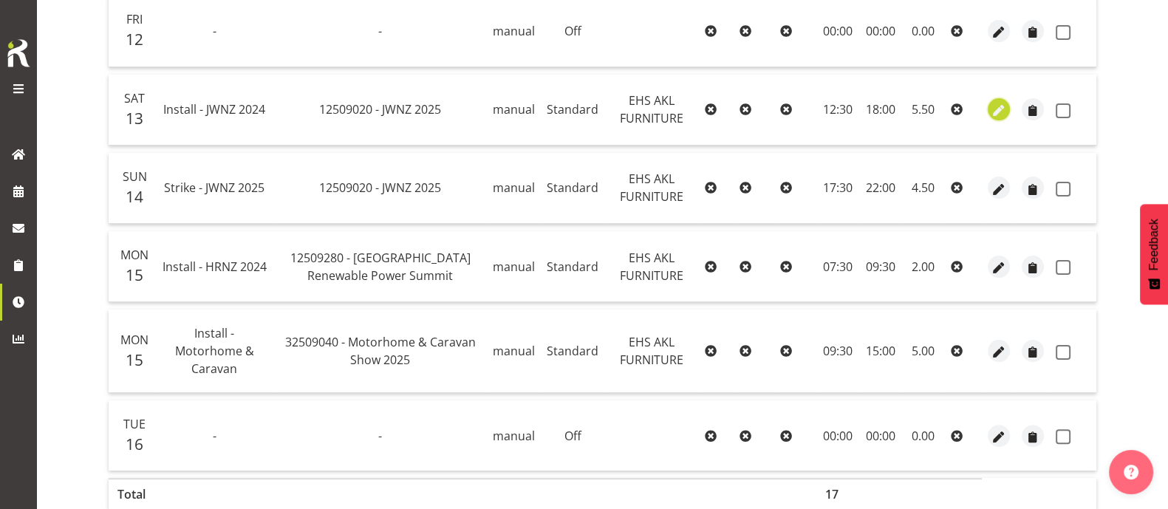
click at [996, 107] on span "button" at bounding box center [999, 111] width 17 height 17
select select "Standard"
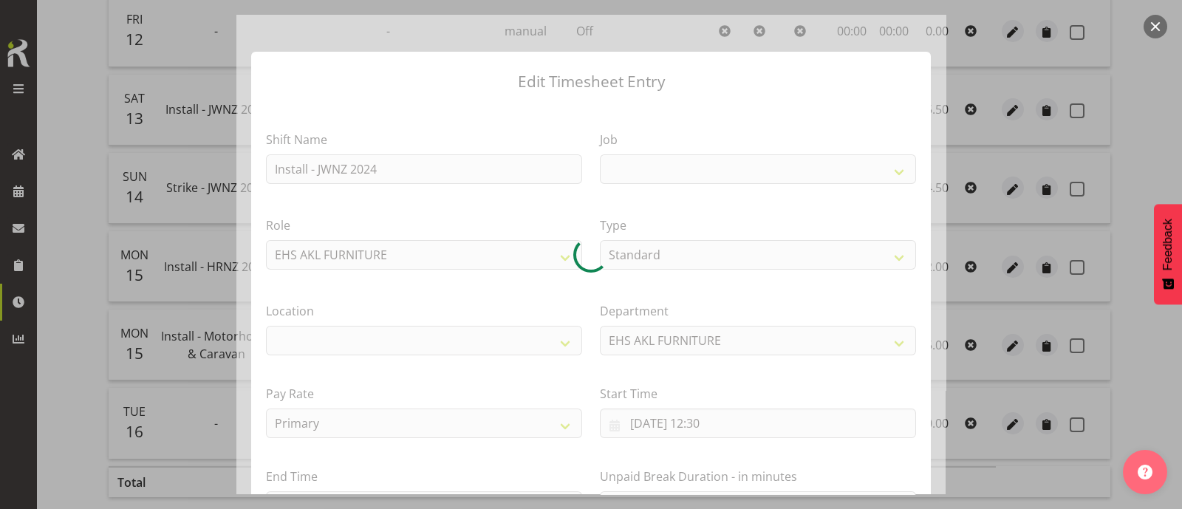
select select
select select "9050"
select select "35"
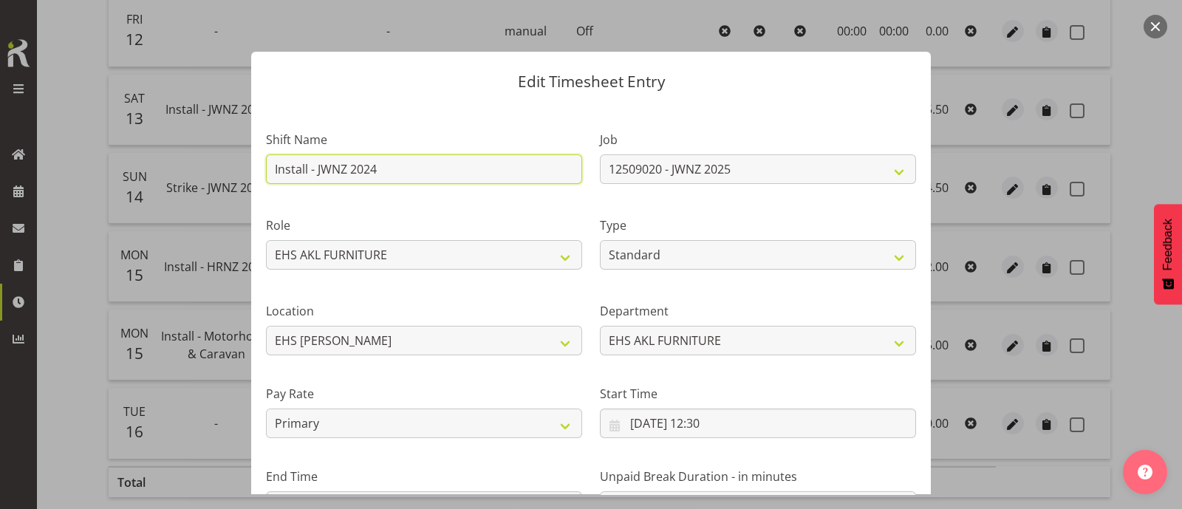
click at [384, 168] on input "Install - JWNZ 2024" at bounding box center [424, 169] width 316 height 30
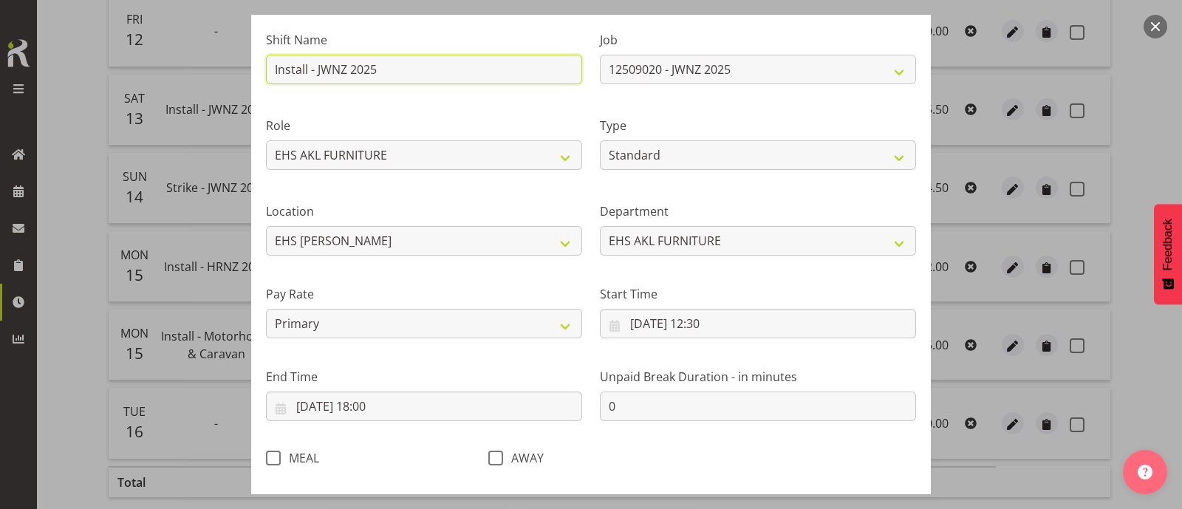
scroll to position [177, 0]
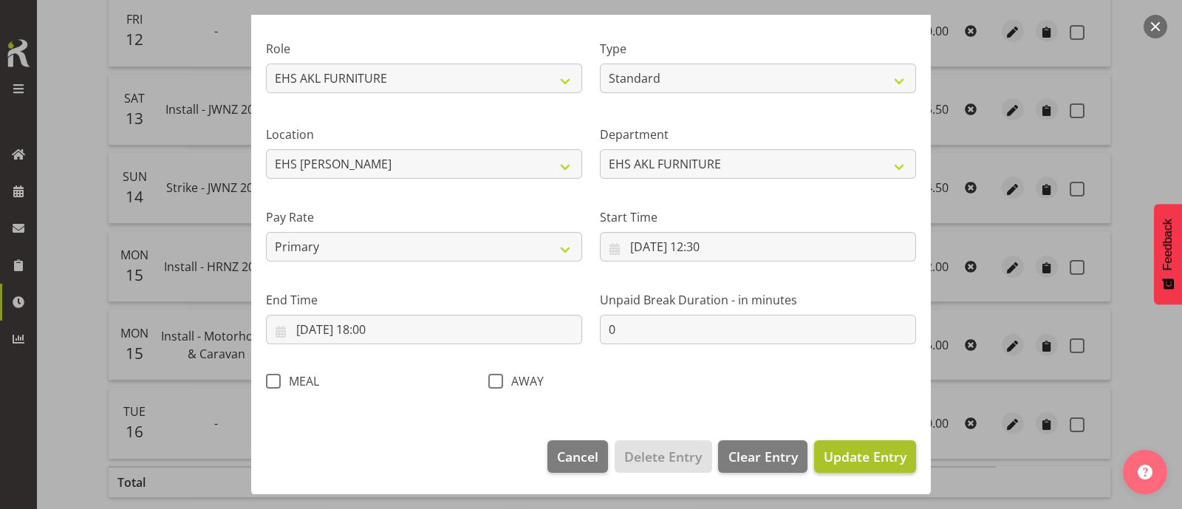
type input "Install - JWNZ 2025"
click at [849, 455] on span "Update Entry" at bounding box center [865, 457] width 83 height 18
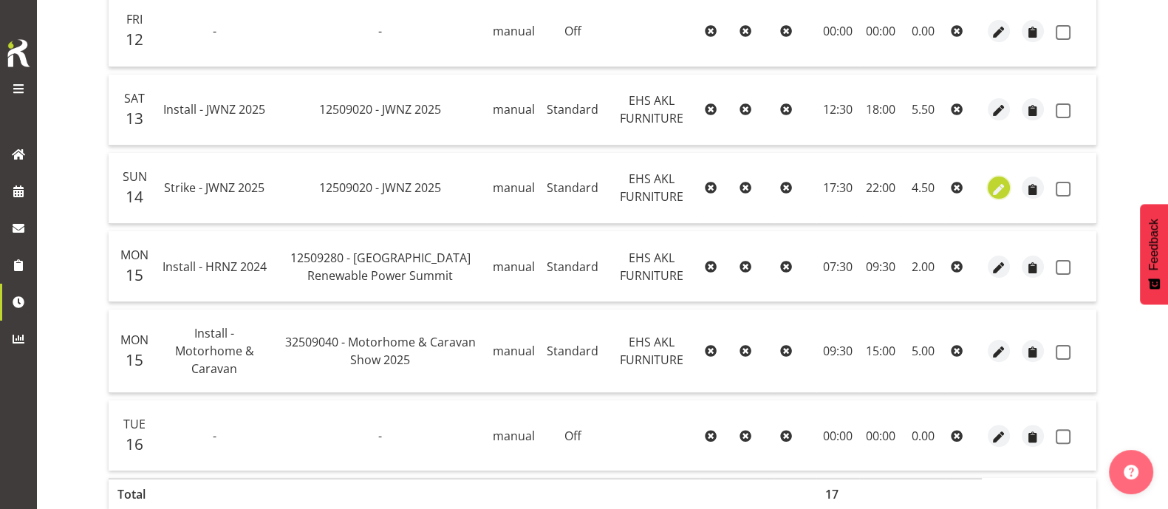
click at [1001, 181] on span "button" at bounding box center [999, 189] width 17 height 17
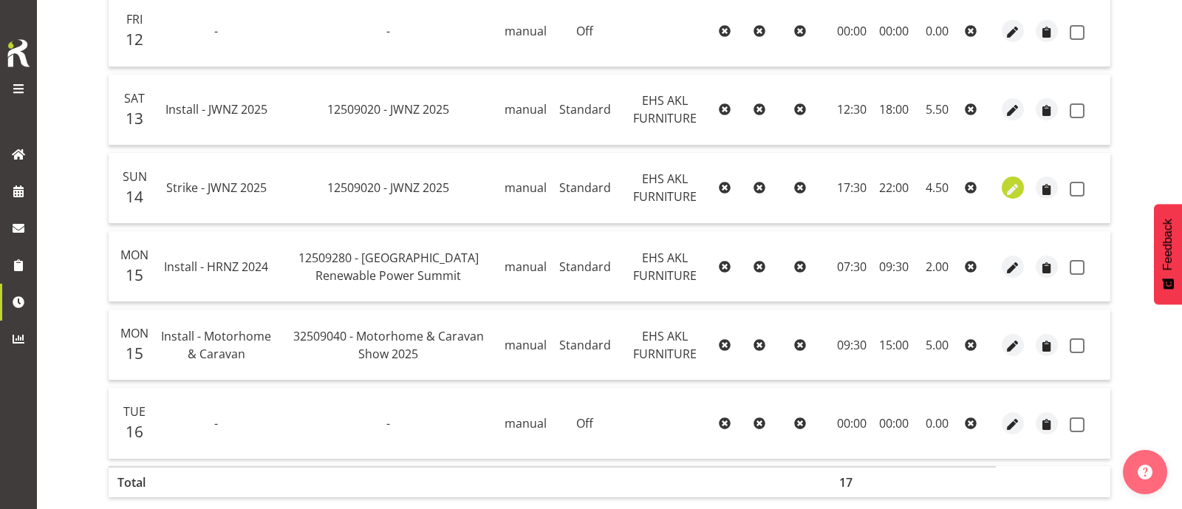
select select "Standard"
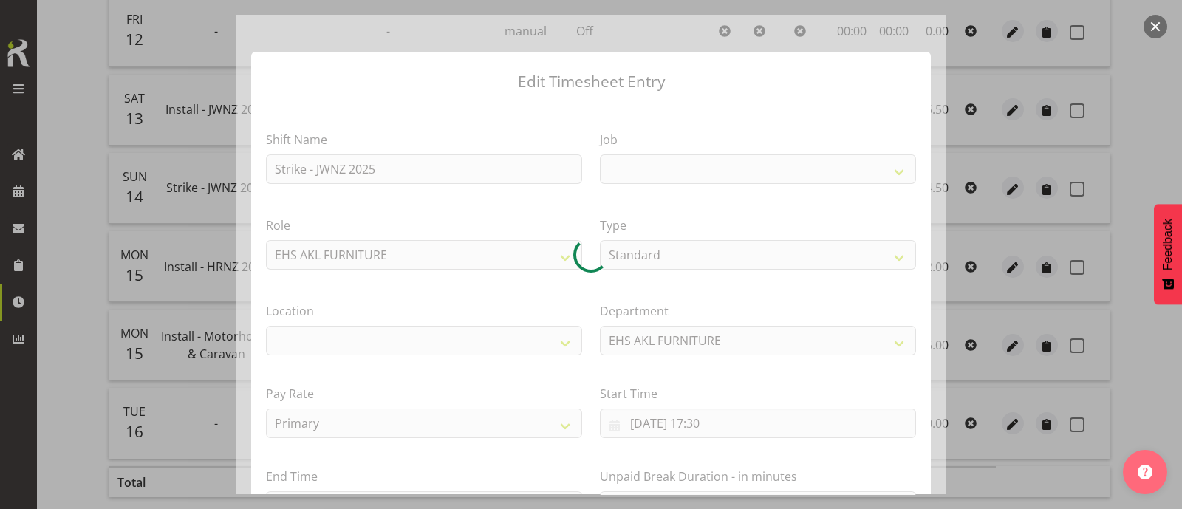
select select
select select "9050"
select select "35"
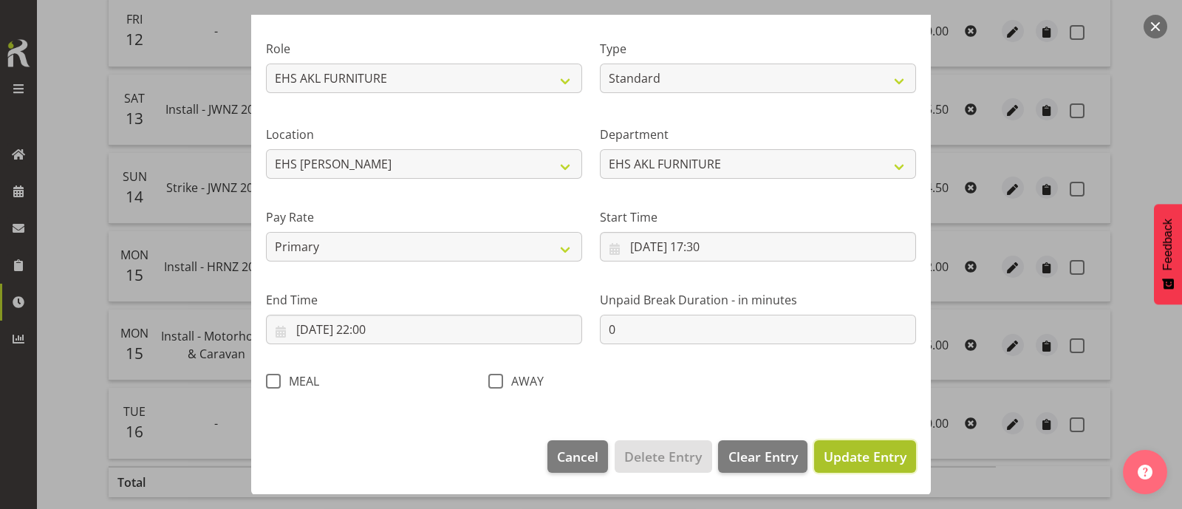
click at [849, 458] on span "Update Entry" at bounding box center [865, 457] width 83 height 18
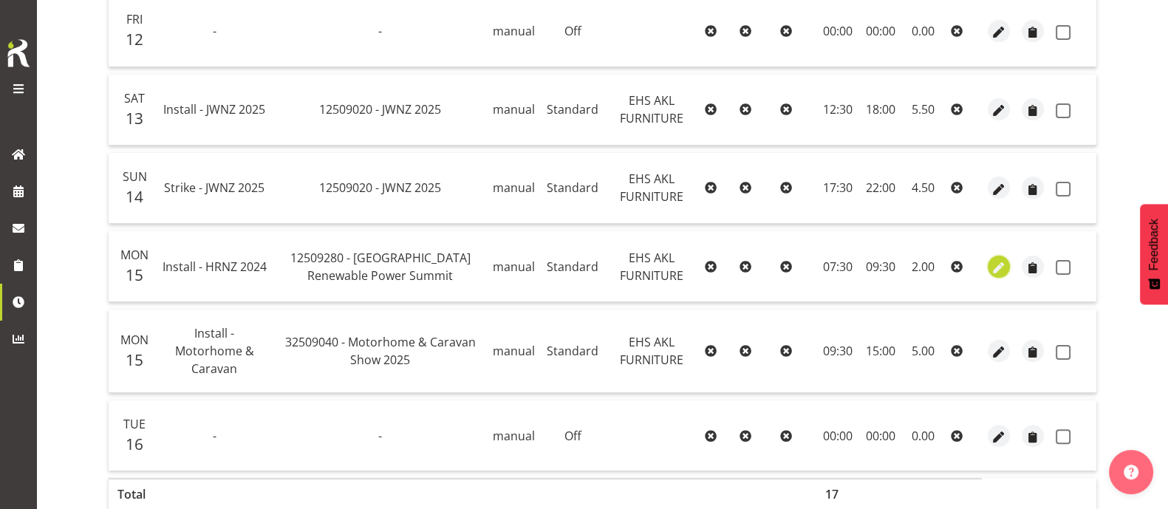
click at [1001, 267] on span "button" at bounding box center [999, 267] width 17 height 17
select select "Standard"
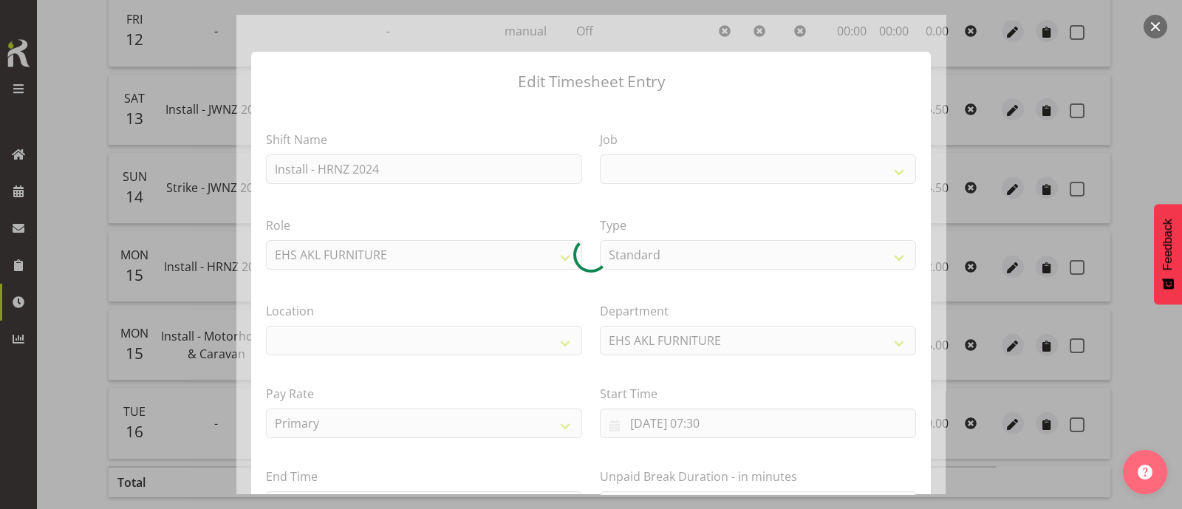
select select
select select "10278"
select select "35"
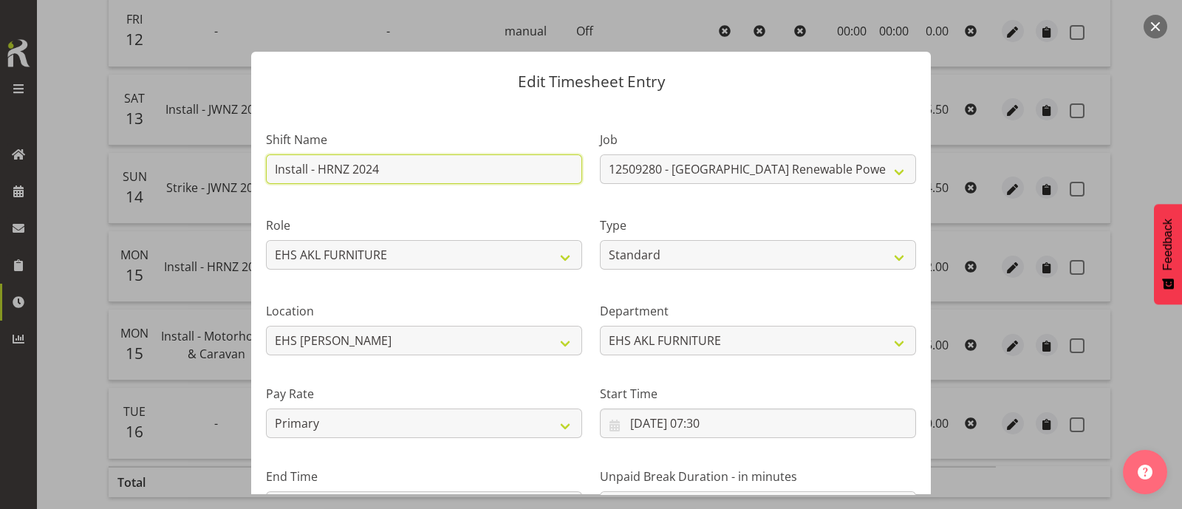
click at [388, 169] on input "Install - HRNZ 2024" at bounding box center [424, 169] width 316 height 30
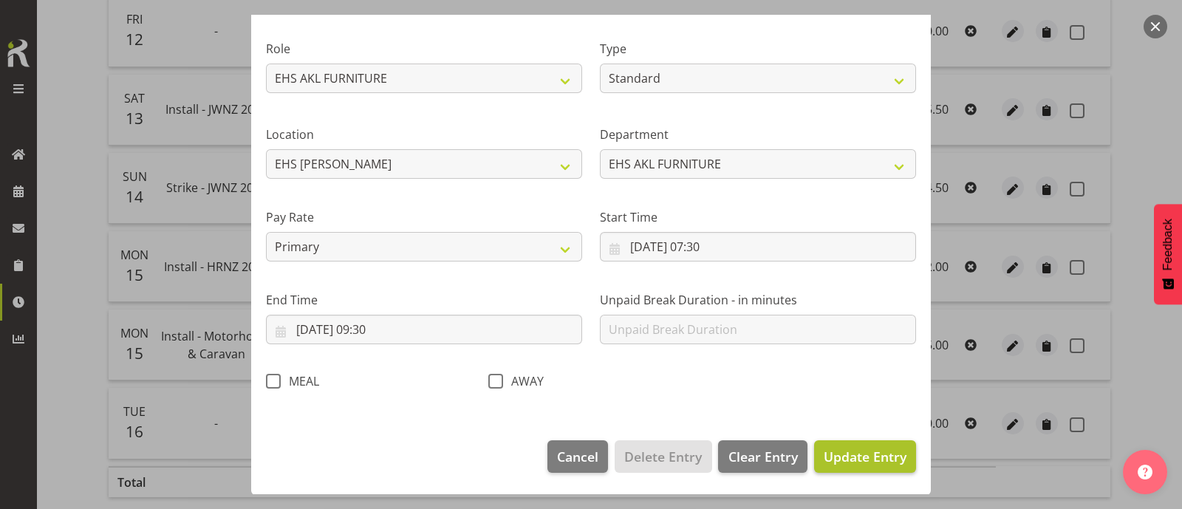
type input "Install - Oceania Reneable 2025"
click at [881, 451] on span "Update Entry" at bounding box center [865, 457] width 83 height 18
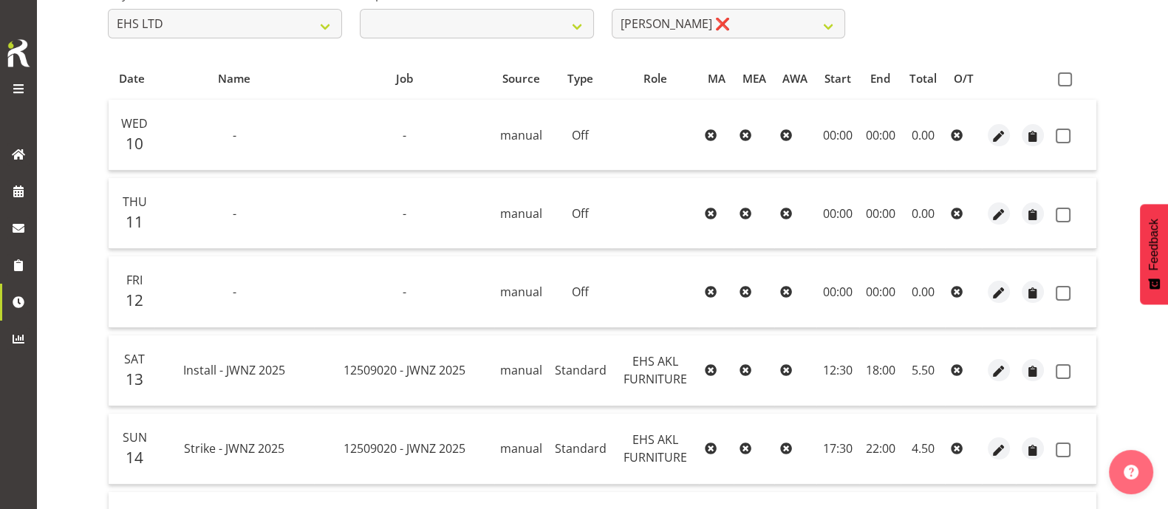
scroll to position [236, 0]
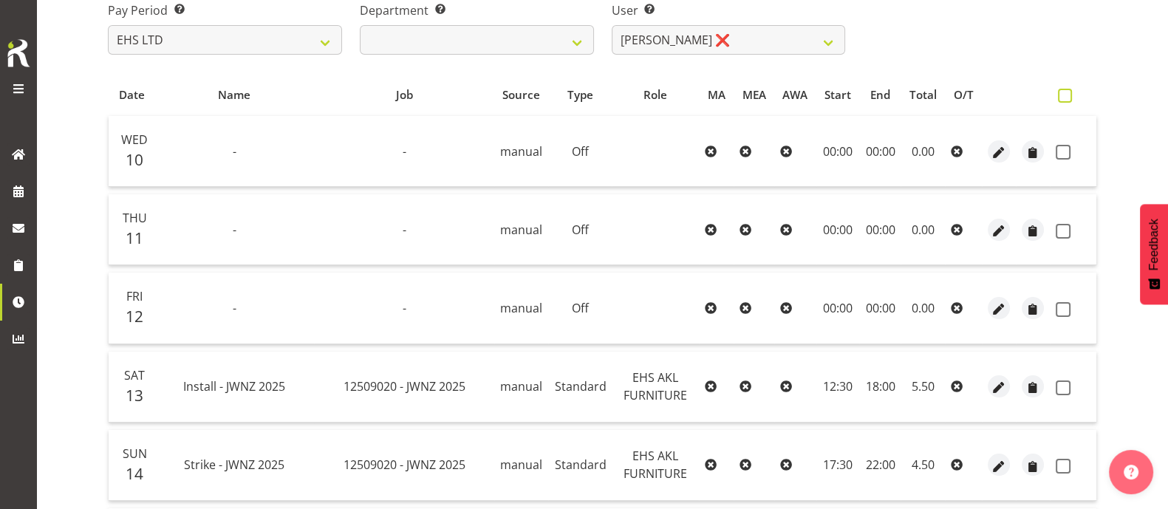
click at [1063, 92] on span at bounding box center [1065, 96] width 14 height 14
click at [1063, 92] on input "checkbox" at bounding box center [1063, 96] width 10 height 10
checkbox input "true"
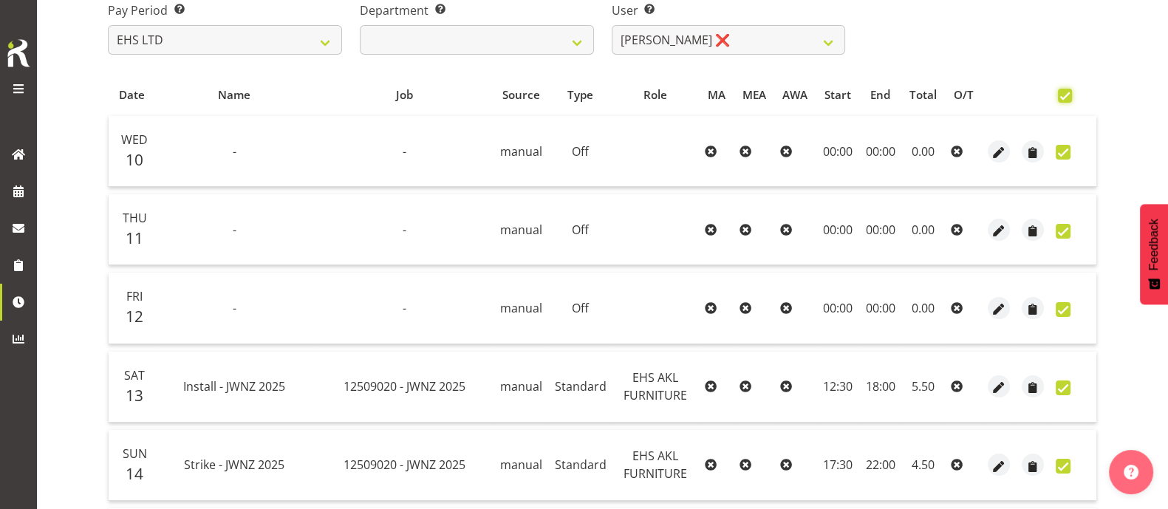
checkbox input "true"
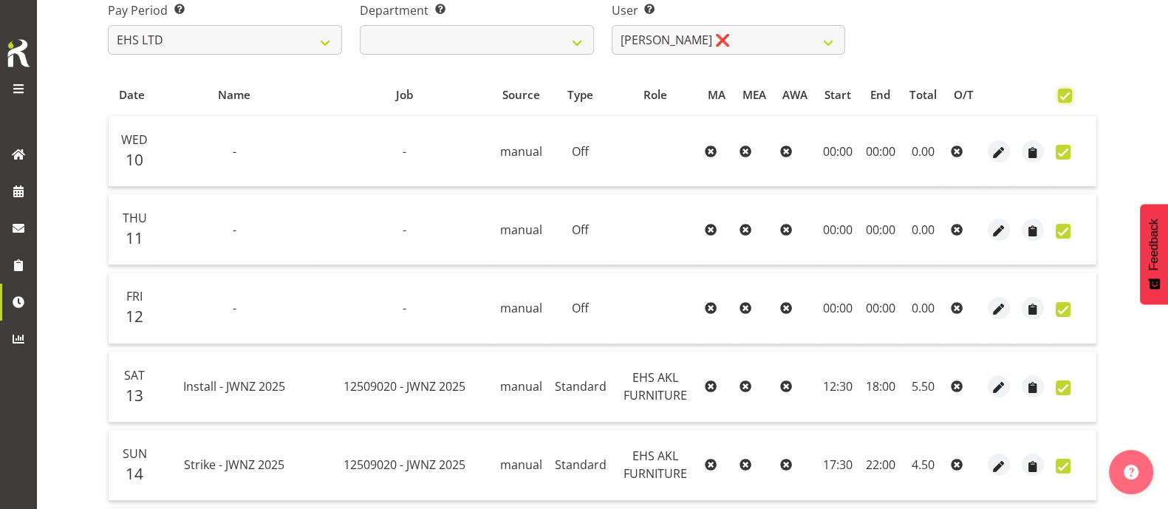
checkbox input "true"
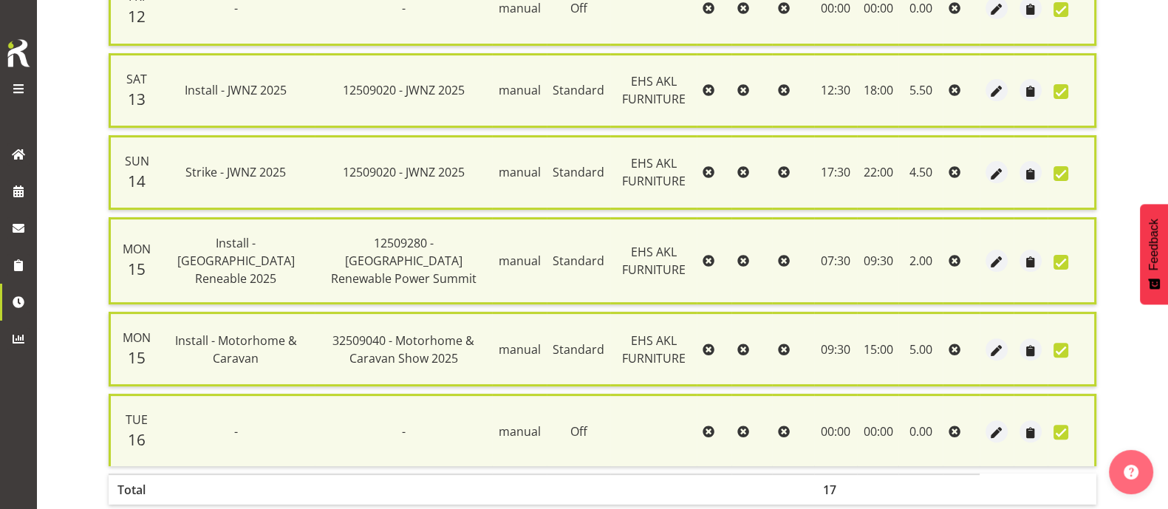
scroll to position [606, 0]
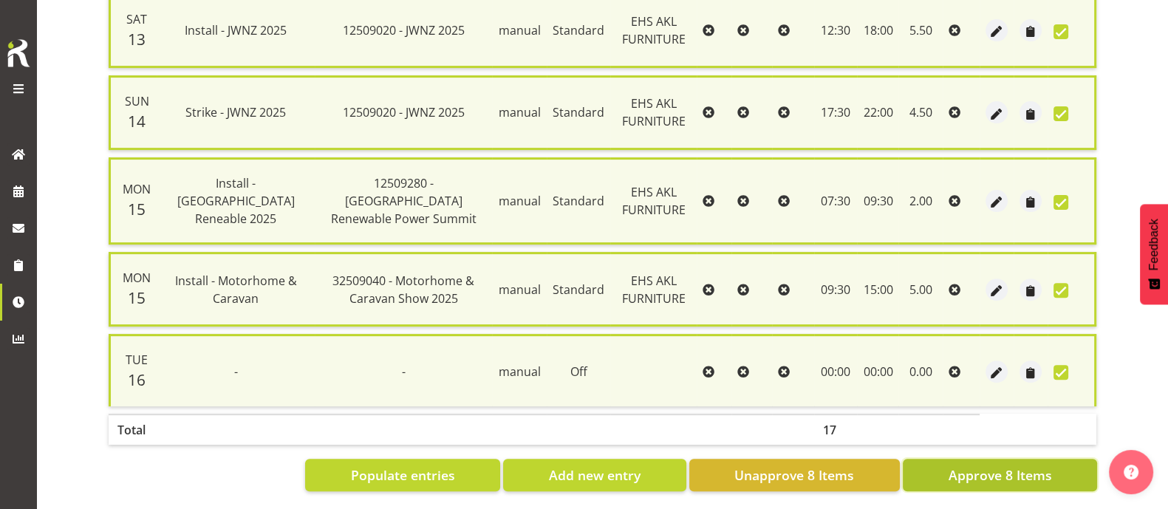
click at [1014, 465] on span "Approve 8 Items" at bounding box center [999, 474] width 103 height 19
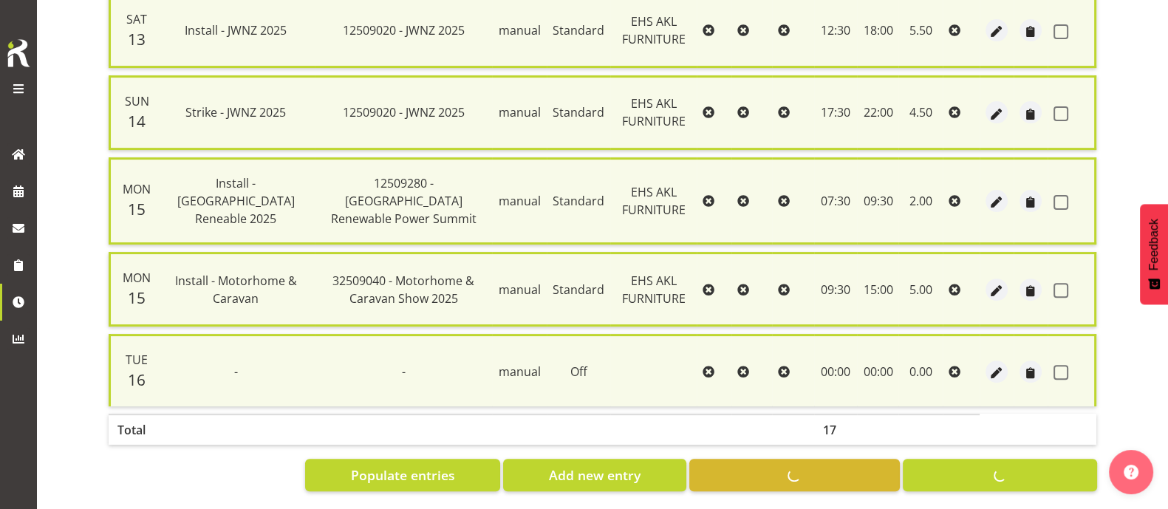
checkbox input "false"
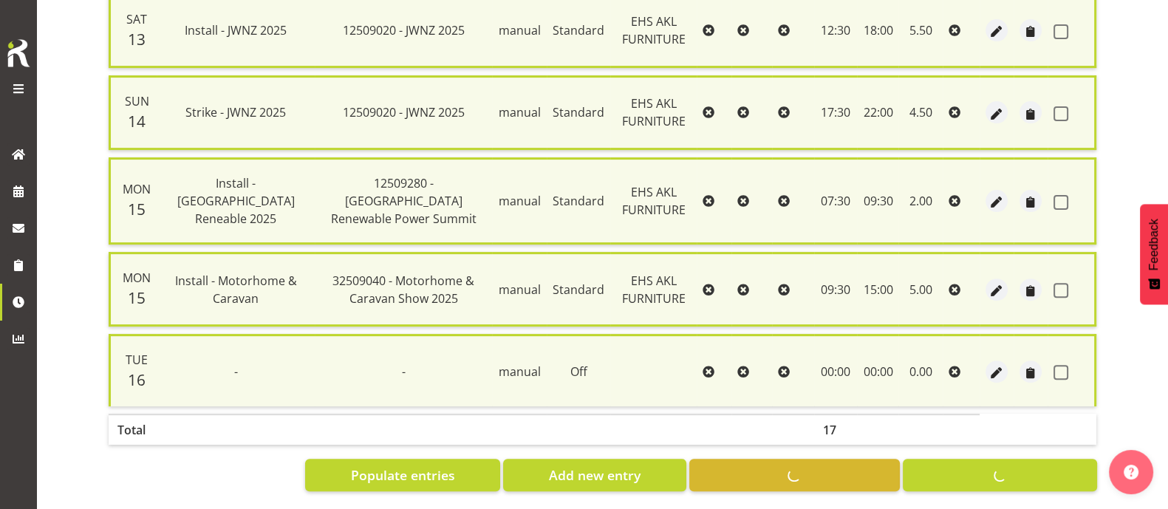
checkbox input "false"
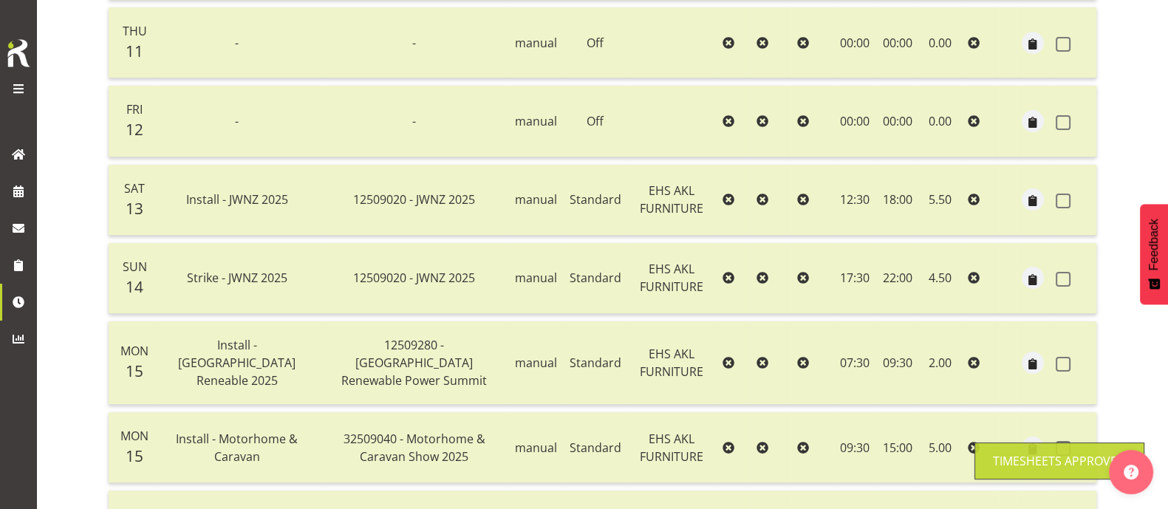
scroll to position [121, 0]
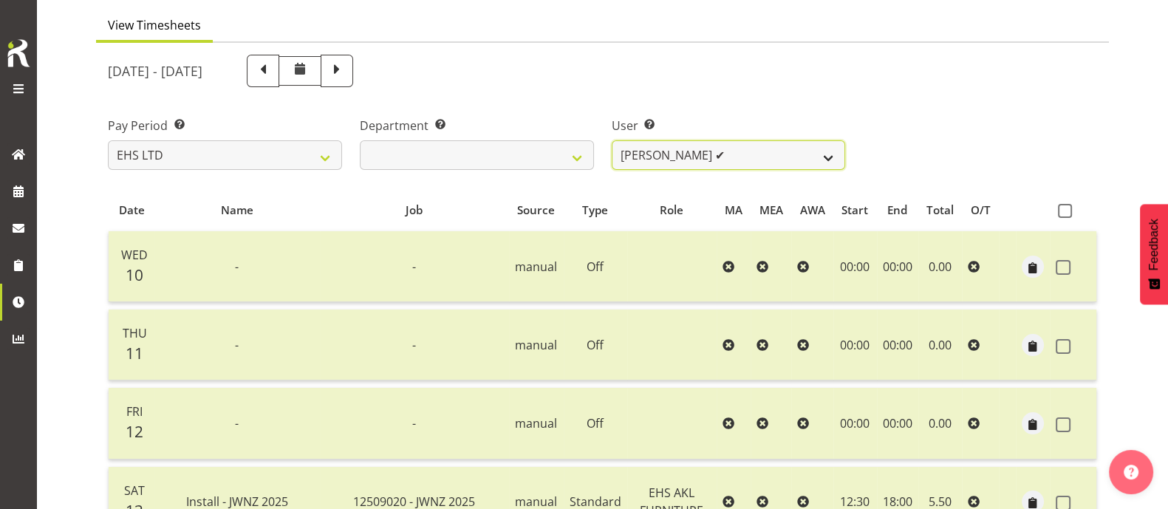
click at [779, 152] on select "Daniel Tini ✔ Filipo Iupeli ✔ Harley Wongpayuk ✔ Malae Toleafoa ✔ Manase Ward ❌…" at bounding box center [729, 155] width 234 height 30
select select "8639"
click at [612, 140] on select "Daniel Tini ✔ Filipo Iupeli ✔ Harley Wongpayuk ✔ Malae Toleafoa ✔ Manase Ward ❌…" at bounding box center [729, 155] width 234 height 30
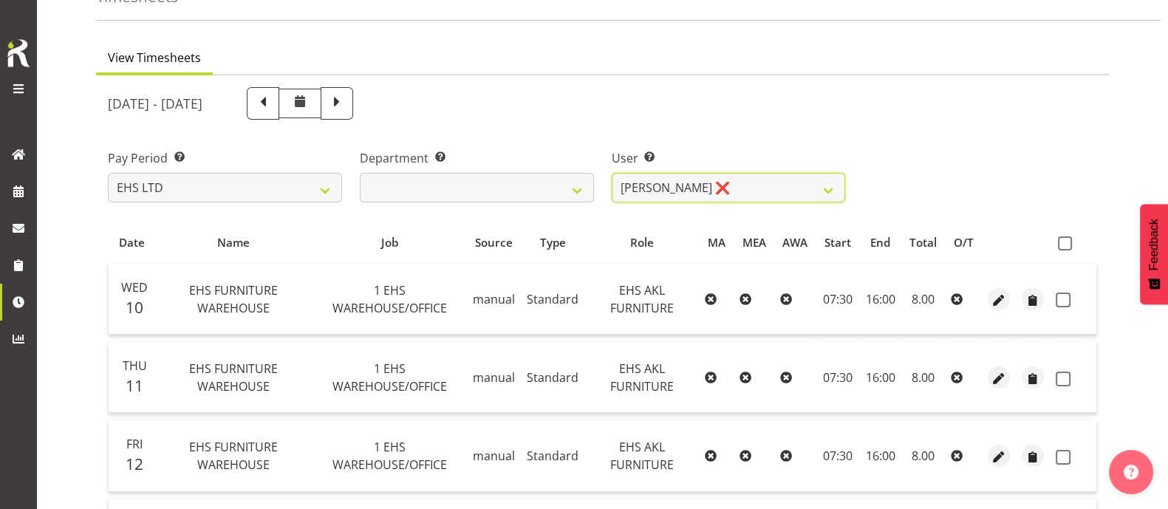
scroll to position [43, 0]
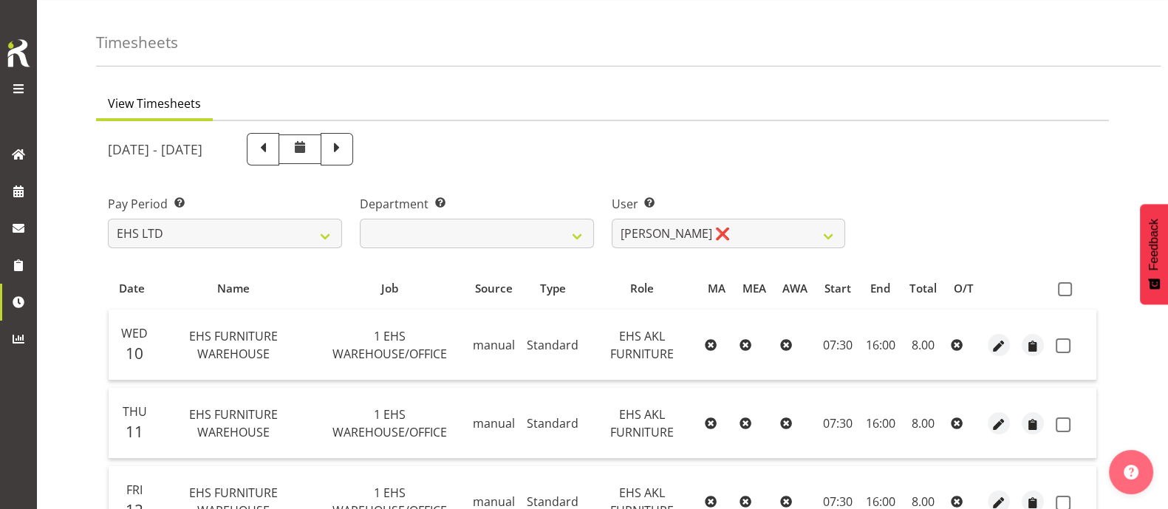
click at [1019, 174] on div "Pay Period Select which pay period you would like to view. SLP LTD EHS LTD DW L…" at bounding box center [602, 215] width 1007 height 83
click at [1064, 293] on span at bounding box center [1065, 289] width 14 height 14
click at [1064, 293] on input "checkbox" at bounding box center [1063, 289] width 10 height 10
checkbox input "true"
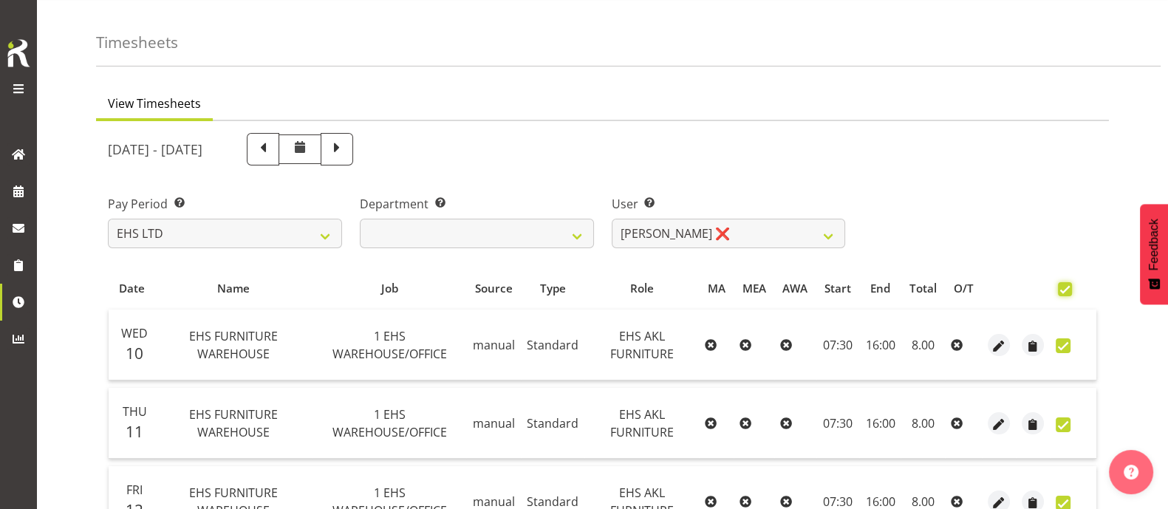
checkbox input "true"
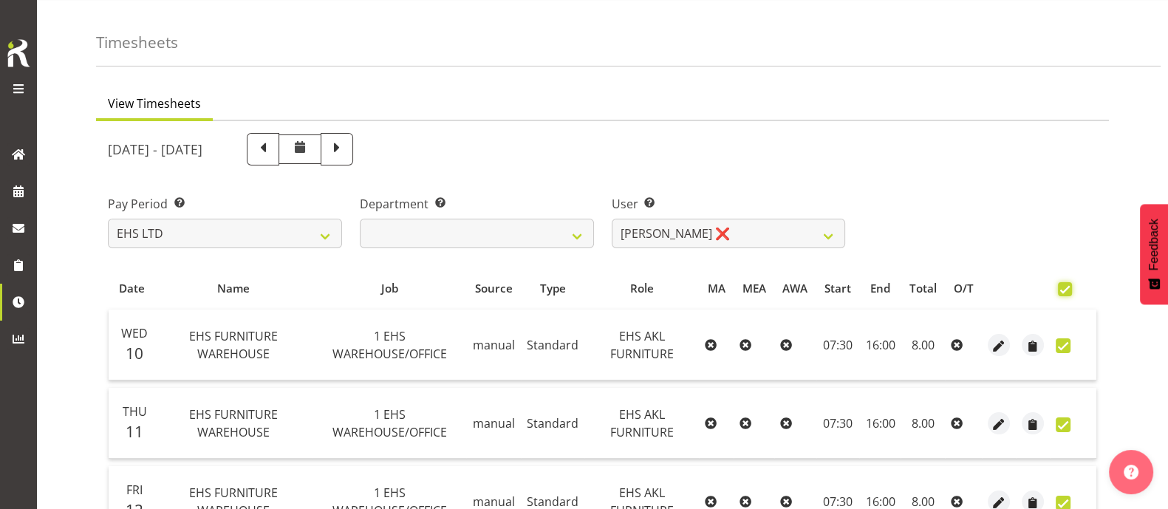
checkbox input "true"
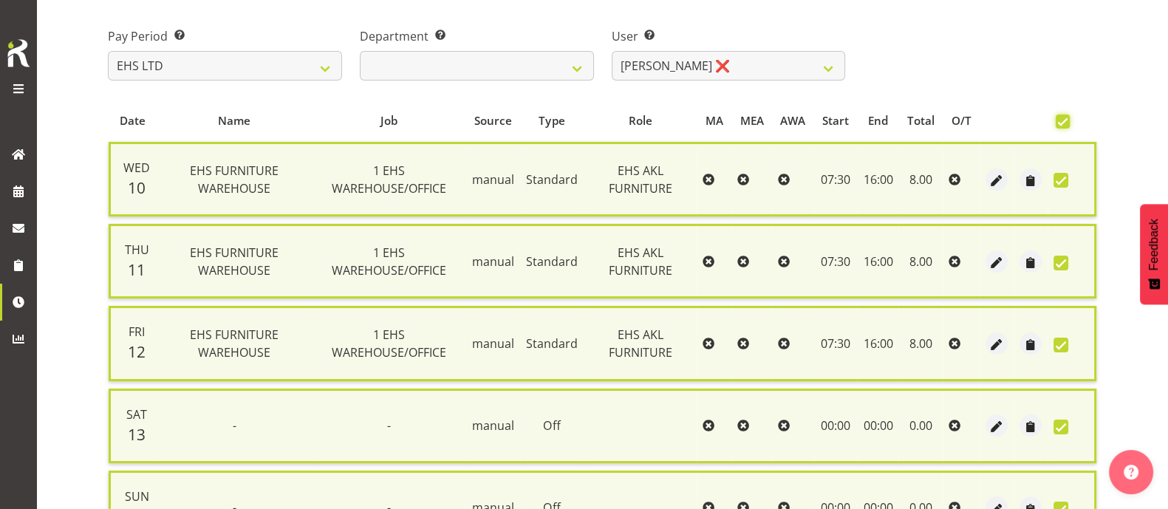
scroll to position [524, 0]
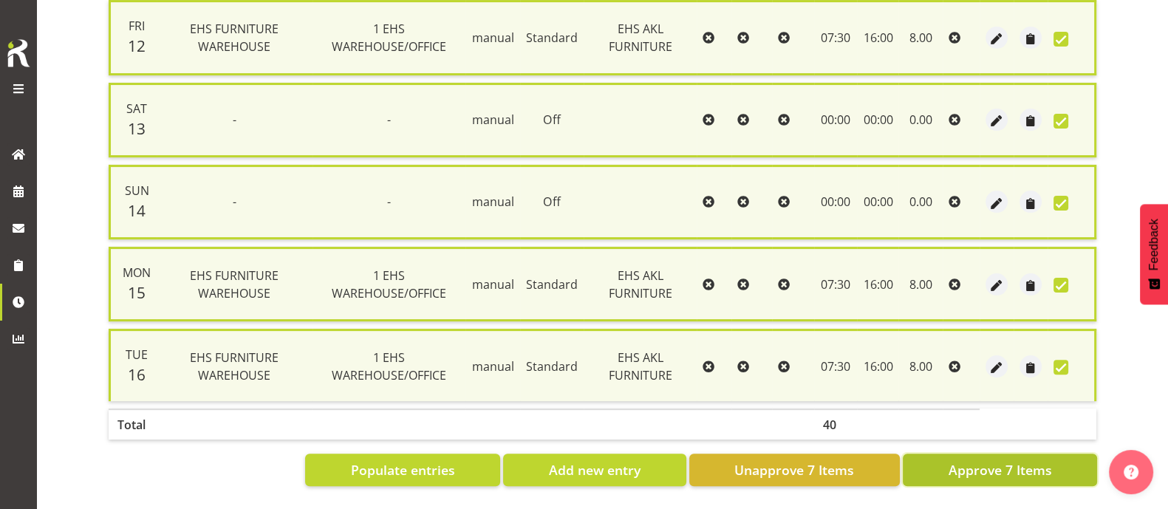
click at [1003, 460] on span "Approve 7 Items" at bounding box center [999, 469] width 103 height 19
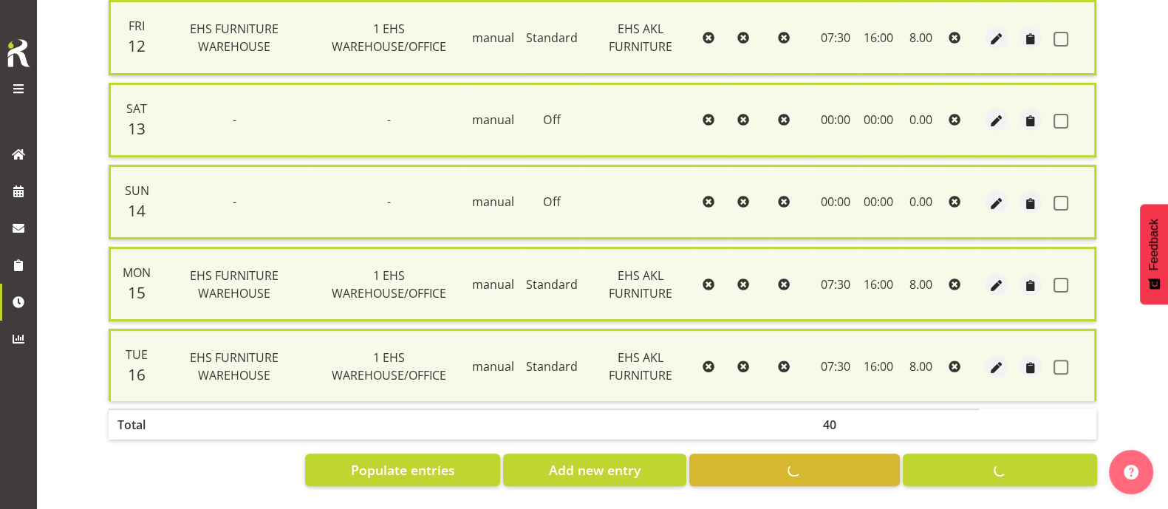
checkbox input "false"
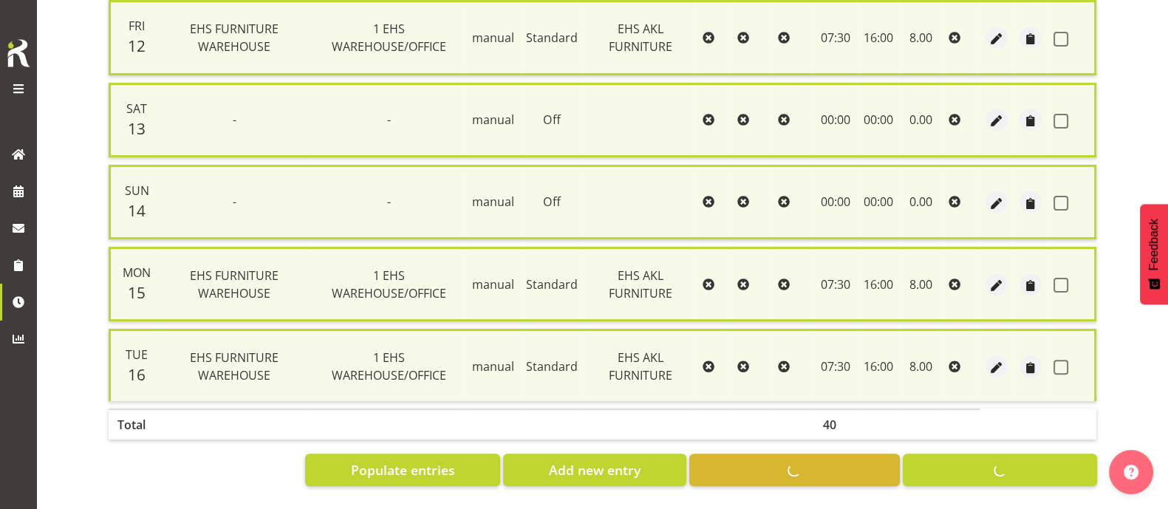
checkbox input "false"
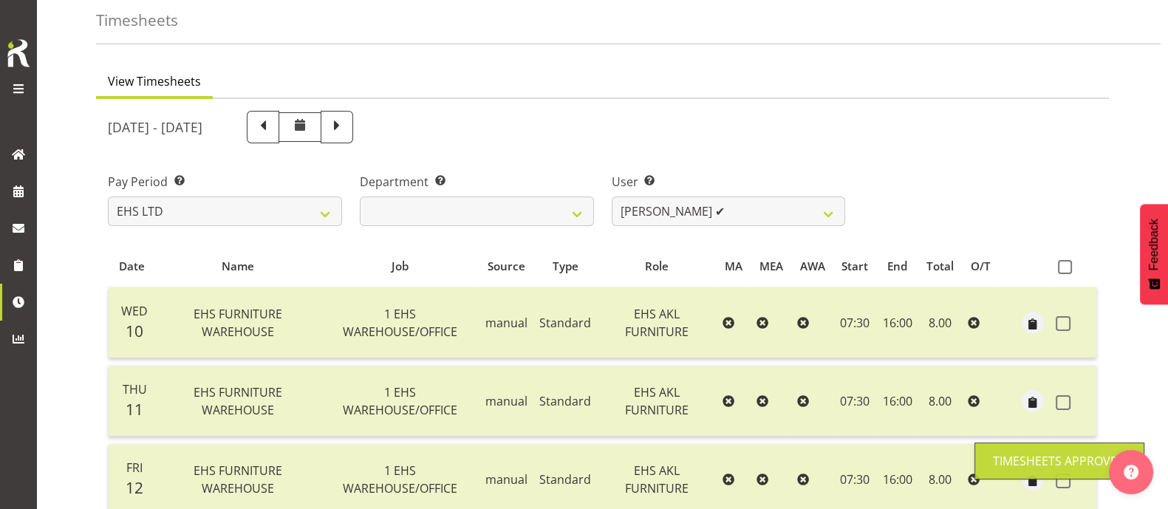
scroll to position [43, 0]
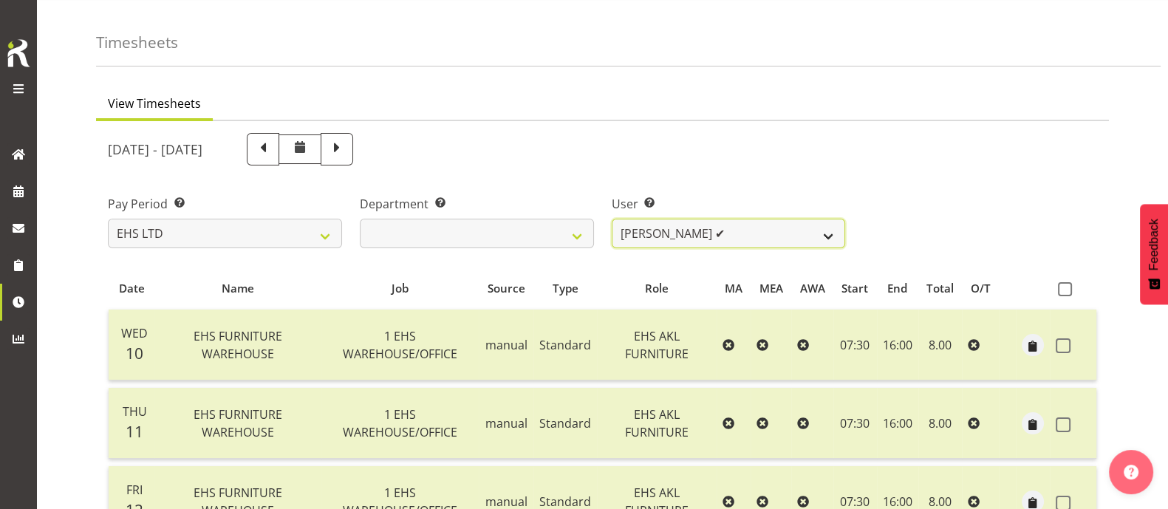
click at [757, 223] on select "Daniel Tini ✔ Filipo Iupeli ✔ Harley Wongpayuk ✔ Malae Toleafoa ✔ Manase Ward ❌…" at bounding box center [729, 234] width 234 height 30
select select "7523"
click at [612, 219] on select "Daniel Tini ✔ Filipo Iupeli ✔ Harley Wongpayuk ✔ Malae Toleafoa ✔ Manase Ward ❌…" at bounding box center [729, 234] width 234 height 30
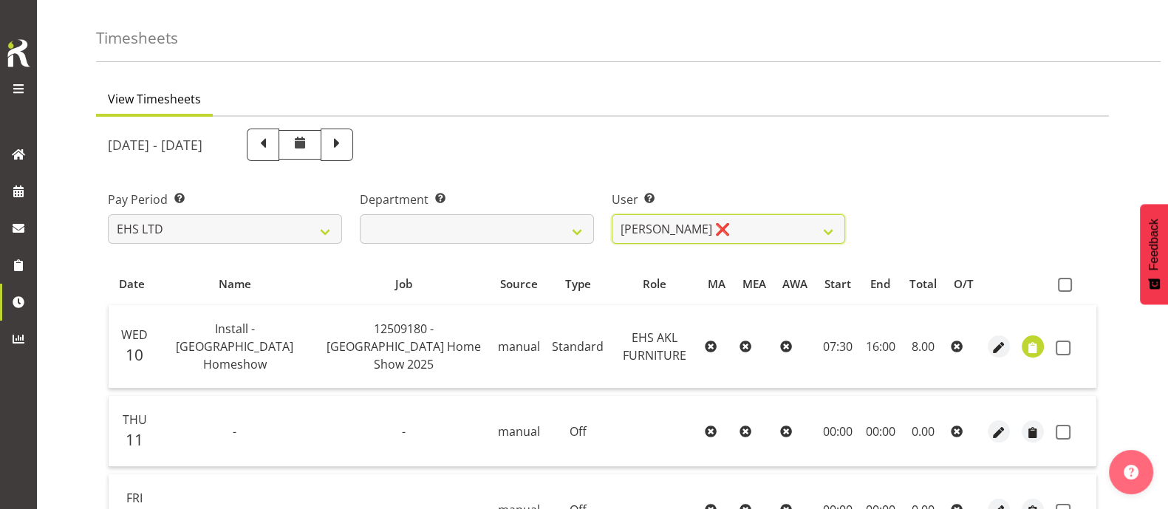
scroll to position [0, 0]
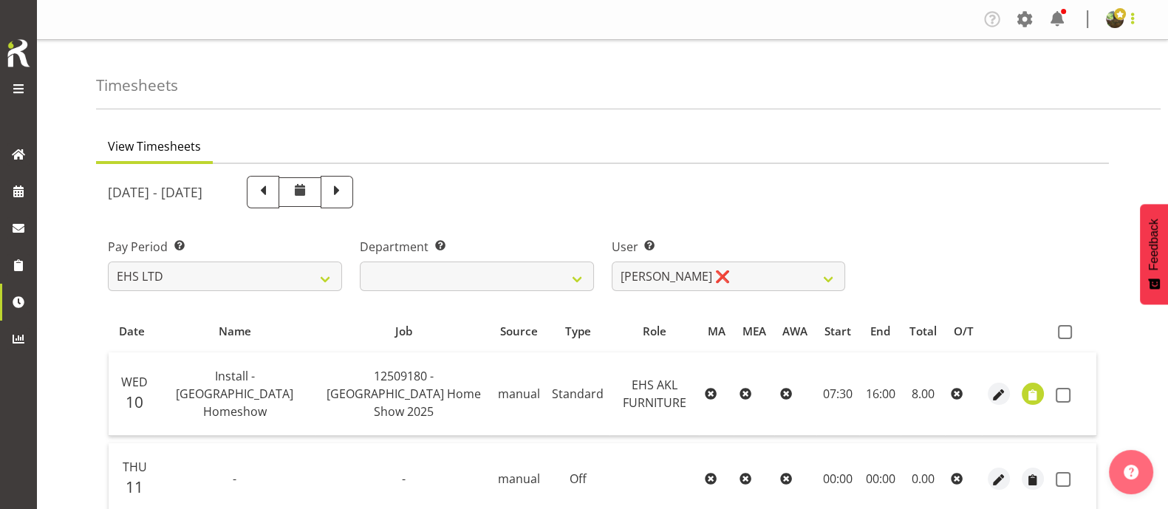
click at [1132, 22] on span at bounding box center [1133, 19] width 18 height 18
click at [1090, 81] on link "Log Out" at bounding box center [1070, 77] width 142 height 27
